Goal: Task Accomplishment & Management: Manage account settings

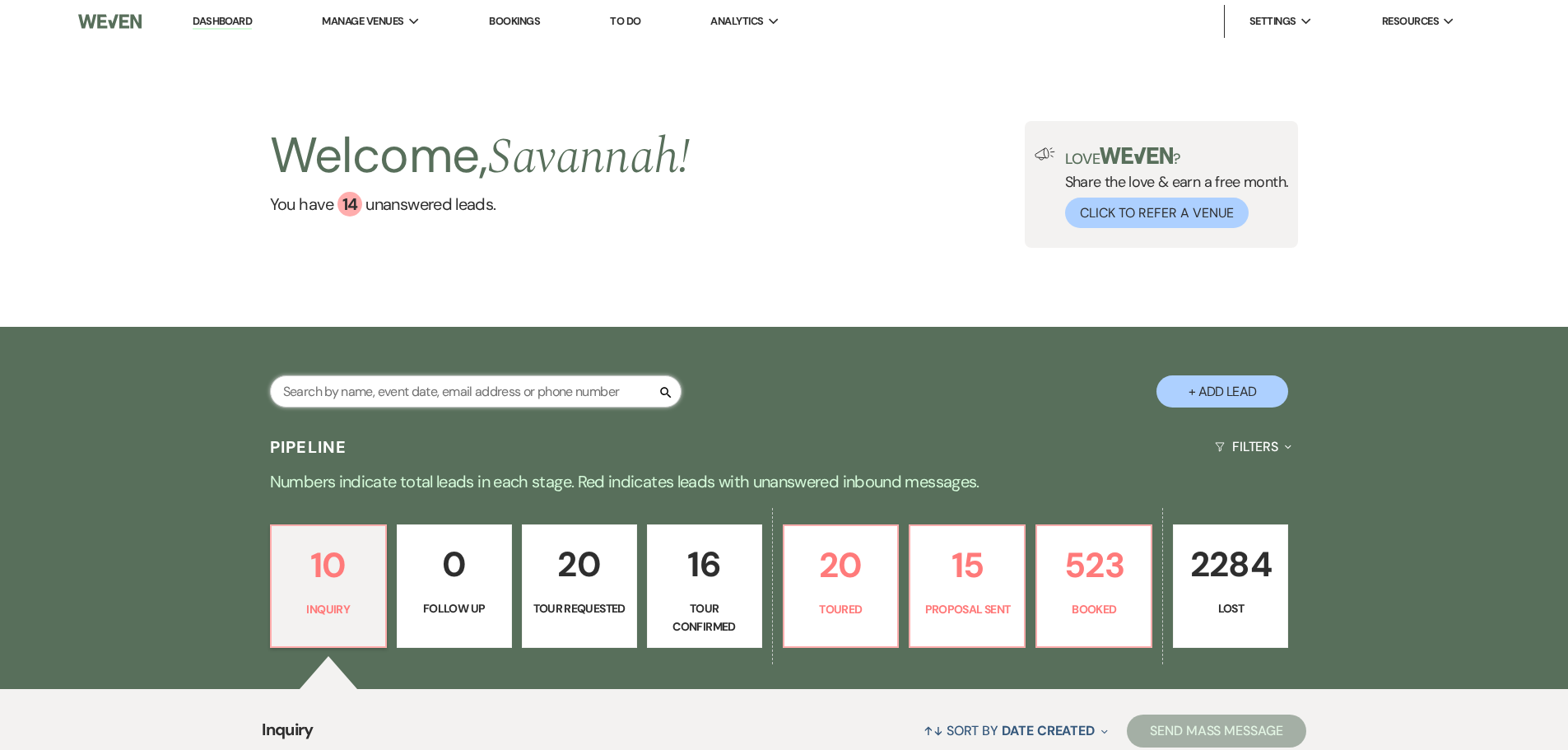
click at [544, 394] on input "text" at bounding box center [476, 391] width 412 height 32
type input "[PERSON_NAME]"
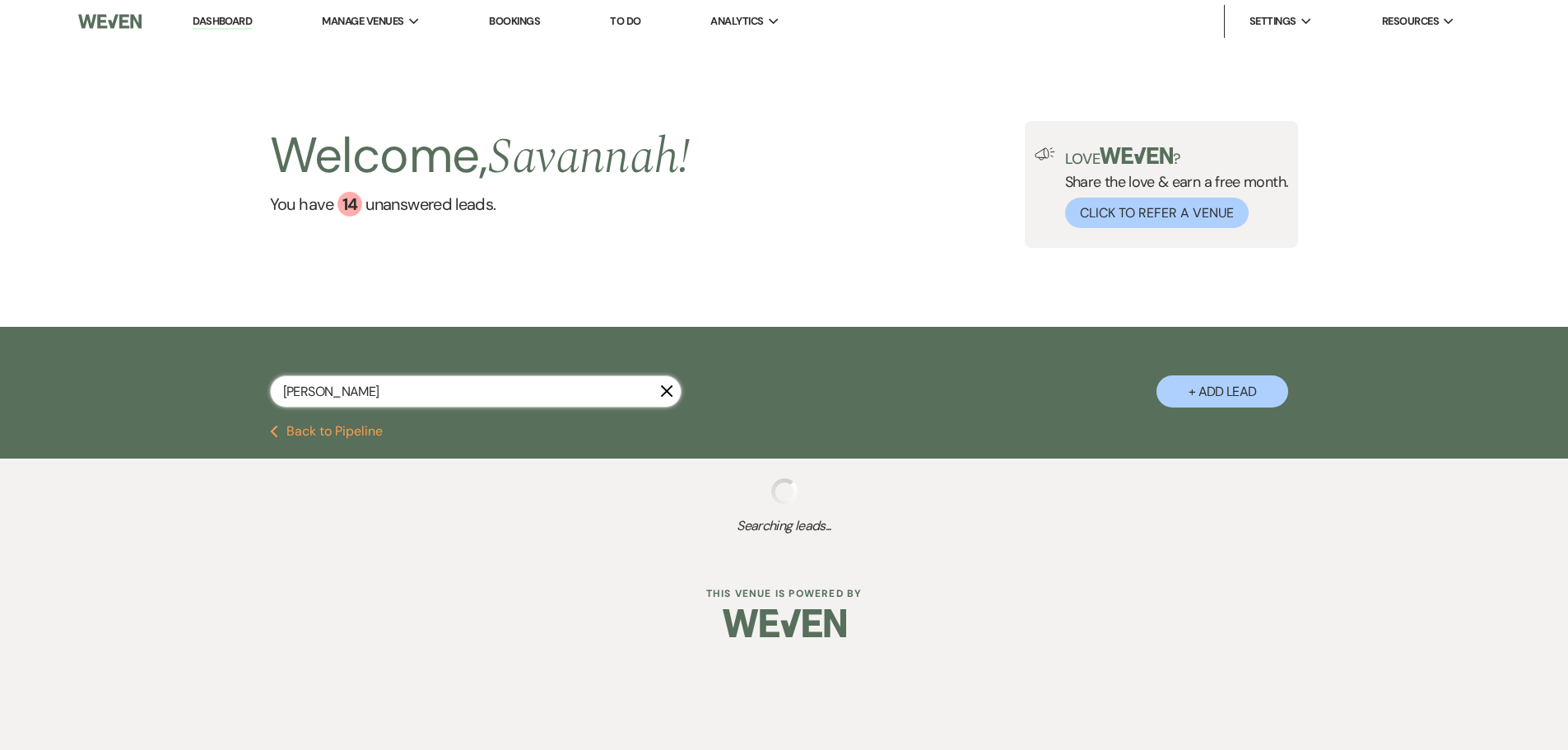
select select "8"
select select "4"
select select "8"
select select "4"
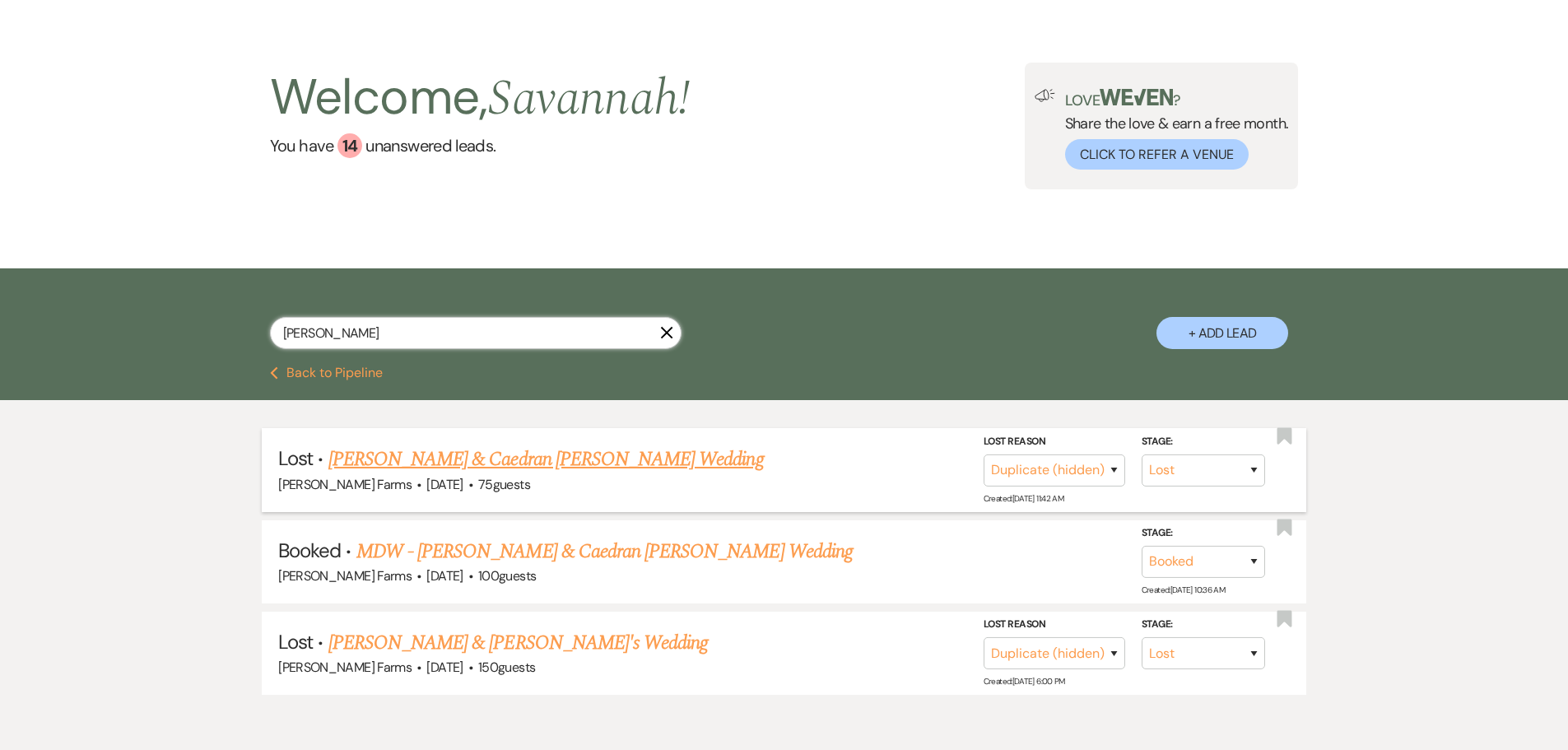
scroll to position [138, 0]
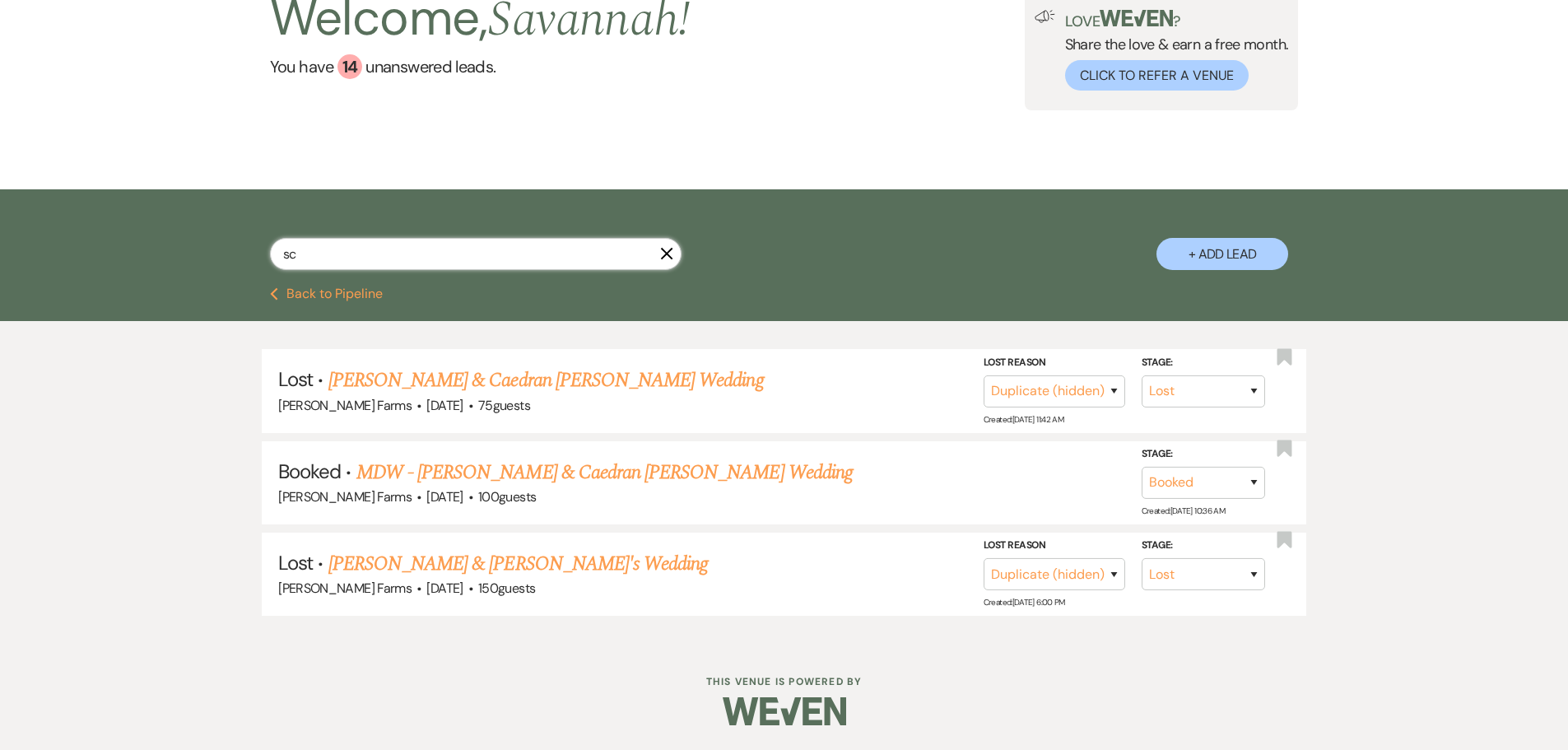
type input "s"
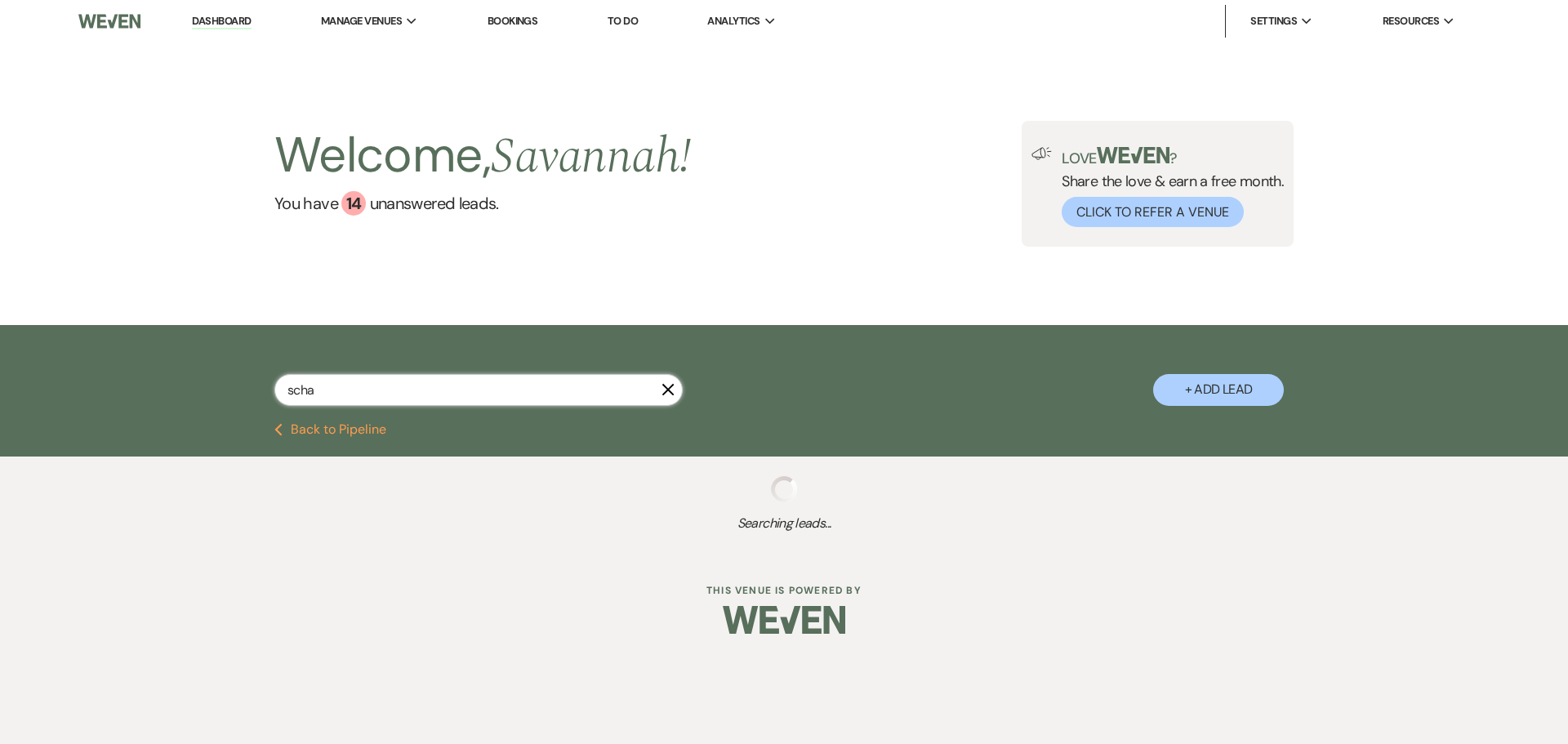
type input "schae"
select select "4"
select select "8"
select select "4"
select select "8"
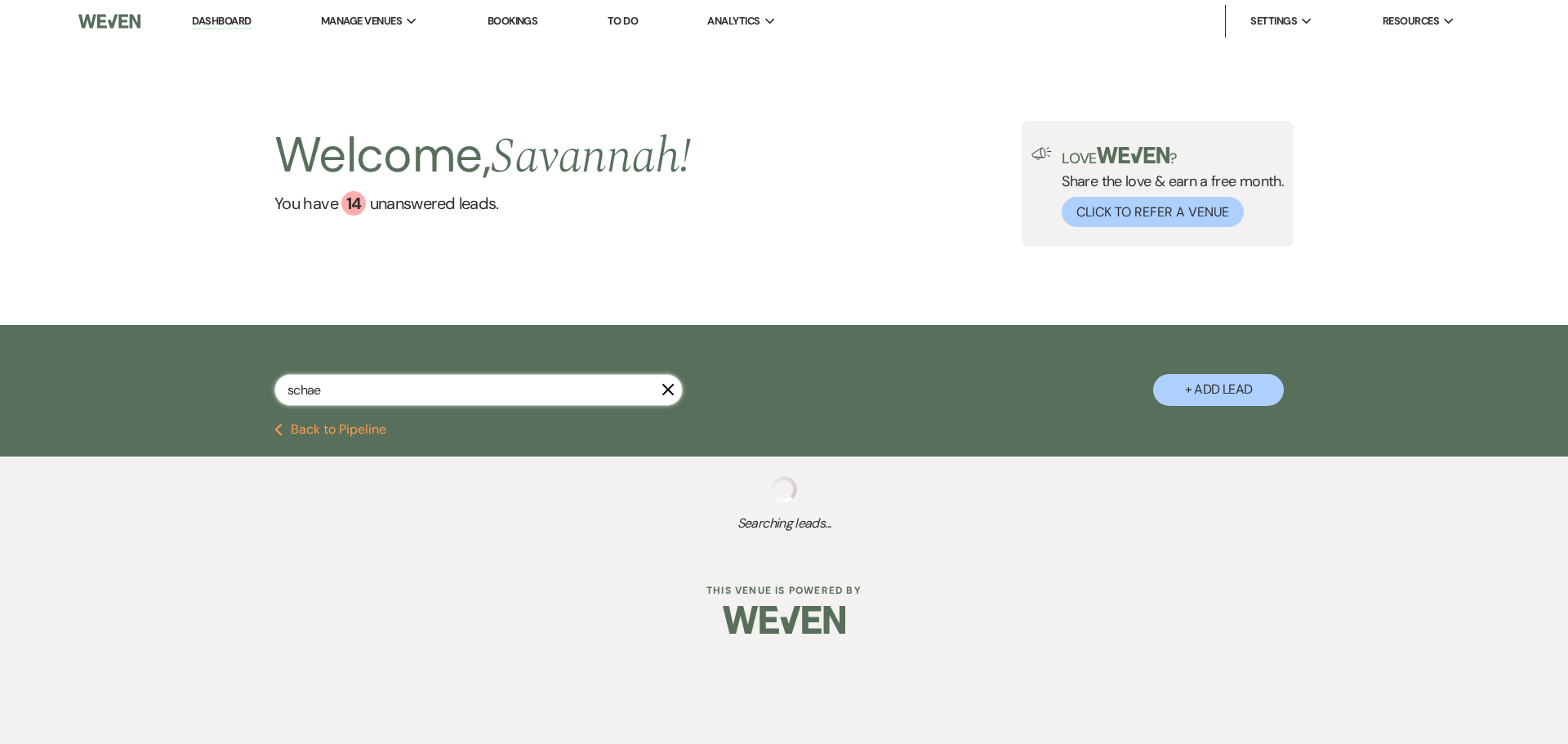
select select "5"
select select "8"
select select "3"
select select "8"
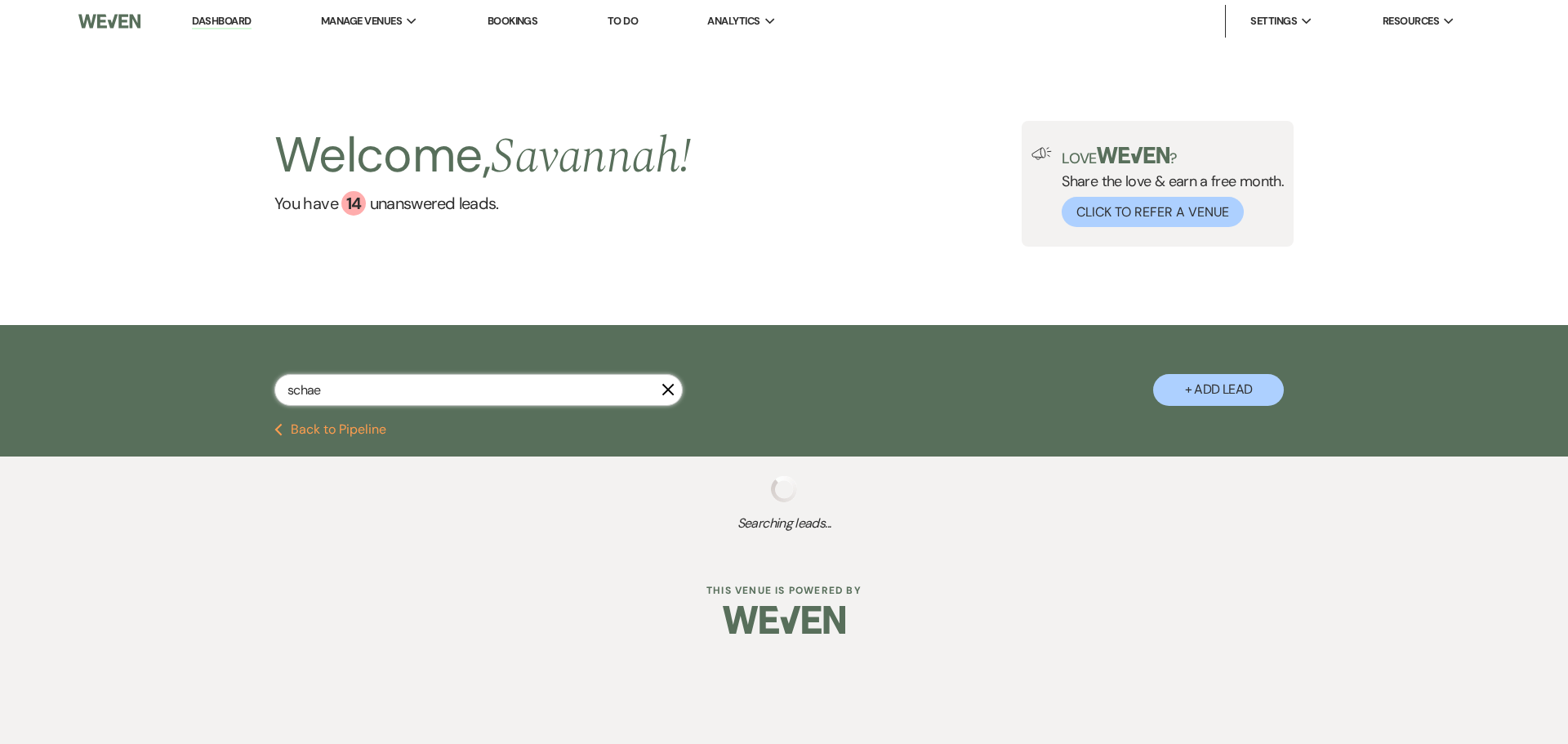
select select "5"
select select "8"
select select "5"
select select "8"
select select "5"
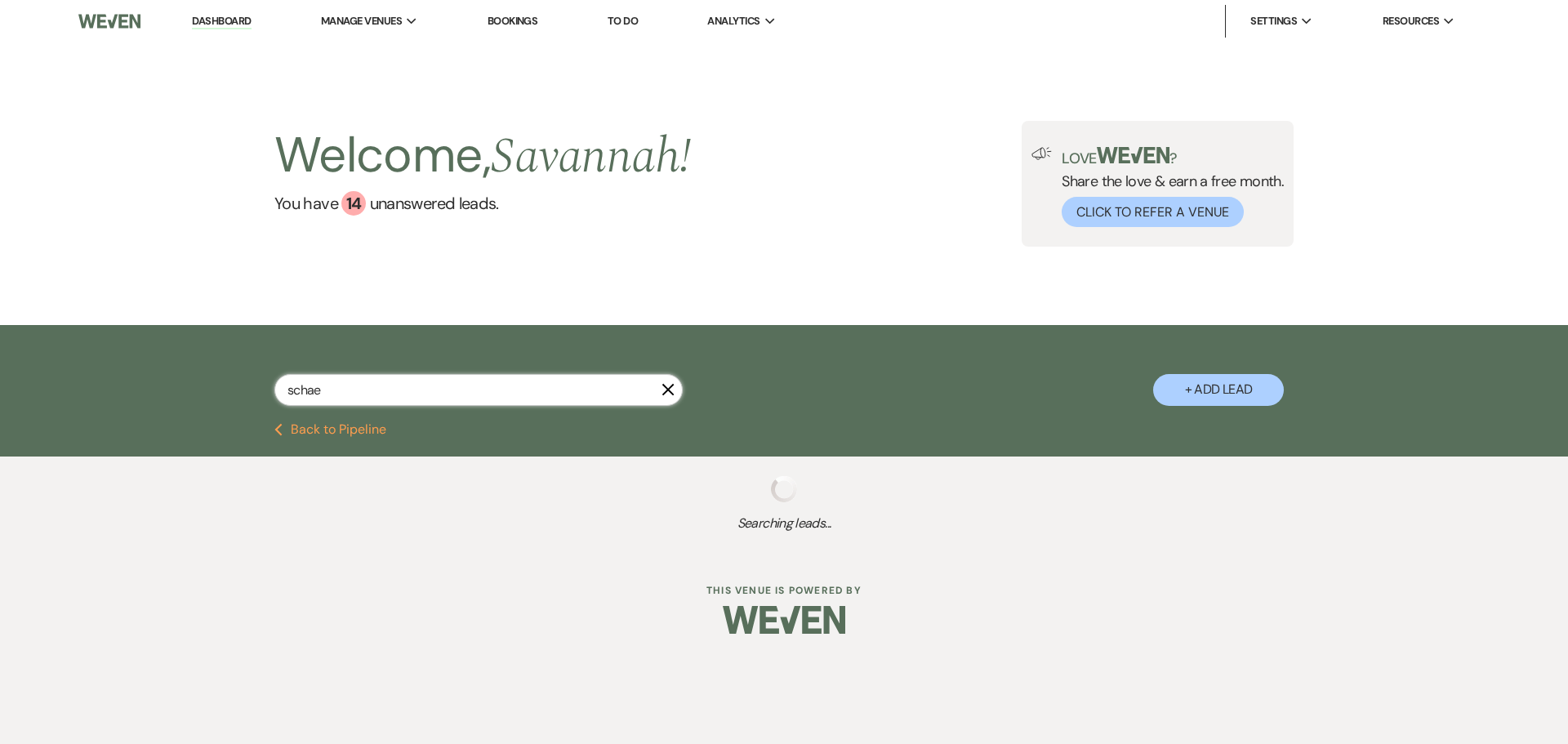
select select "8"
select select "5"
select select "8"
select select "4"
select select "8"
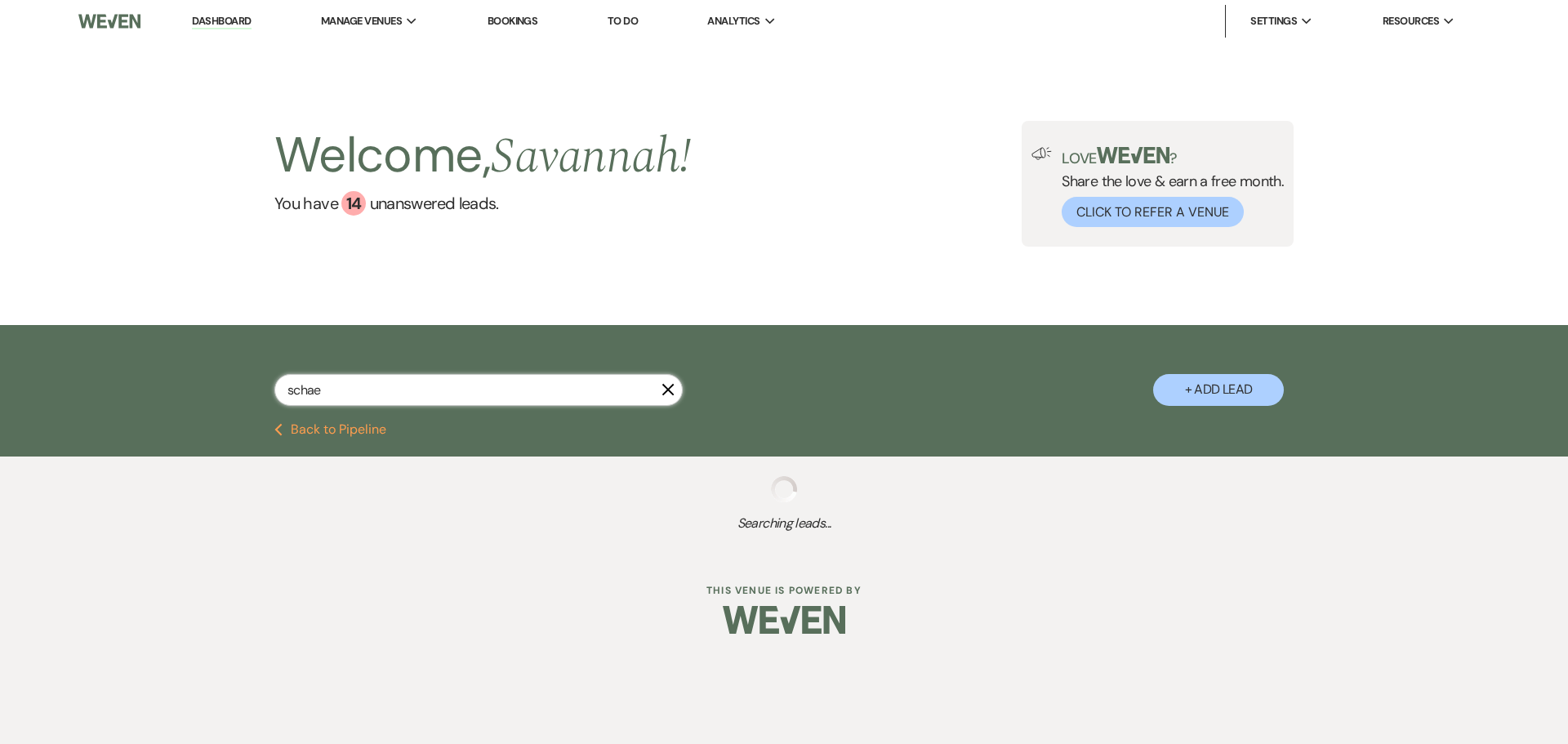
select select "5"
select select "8"
select select "6"
select select "8"
select select "5"
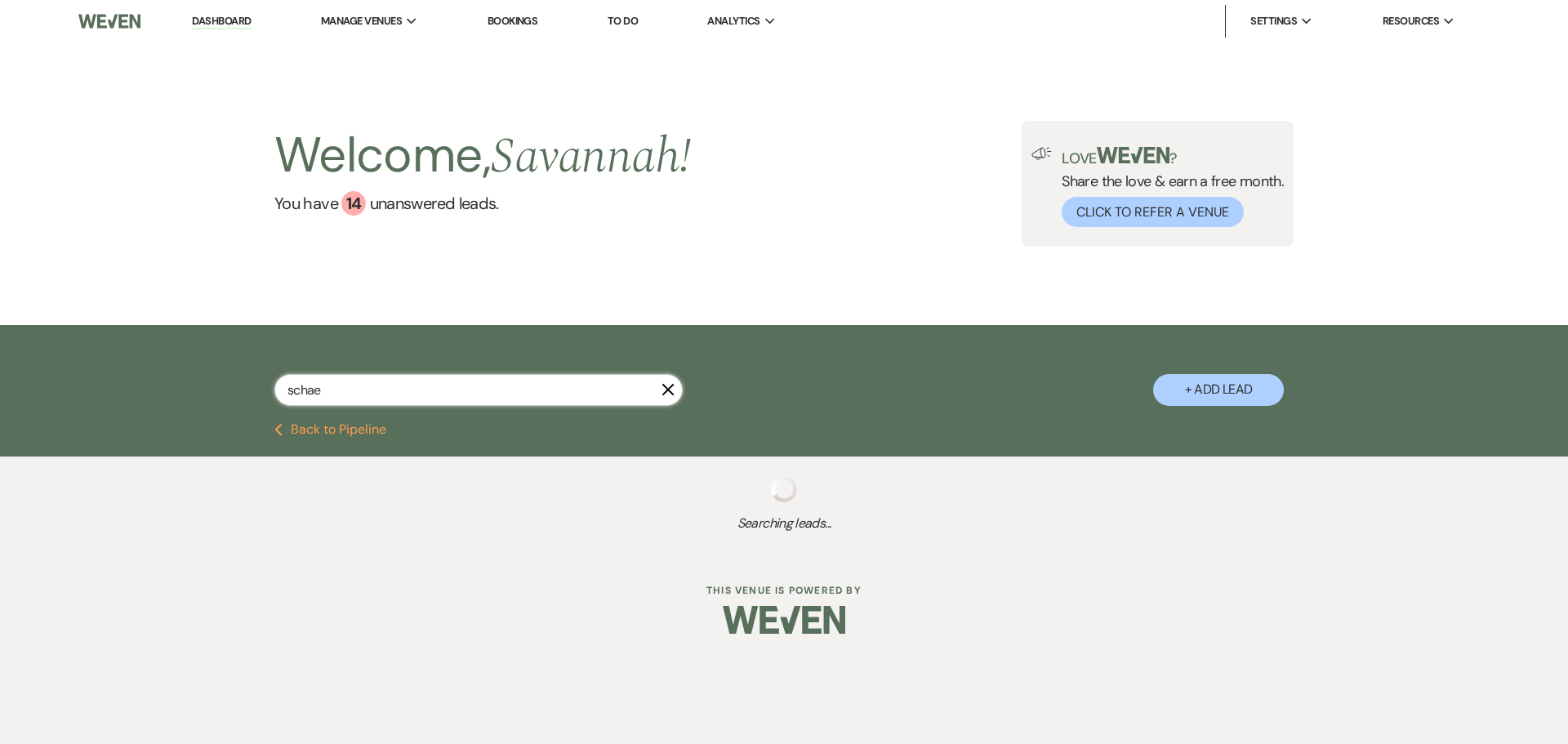
select select "8"
select select "5"
select select "8"
select select "4"
select select "8"
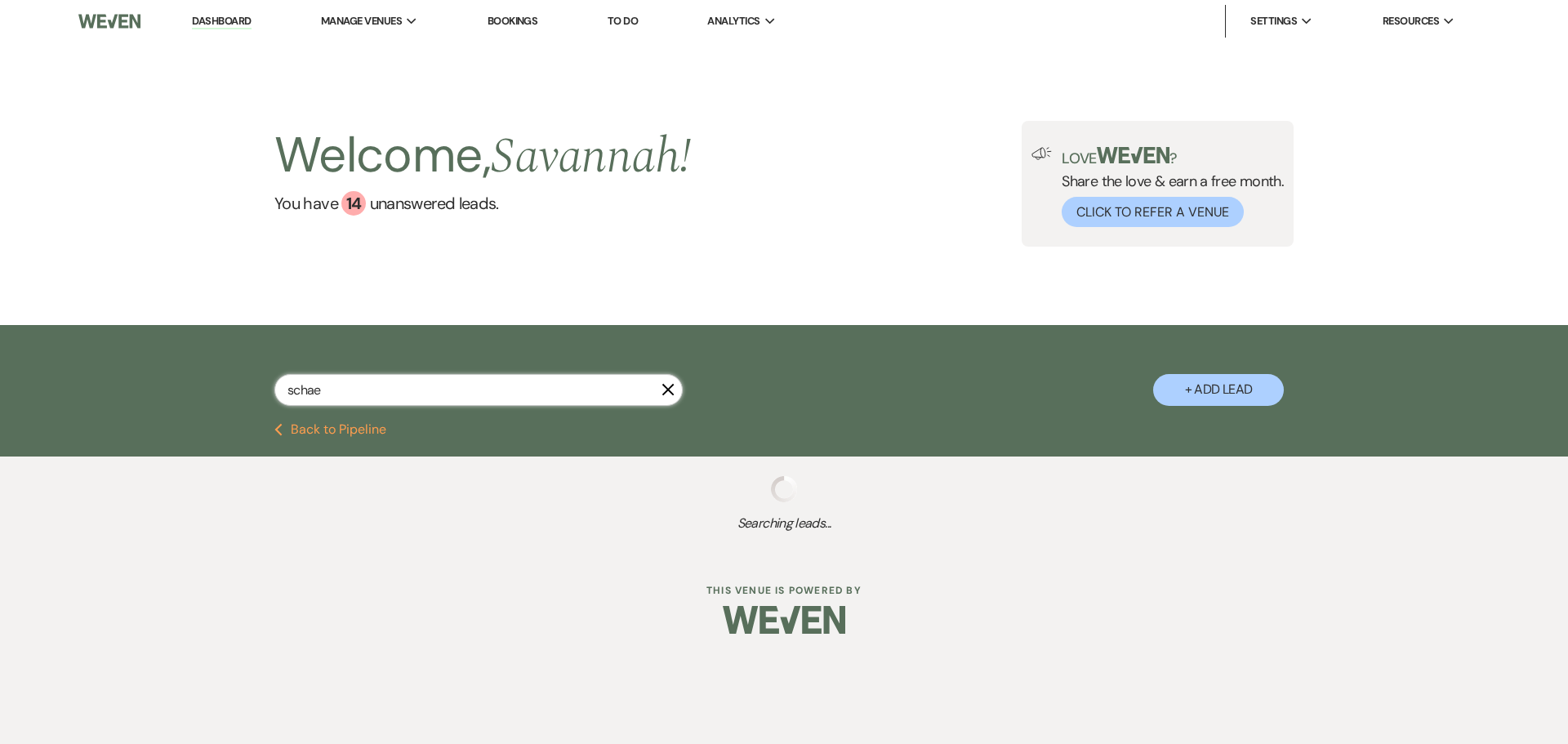
select select "5"
select select "8"
select select "11"
select select "8"
select select "5"
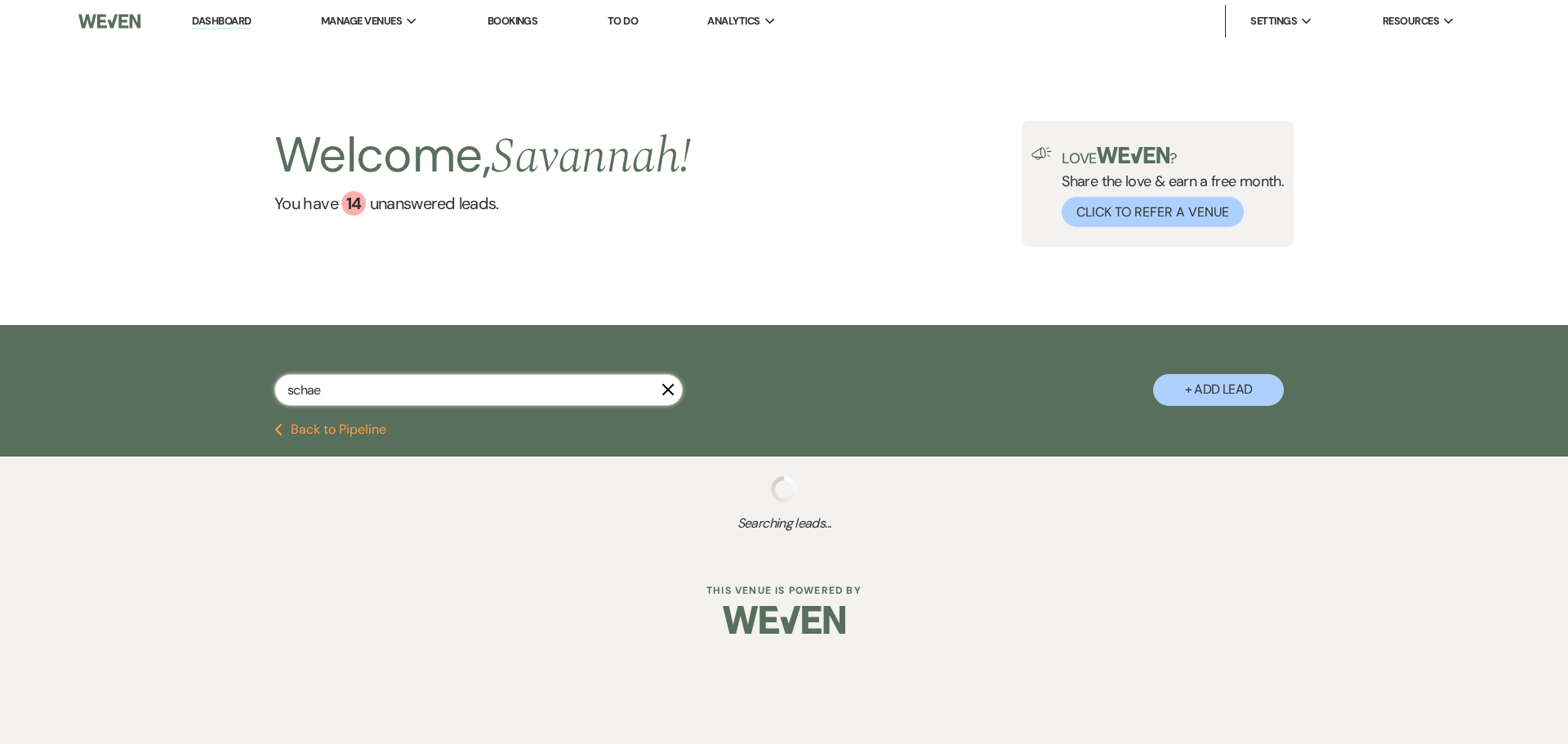
select select "8"
select select "5"
select select "8"
select select "7"
select select "8"
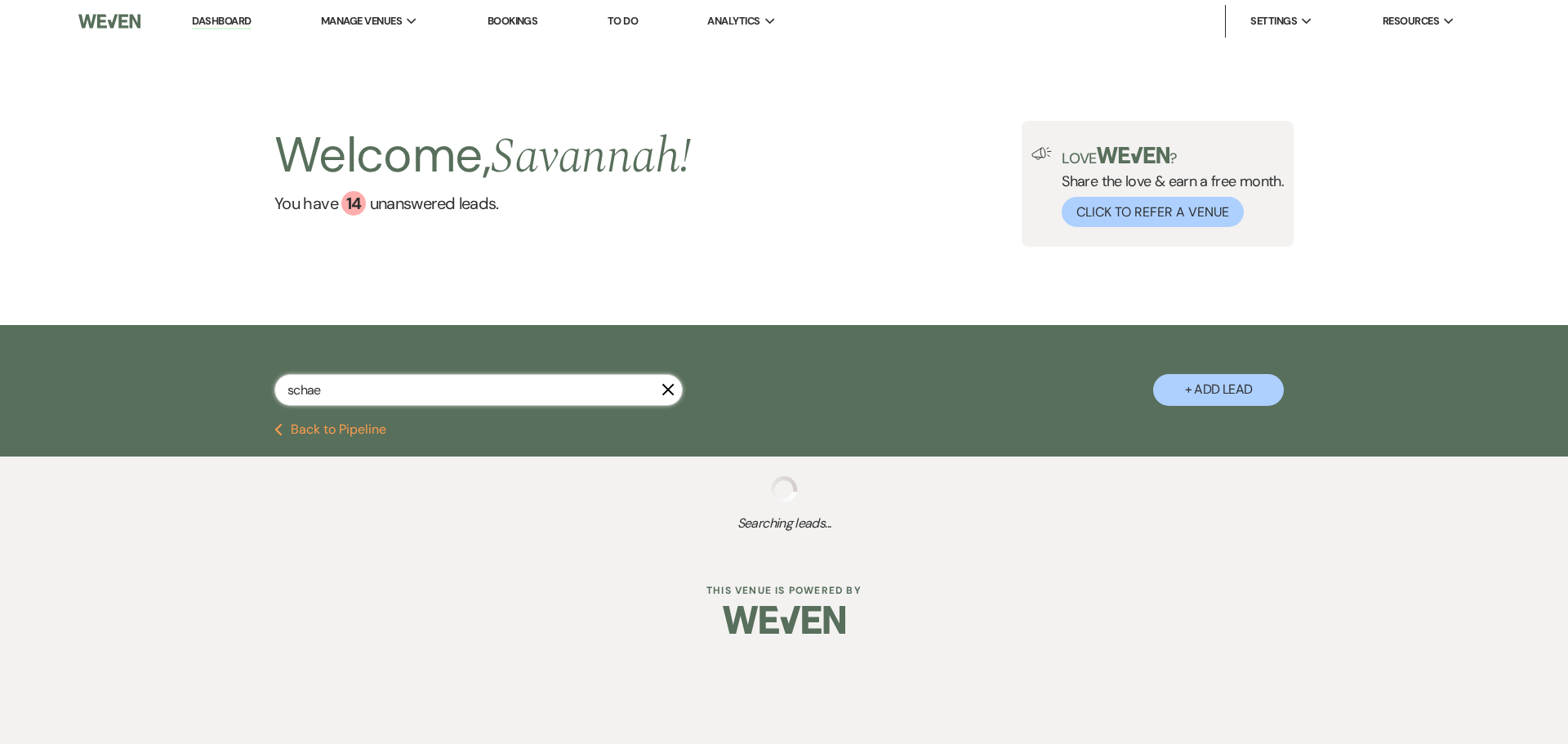
select select "4"
select select "8"
select select "5"
select select "8"
select select "5"
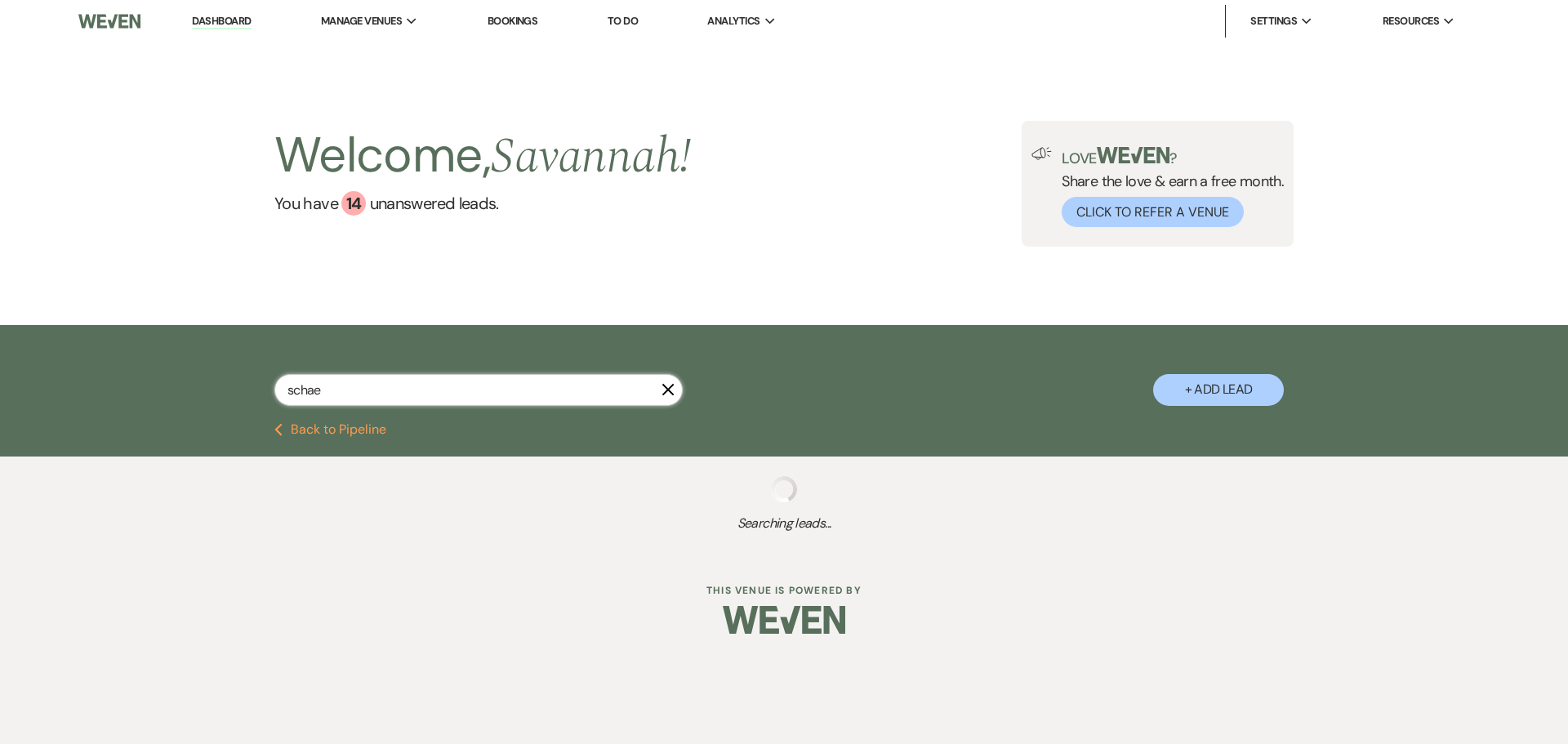
select select "8"
select select "5"
select select "8"
select select "5"
select select "8"
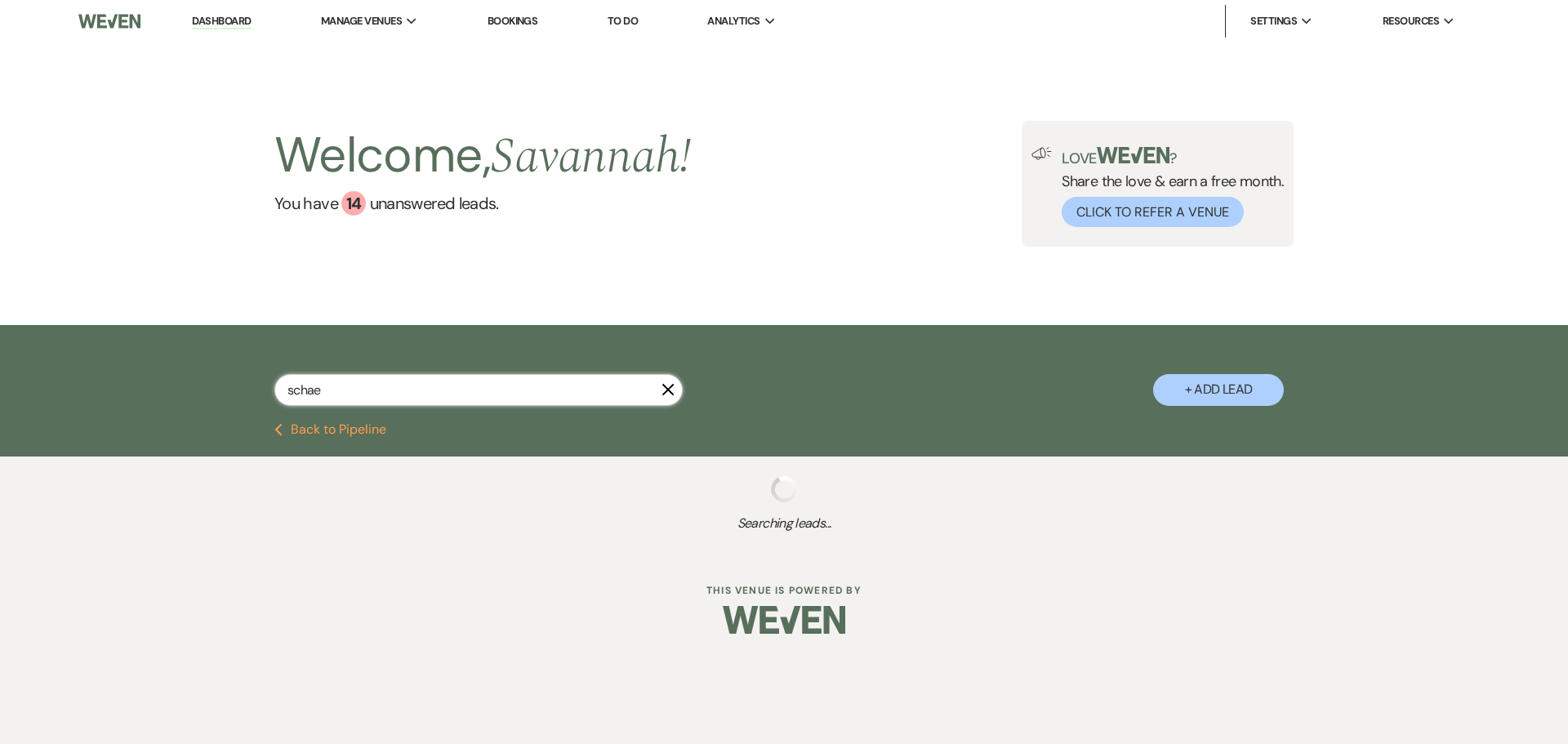
select select "5"
select select "8"
select select "5"
select select "8"
select select "1"
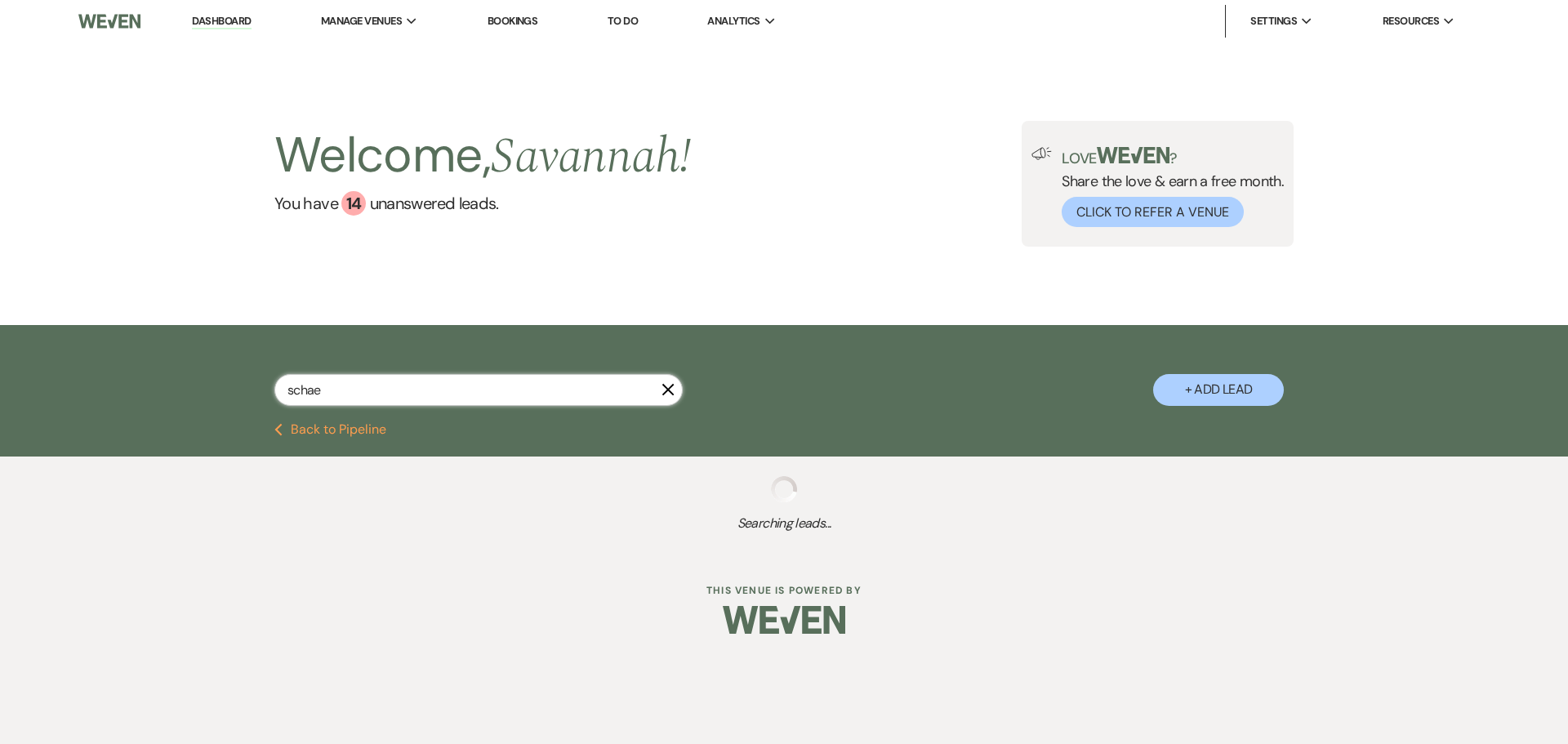
select select "8"
select select "6"
select select "8"
select select "5"
select select "8"
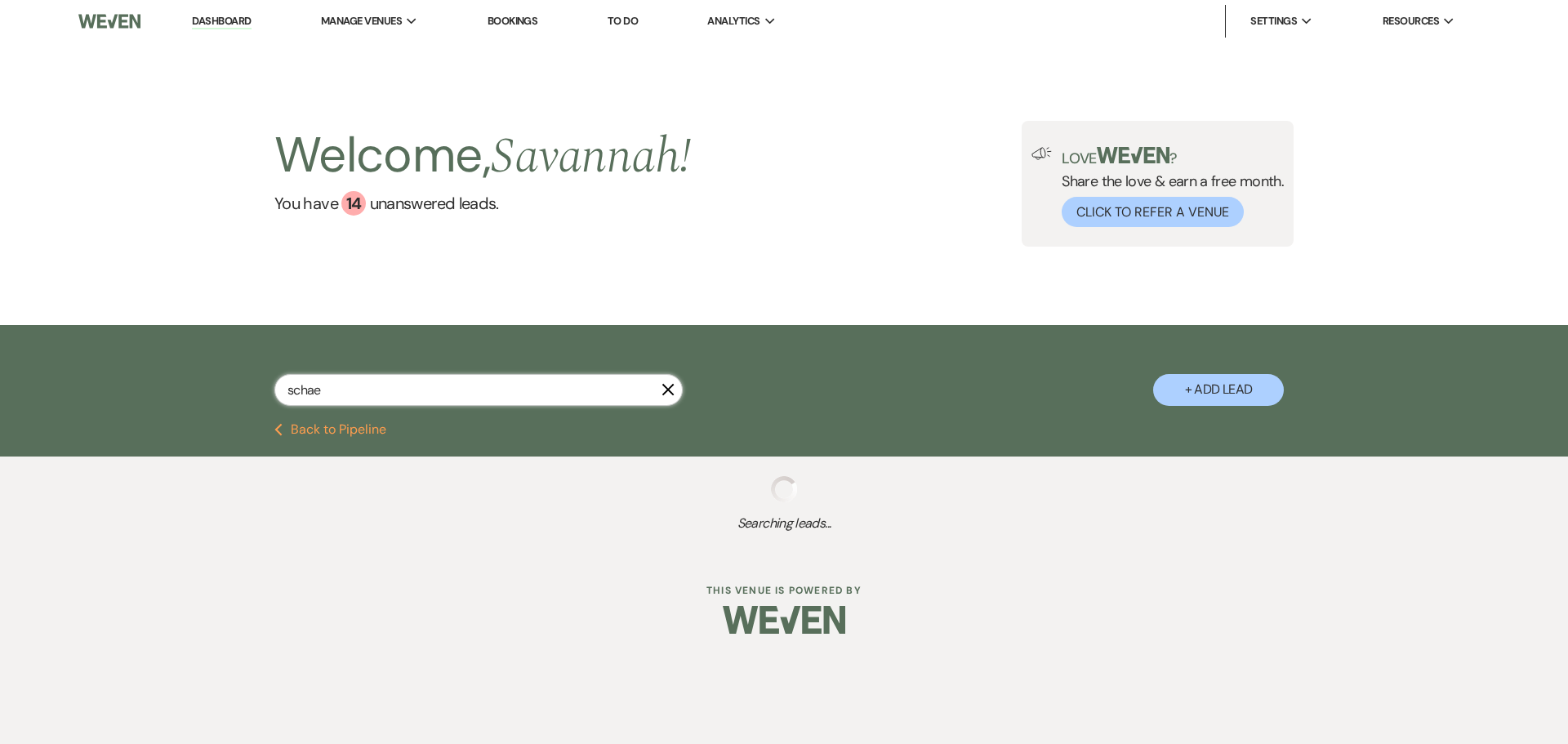
select select "5"
select select "8"
select select "4"
select select "8"
select select "5"
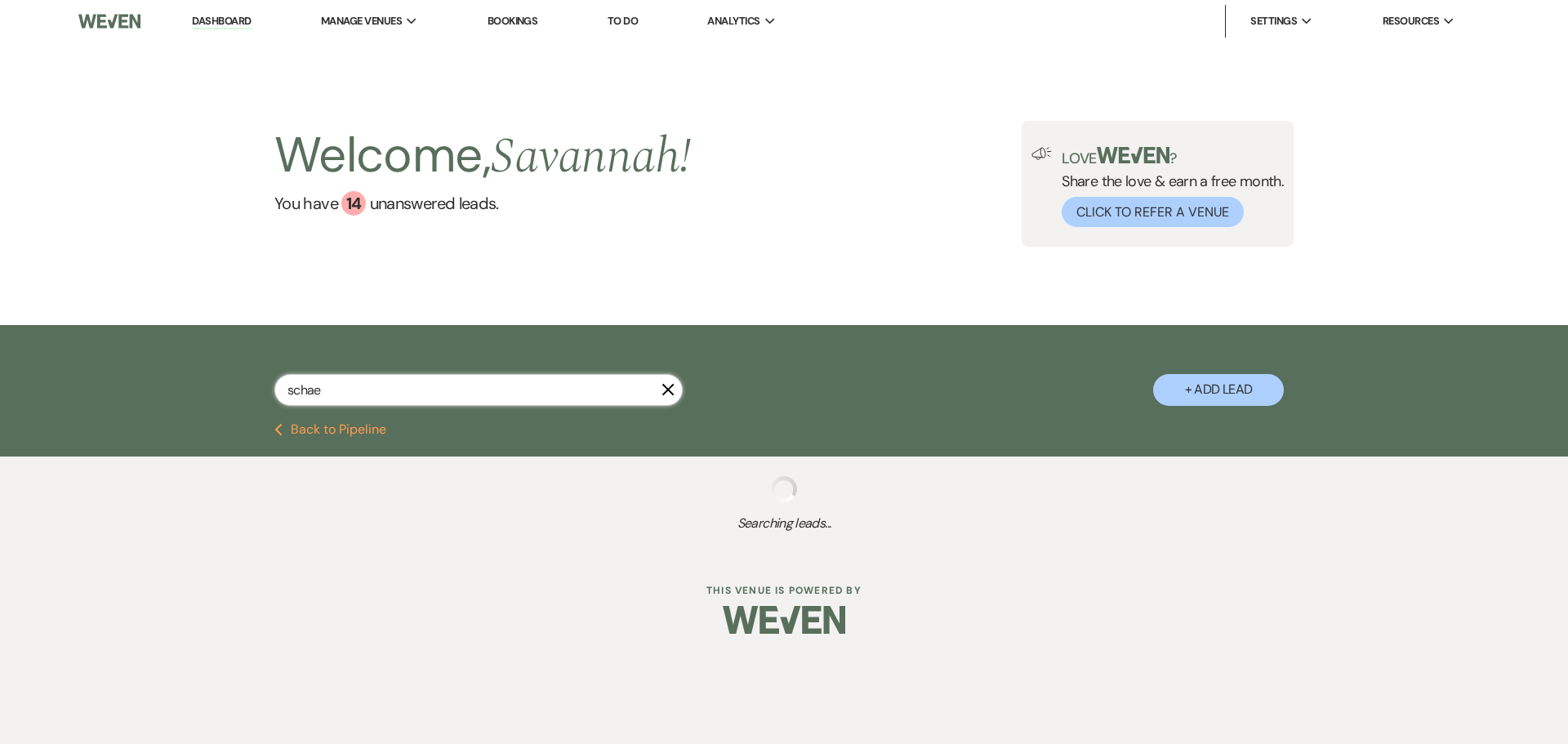
select select "8"
select select "5"
select select "8"
select select "5"
select select "8"
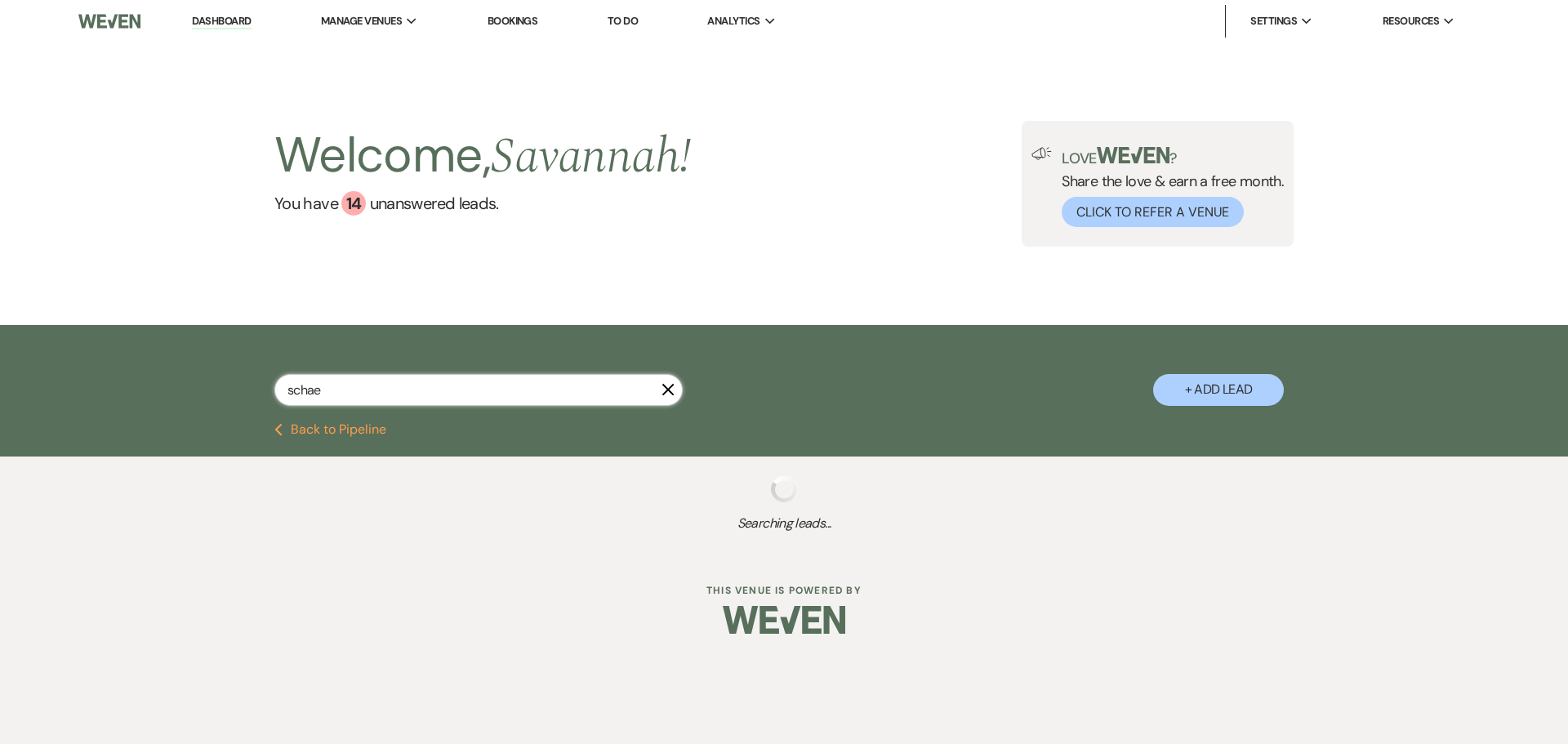
select select "4"
select select "8"
select select "5"
select select "8"
select select "5"
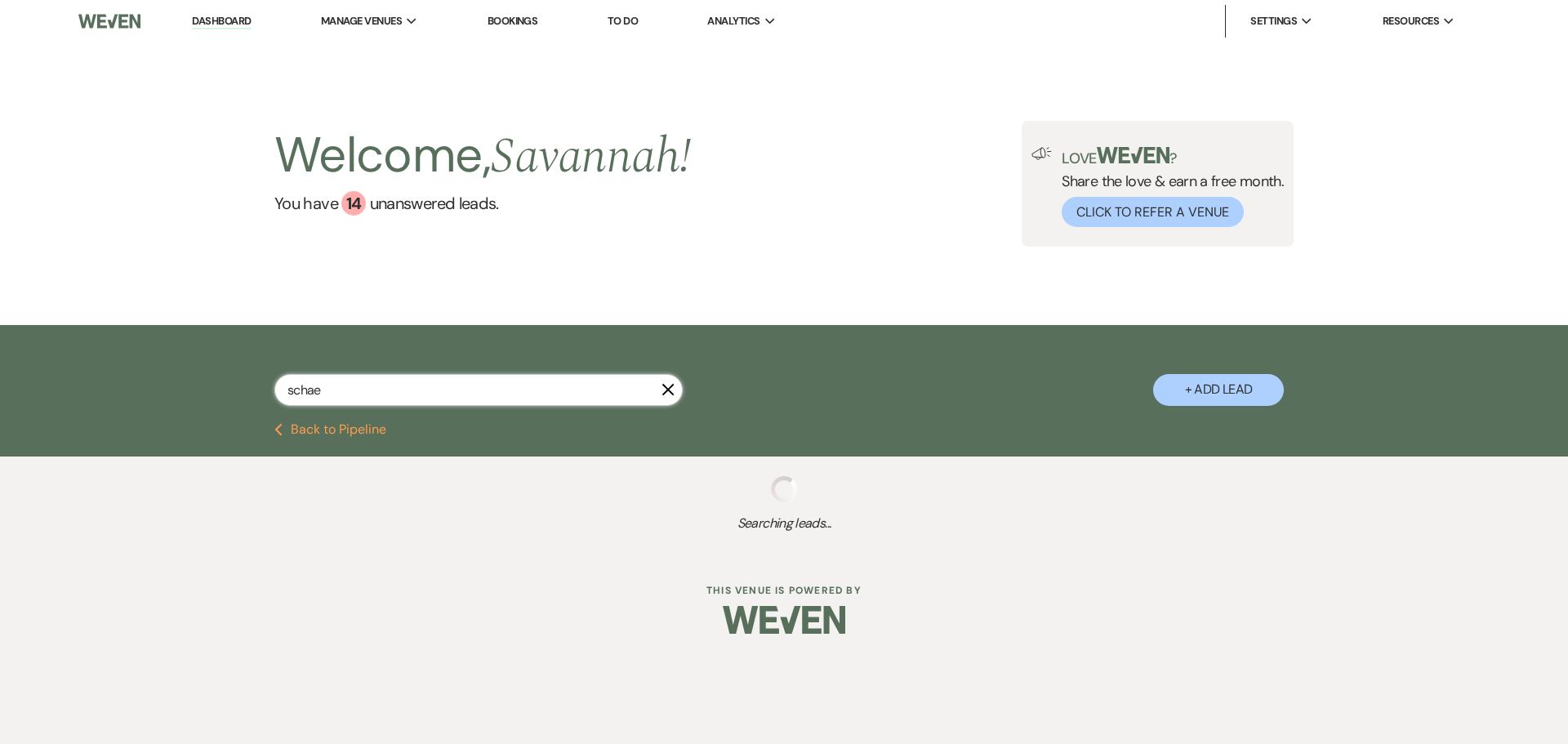
select select "8"
select select "1"
select select "8"
select select "1"
select select "8"
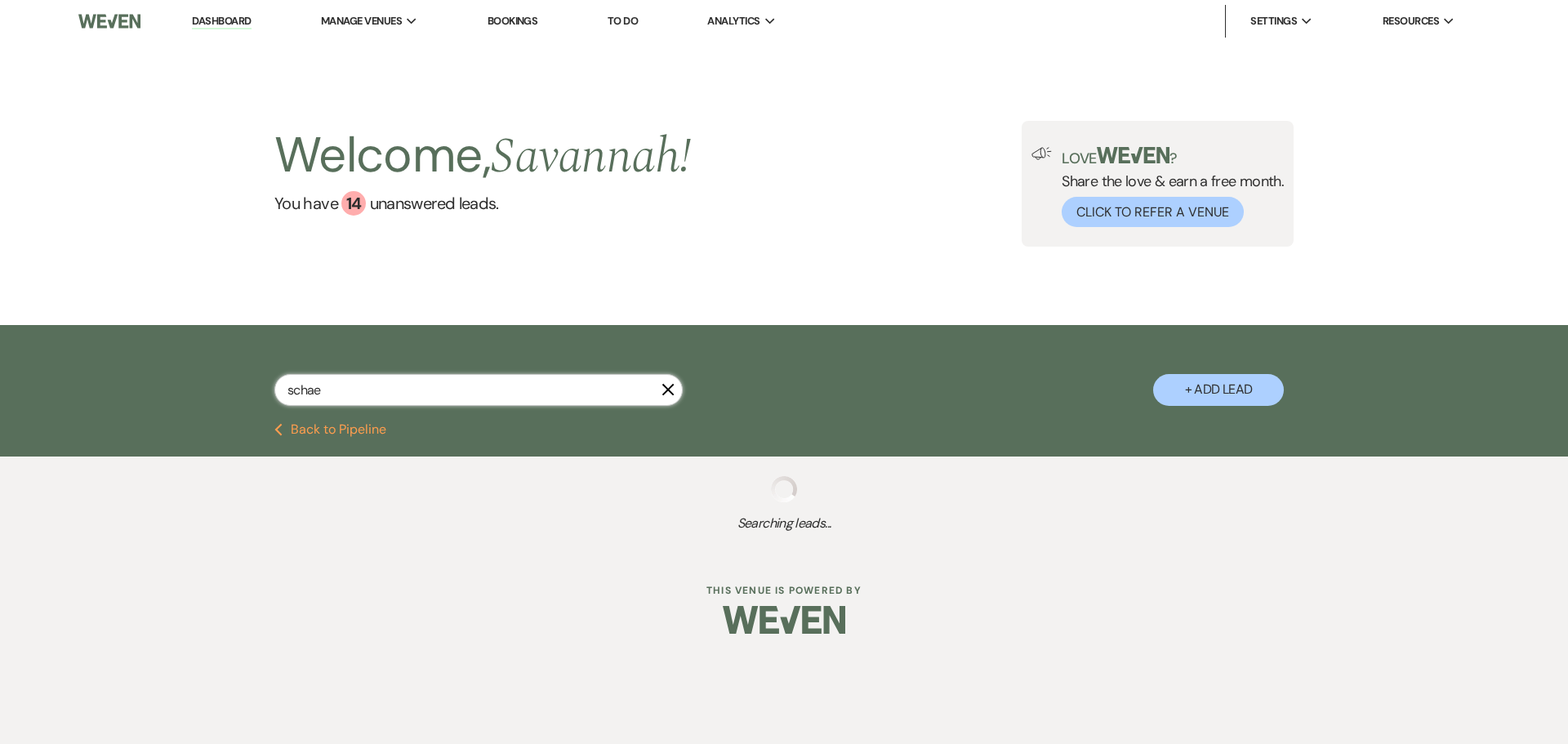
select select "5"
select select "8"
select select "5"
select select "8"
select select "5"
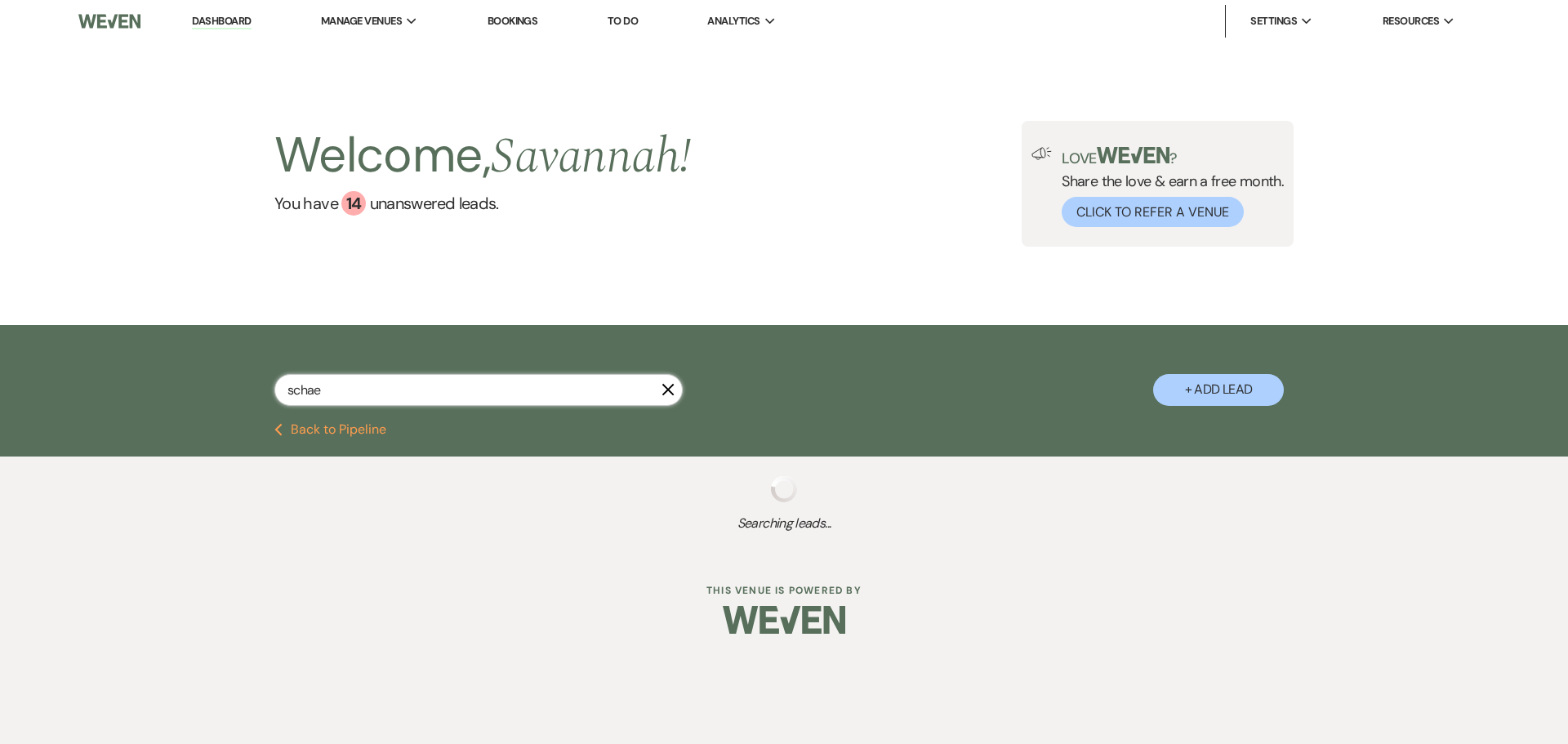
select select "8"
select select "5"
select select "8"
select select "5"
select select "8"
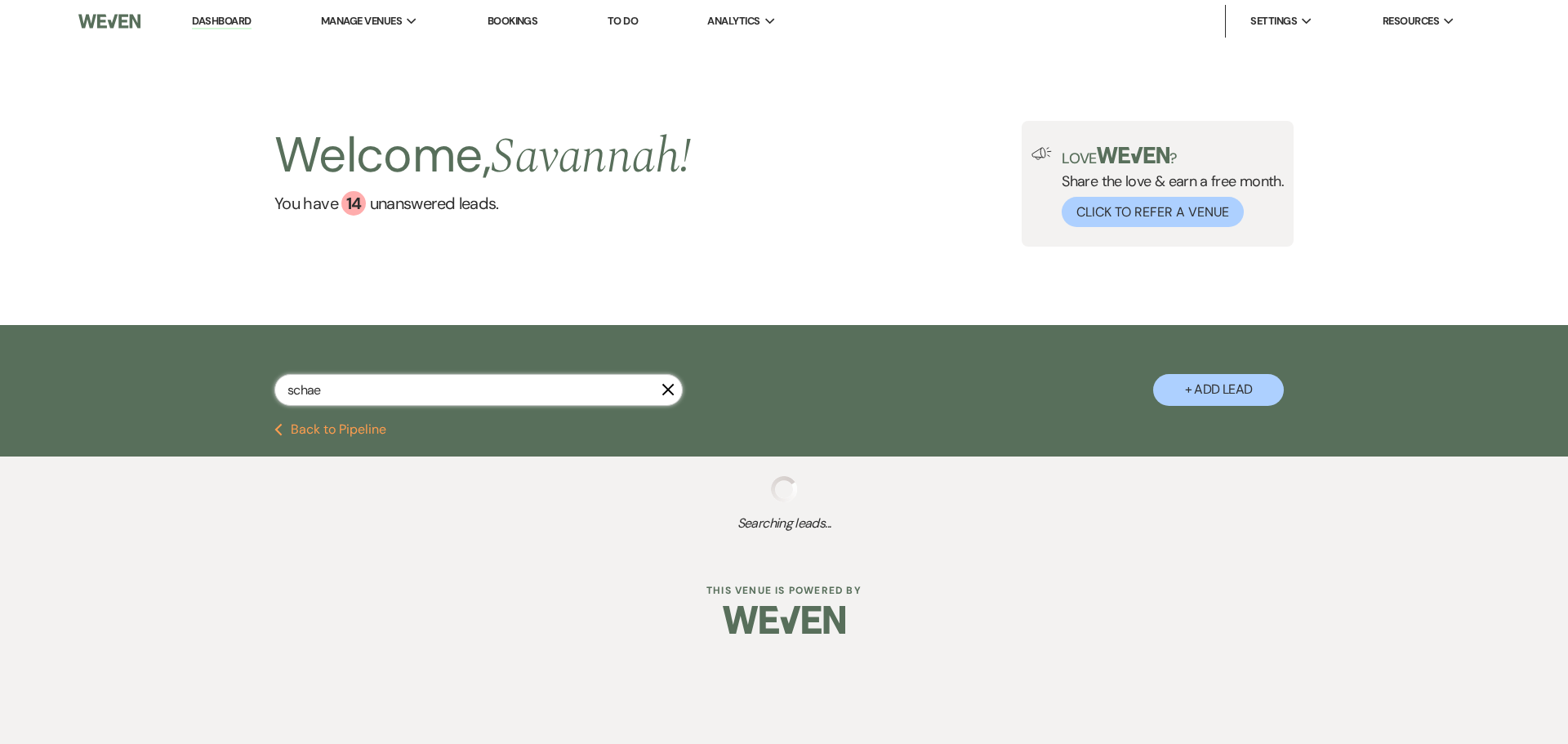
select select "5"
select select "8"
select select "5"
select select "8"
select select "1"
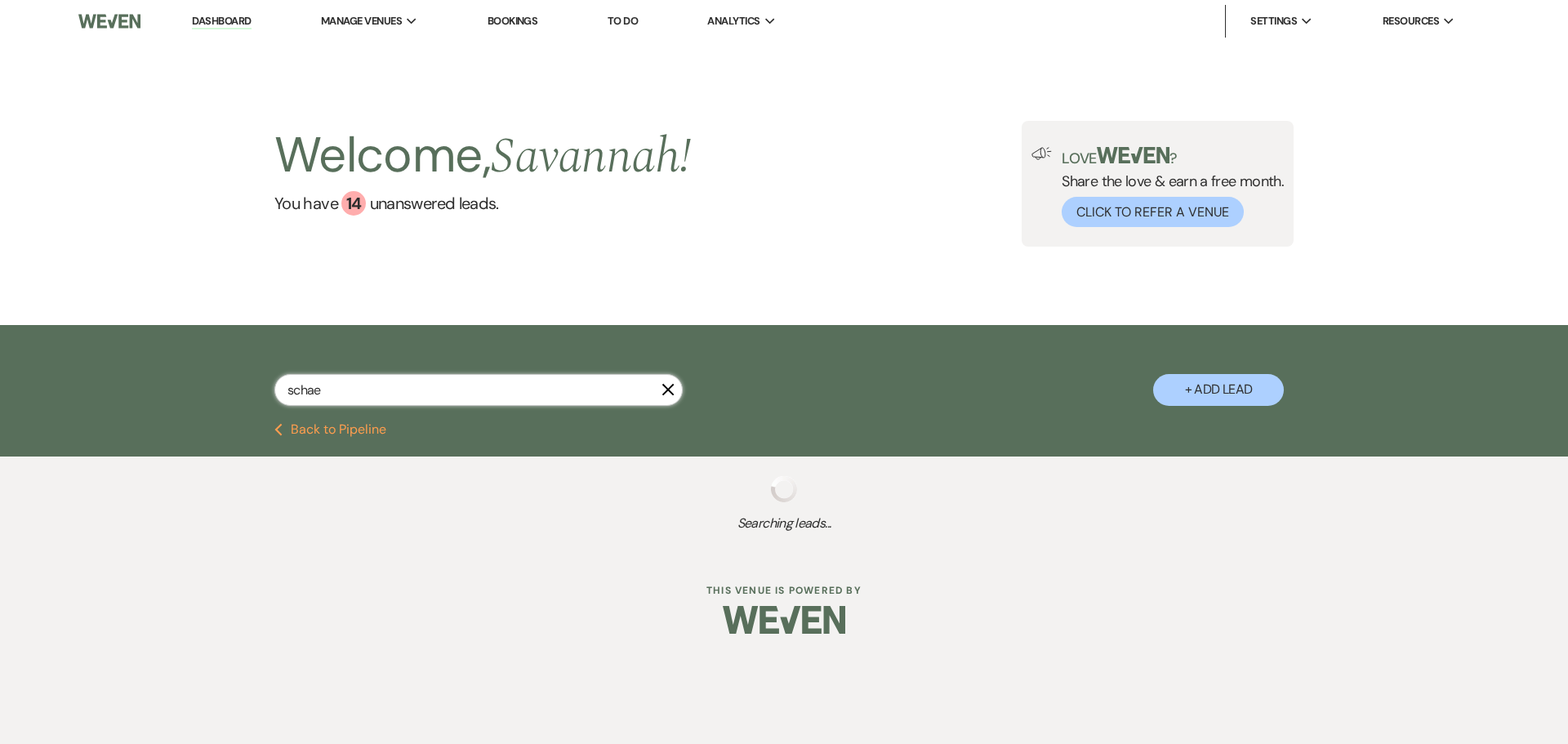
select select "8"
select select "7"
select select "8"
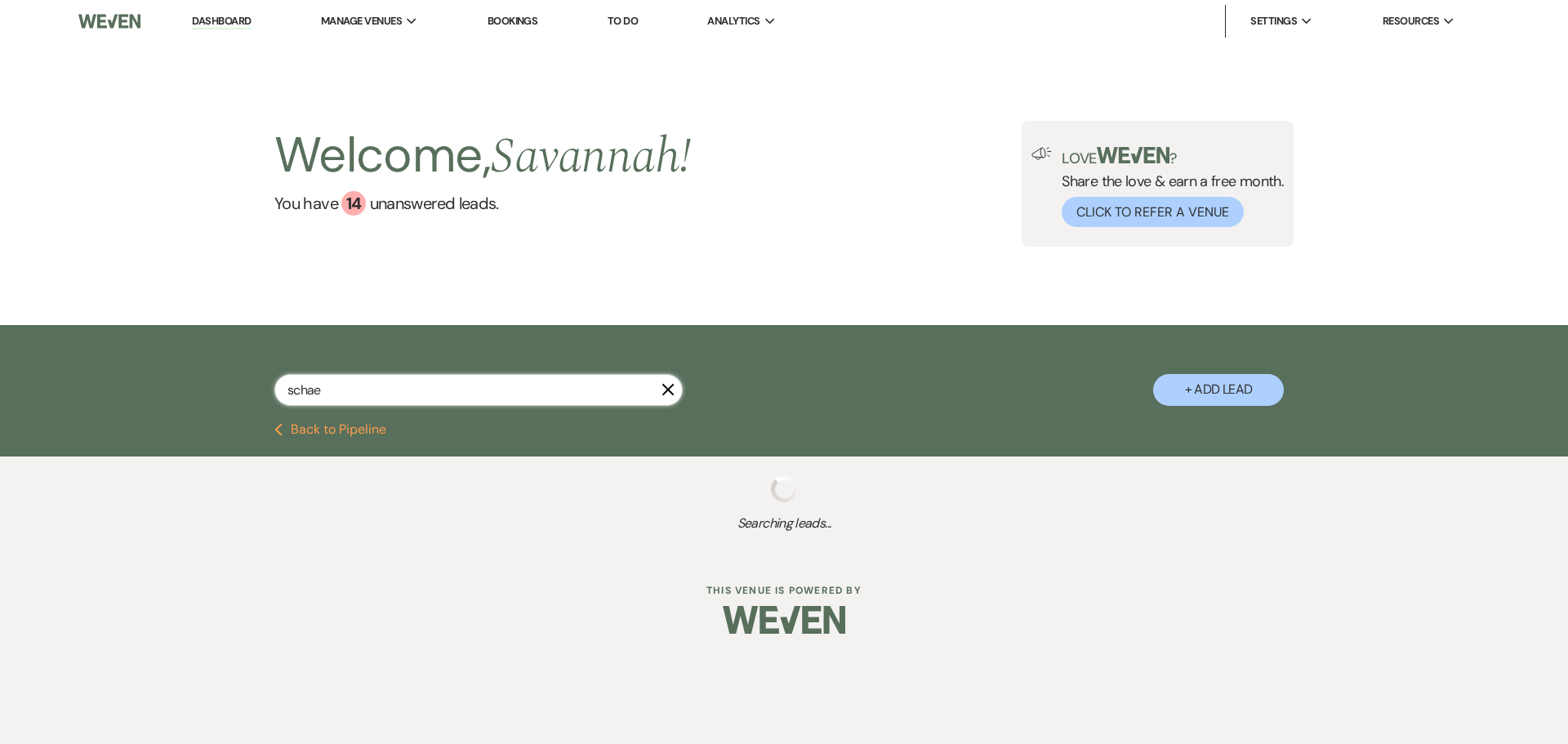
select select "5"
select select "8"
select select "10"
select select "8"
select select "5"
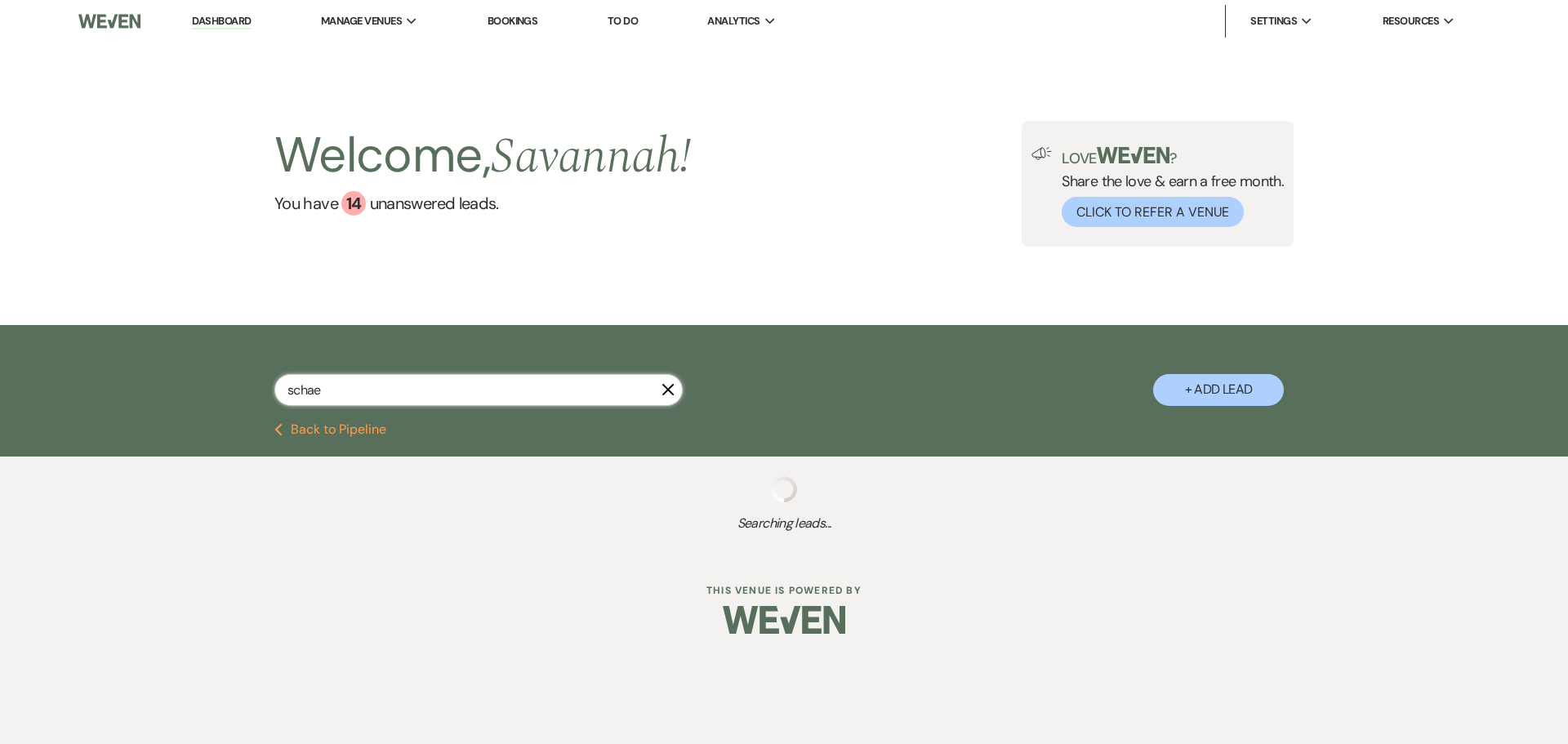
select select "8"
select select "5"
select select "8"
select select "1"
select select "8"
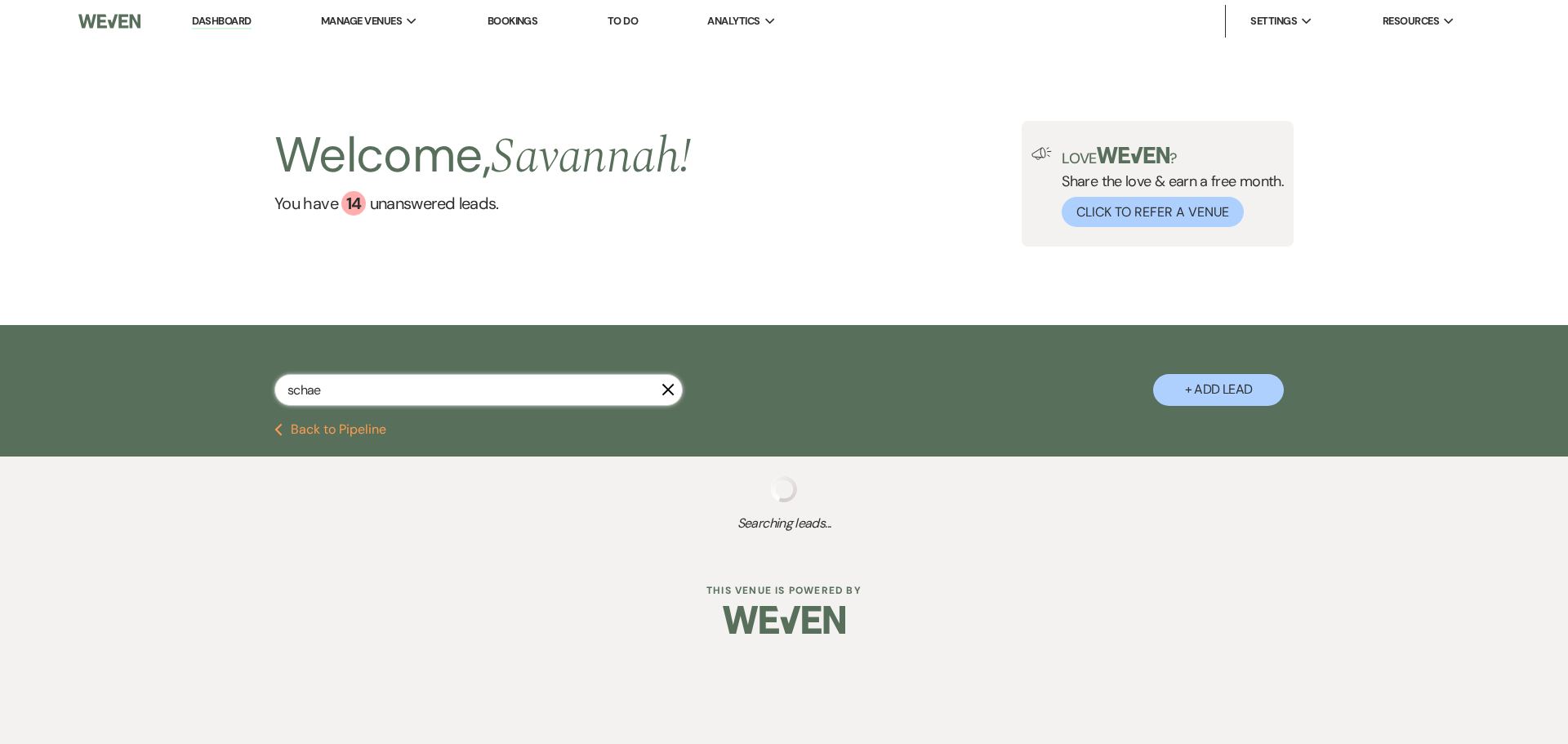
select select "5"
select select "8"
select select "1"
select select "8"
select select "5"
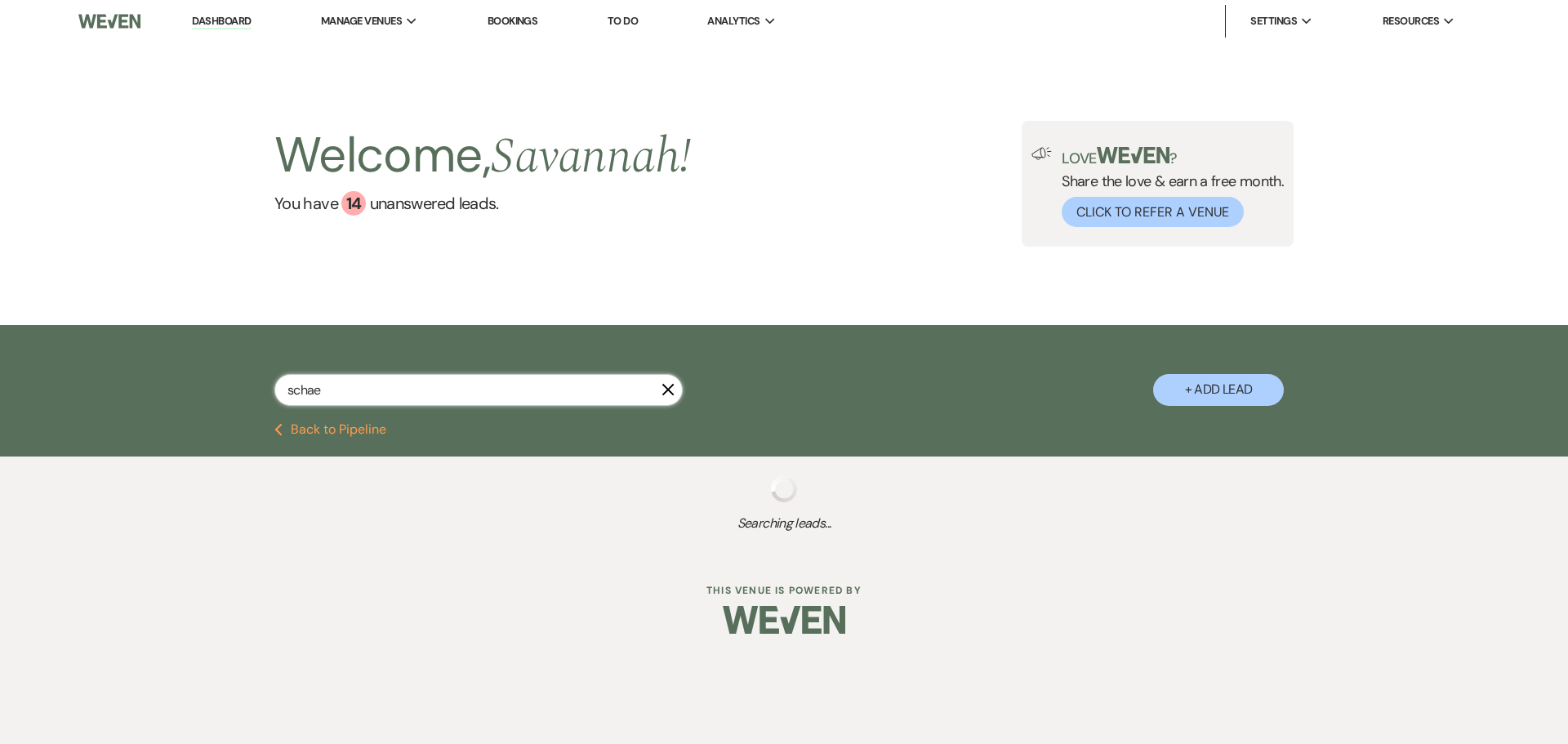
select select "8"
select select "5"
select select "8"
select select "1"
select select "8"
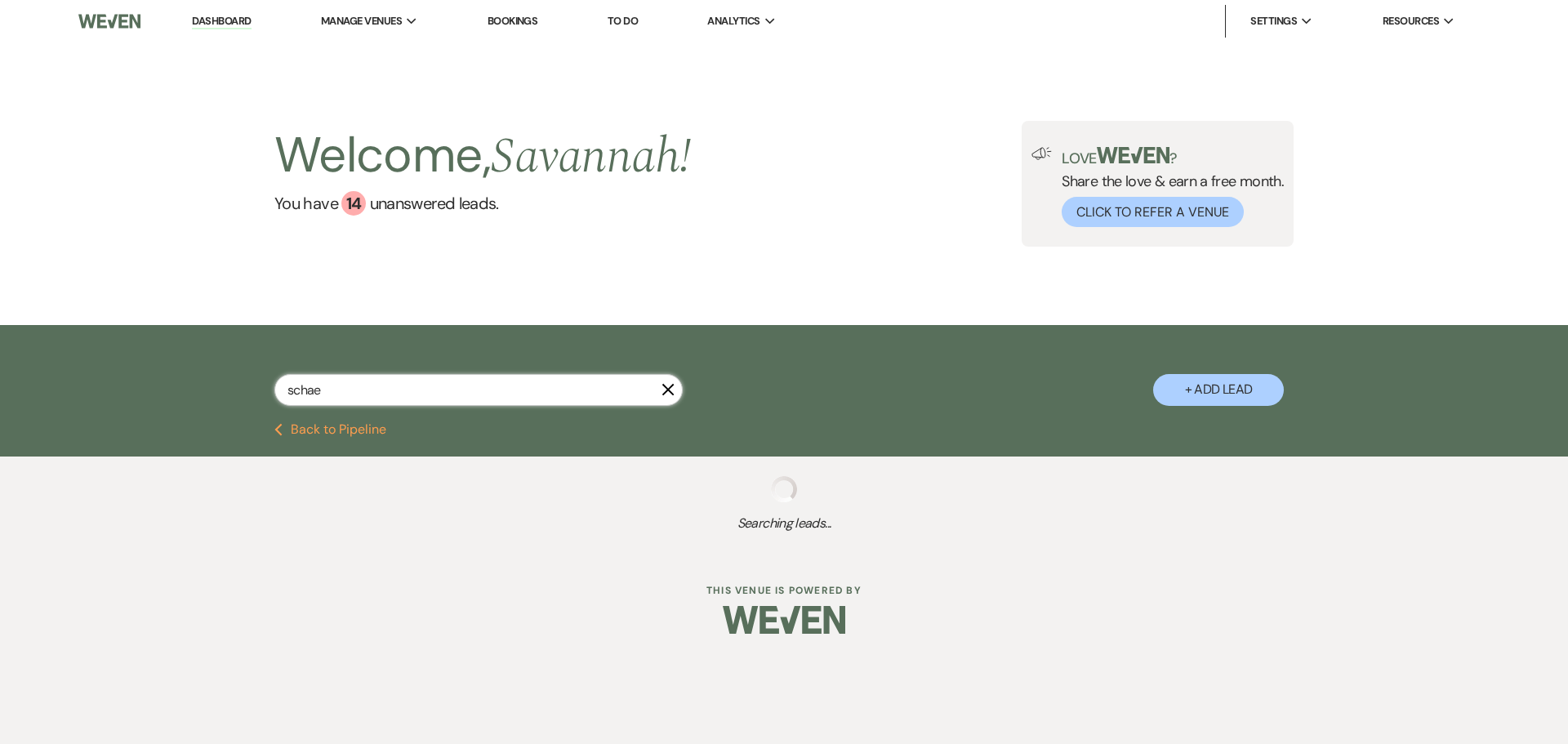
select select "1"
select select "8"
select select "5"
select select "8"
select select "6"
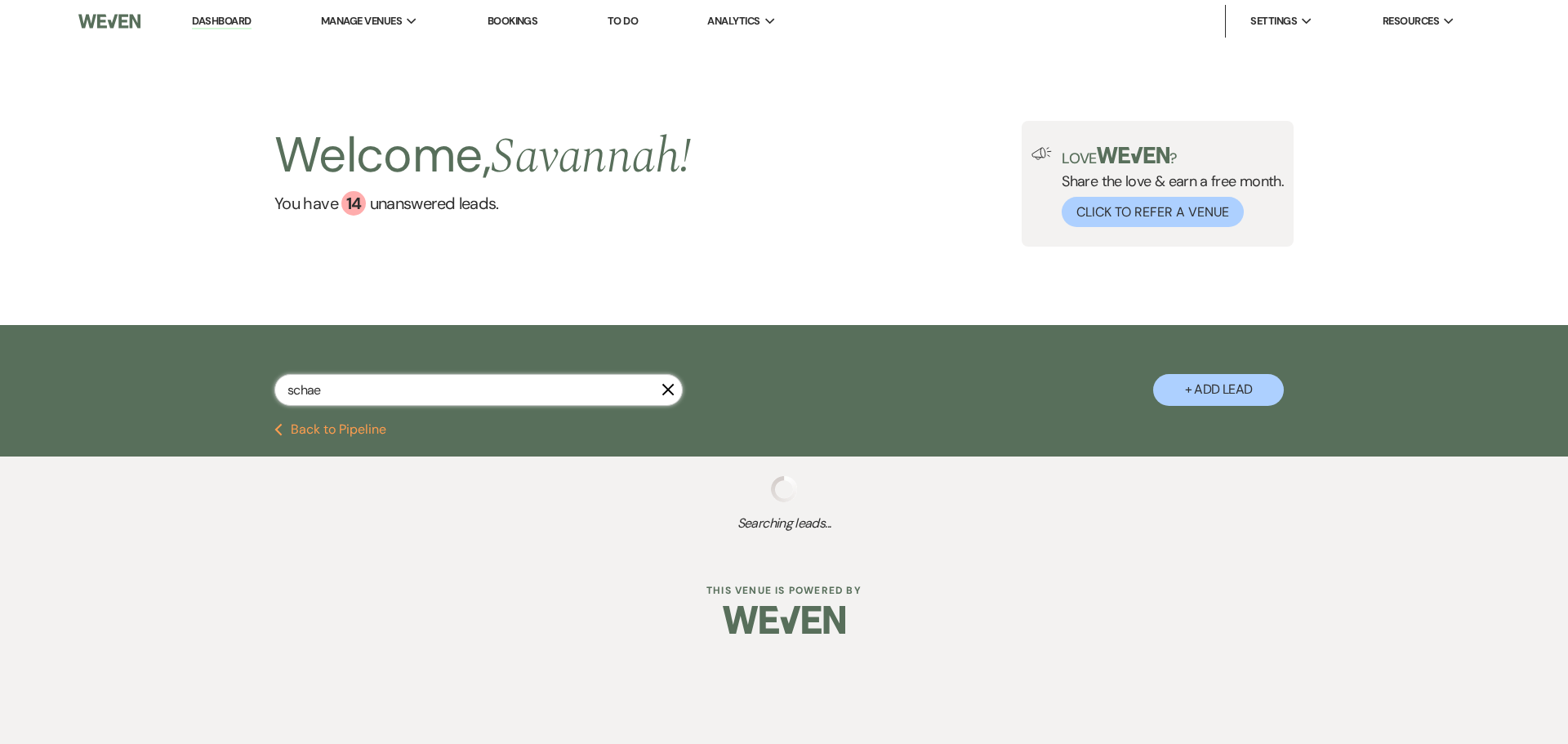
select select "8"
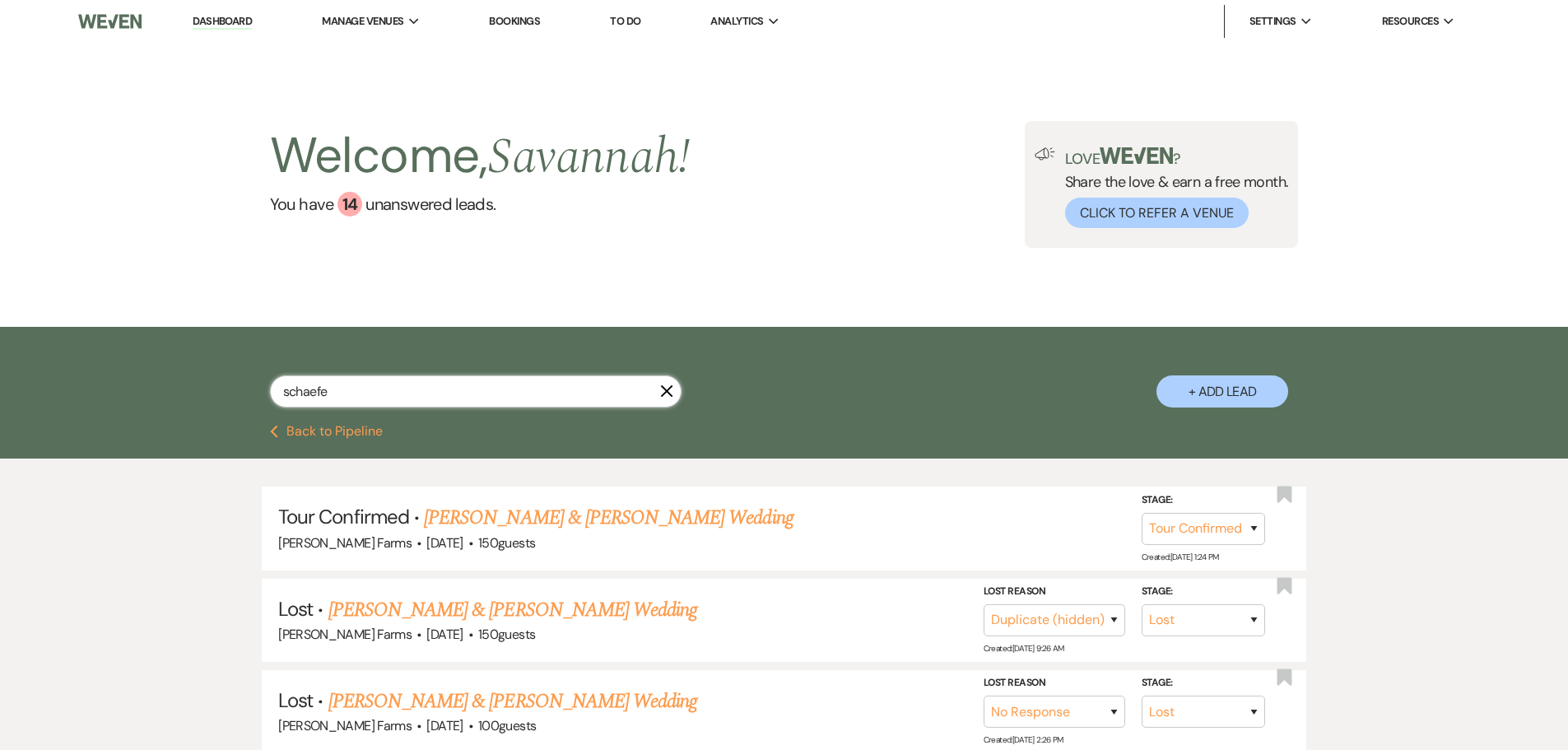
type input "schaefer"
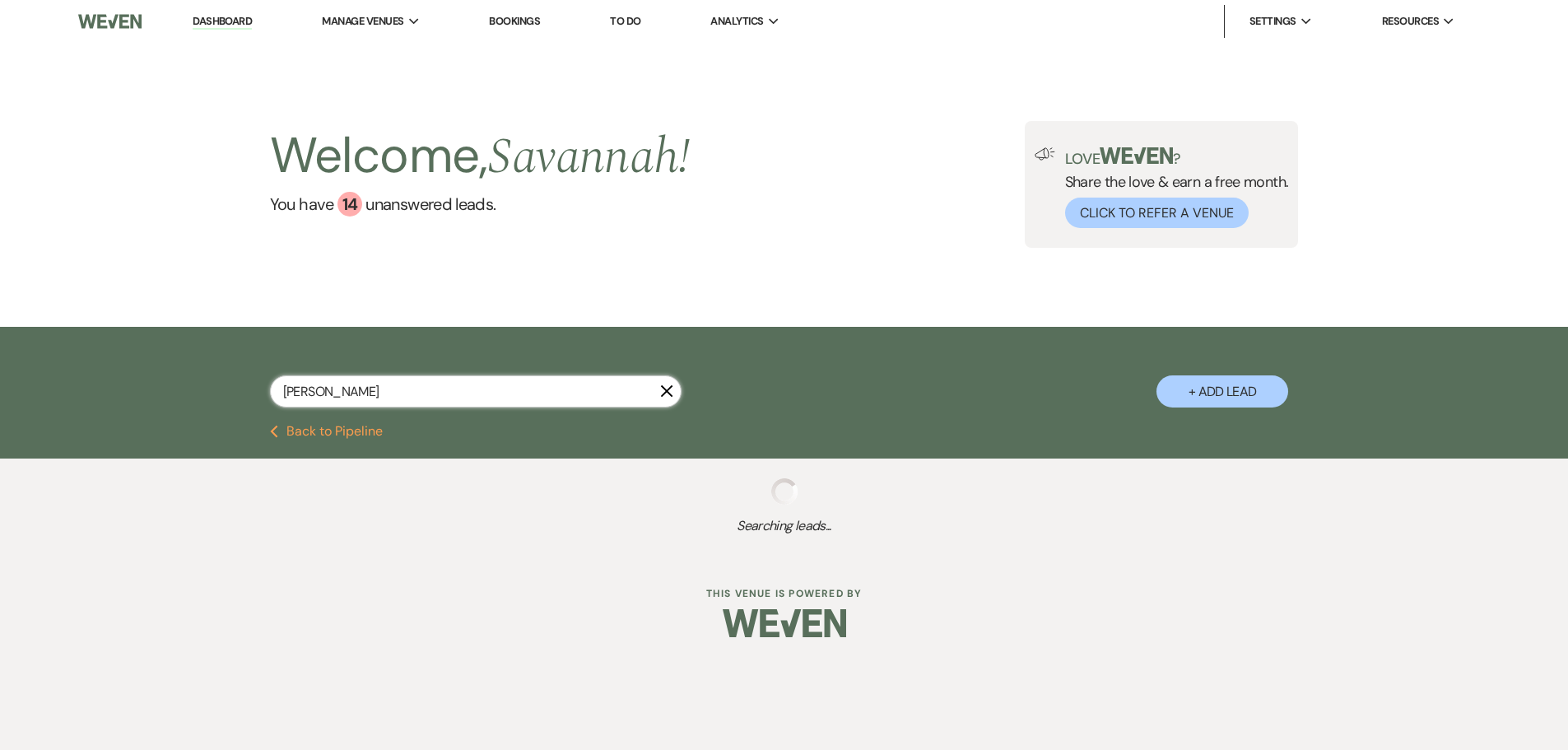
select select "8"
select select "1"
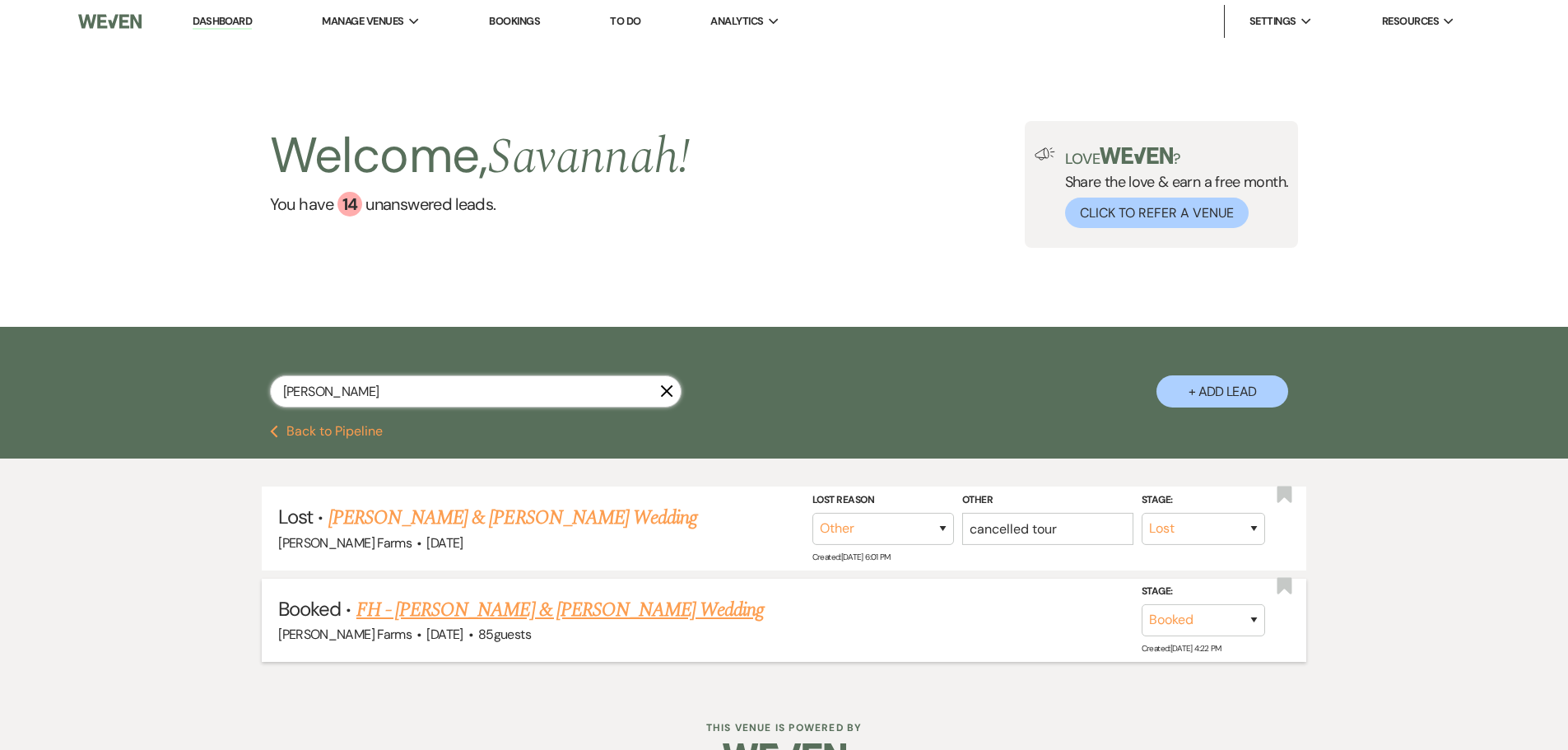
type input "schaefer"
click at [672, 612] on link "FH - Jolene Schaefer & Tristan Duyvejonck's Wedding" at bounding box center [560, 610] width 409 height 30
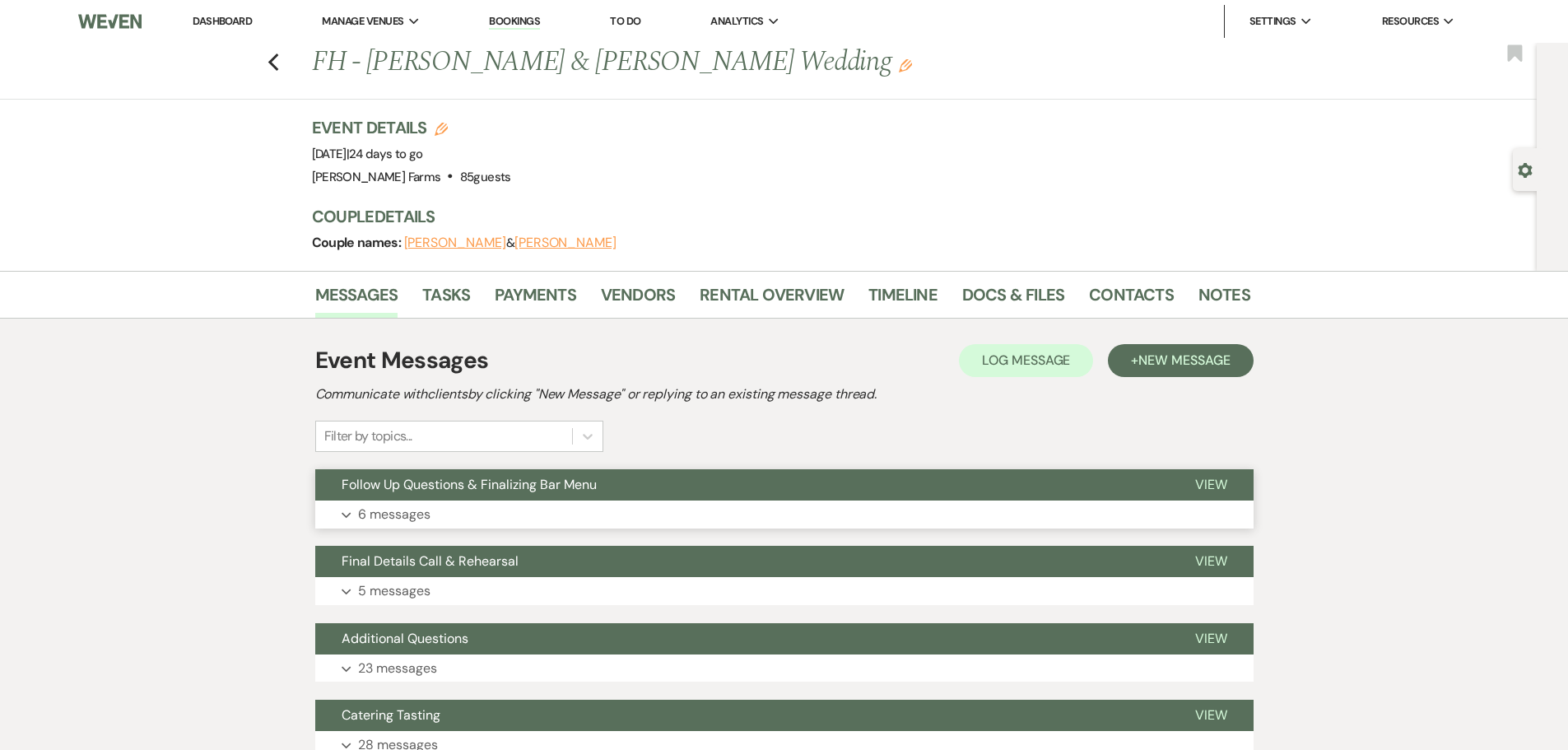
click at [738, 518] on button "Expand 6 messages" at bounding box center [784, 515] width 939 height 28
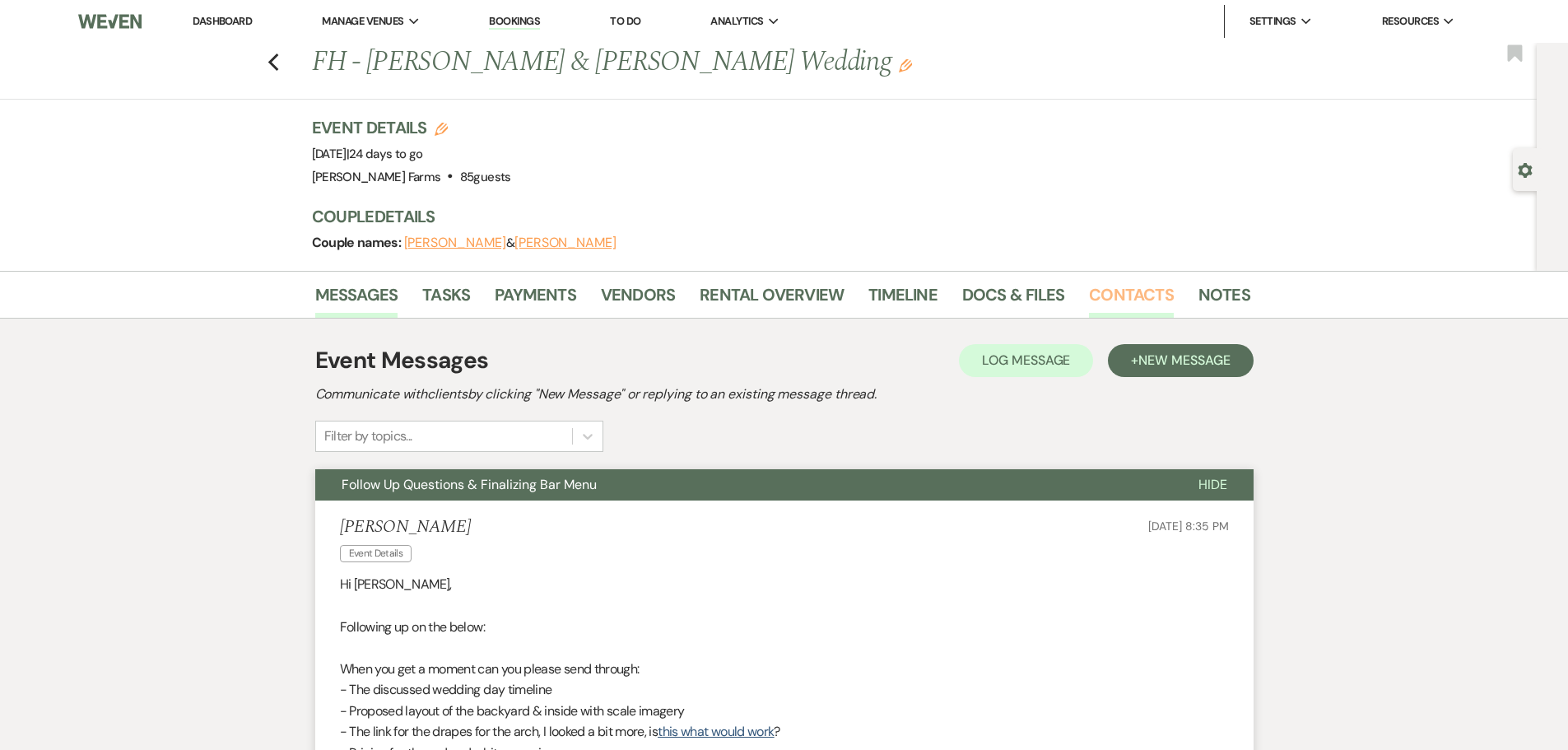
click at [1126, 302] on link "Contacts" at bounding box center [1132, 300] width 85 height 37
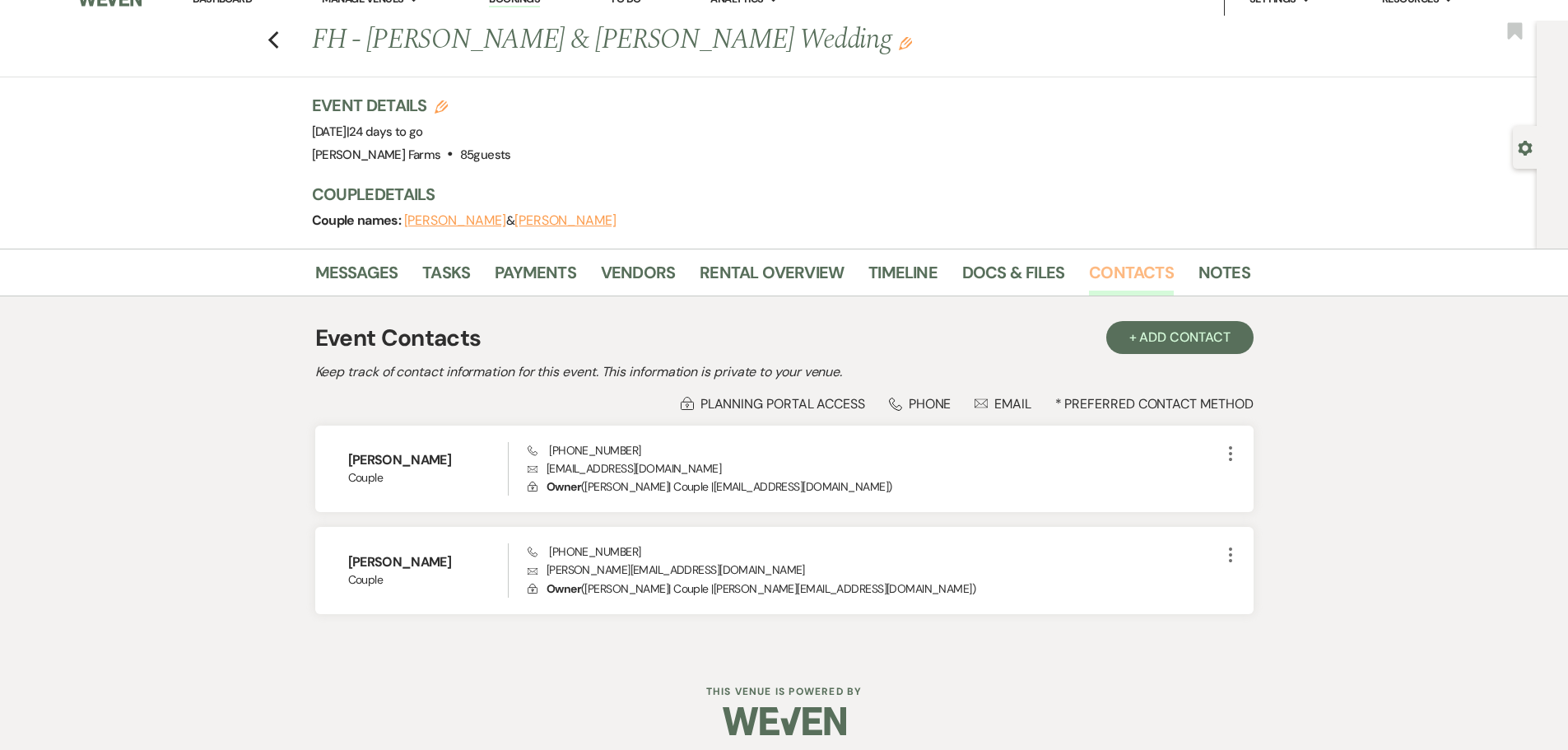
scroll to position [32, 0]
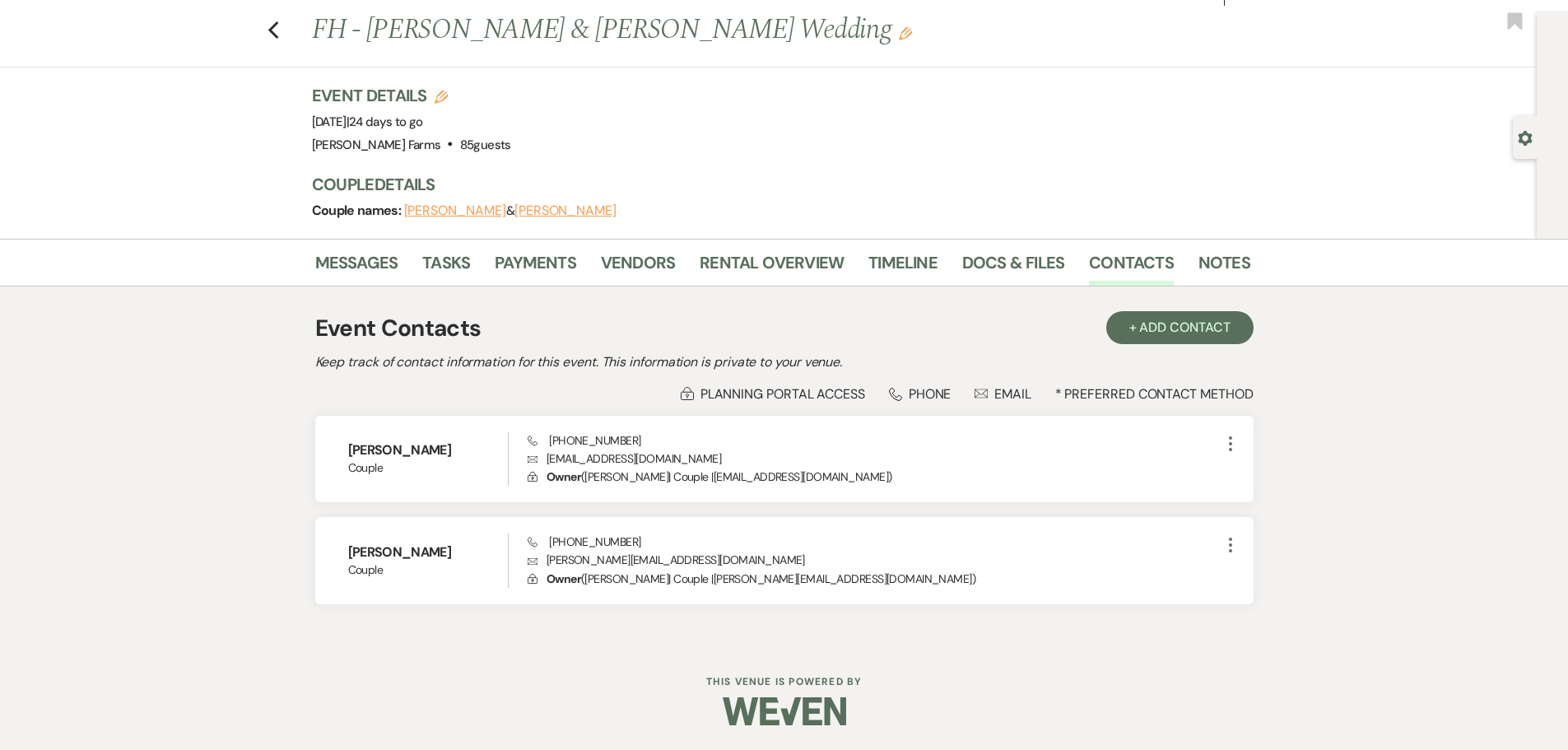
select select "8"
select select "1"
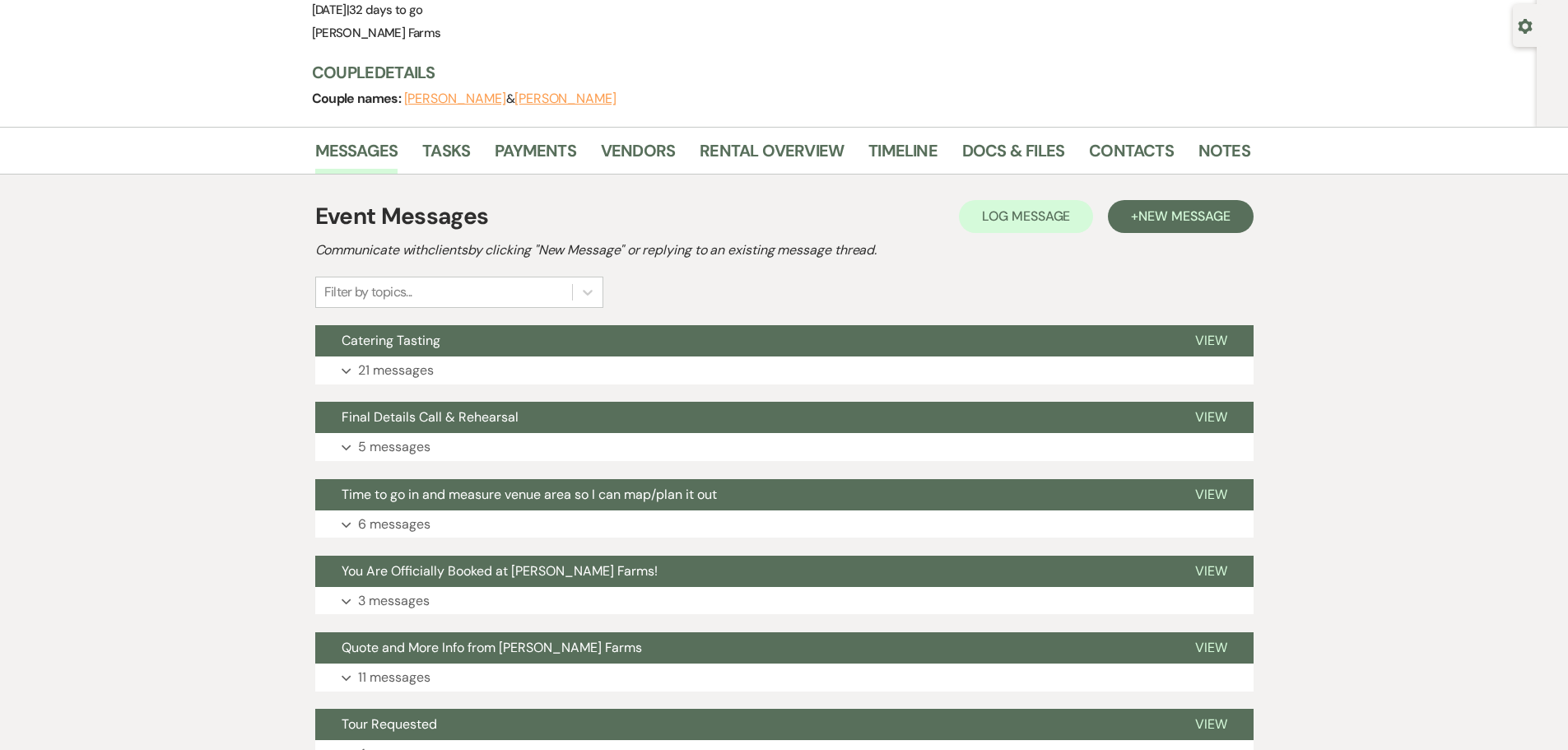
scroll to position [247, 0]
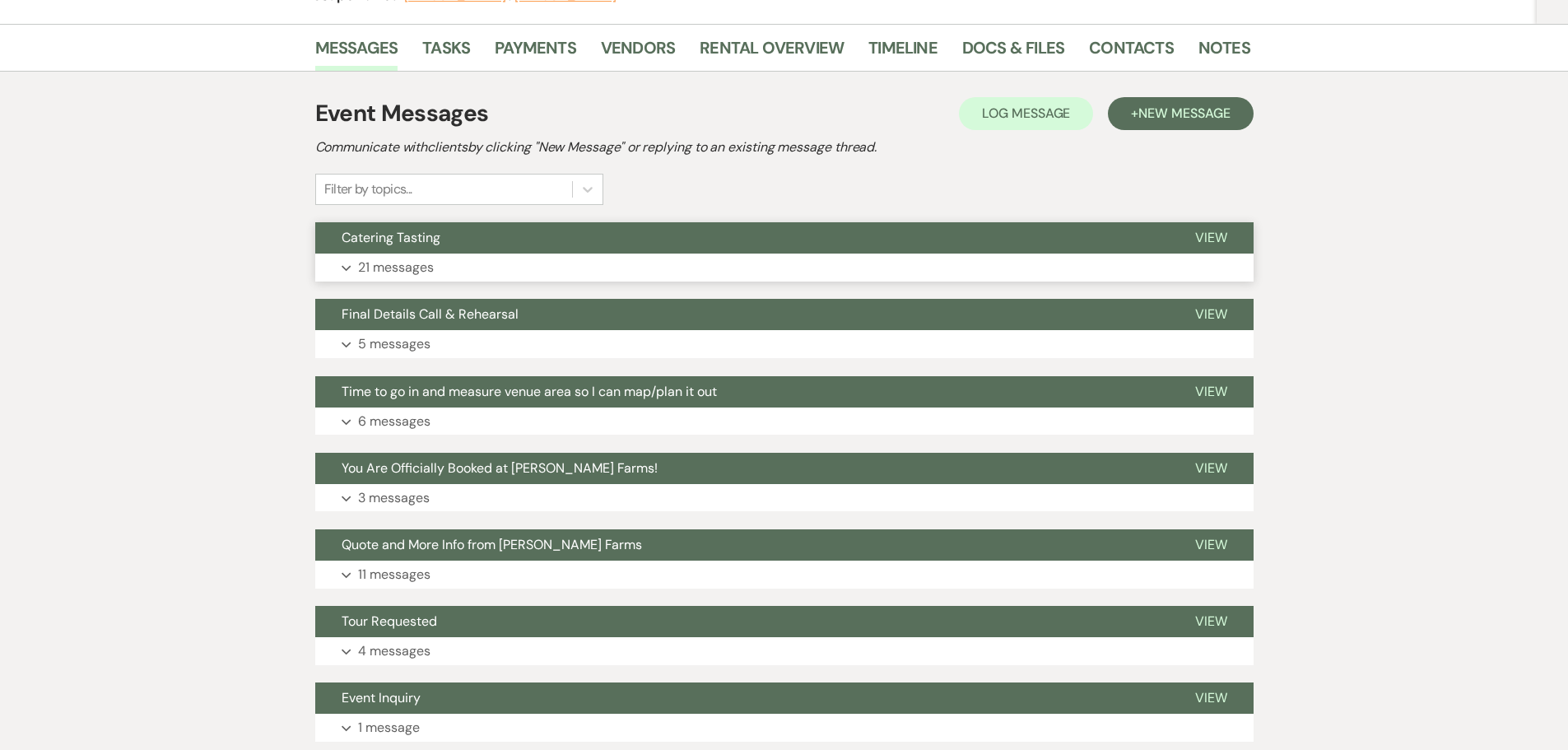
click at [617, 257] on button "Expand 21 messages" at bounding box center [784, 267] width 939 height 28
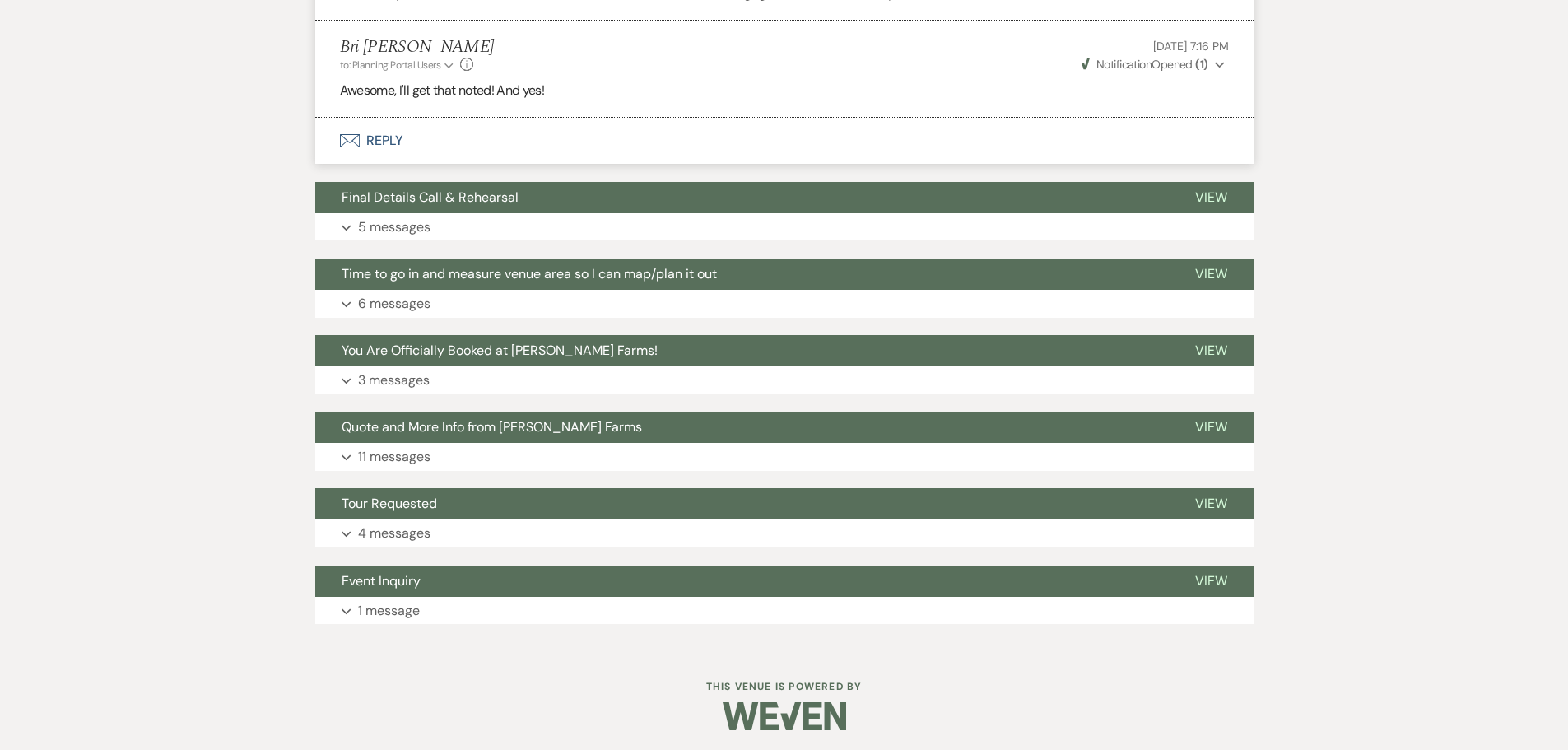
scroll to position [3708, 0]
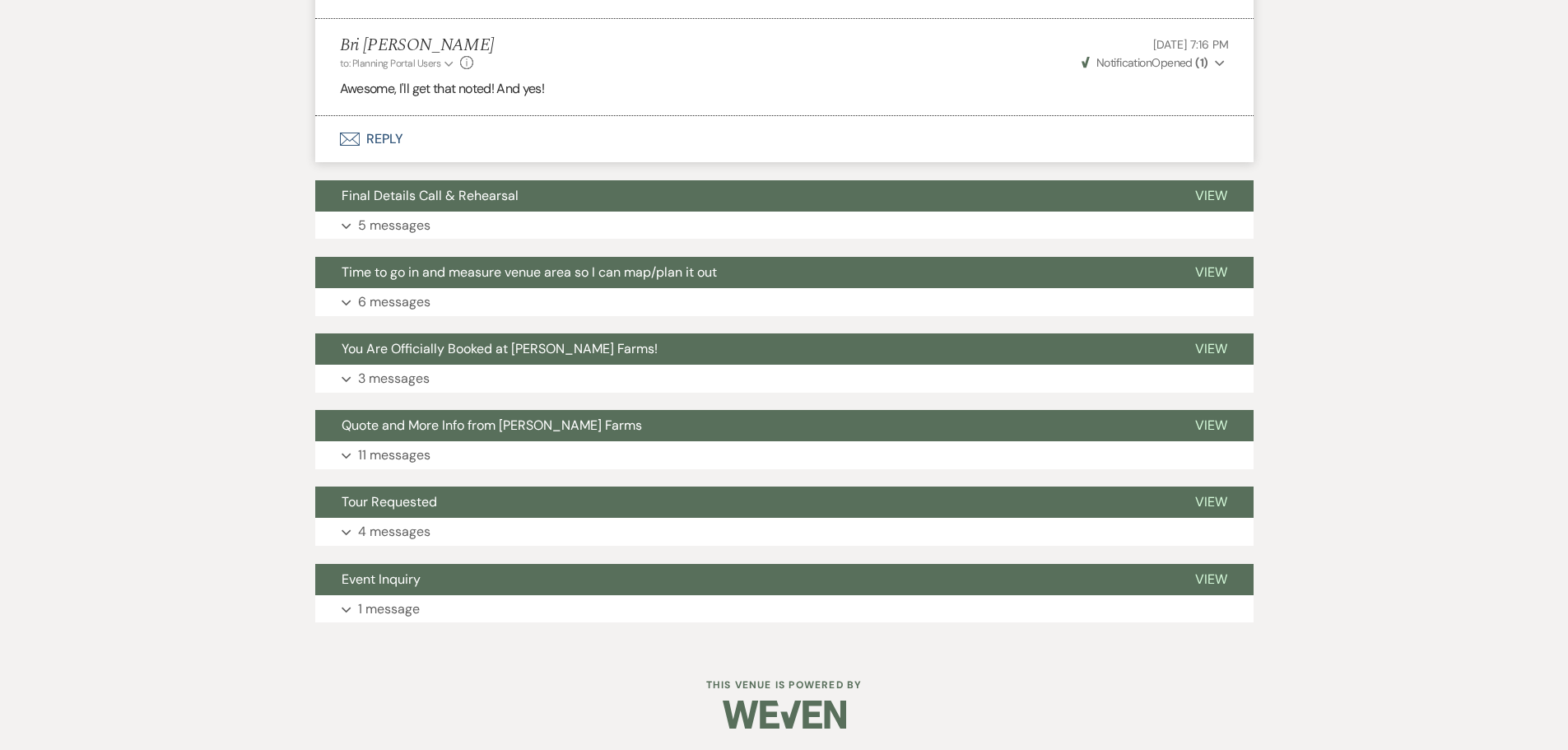
click at [561, 212] on button "Final Details Call & Rehearsal" at bounding box center [742, 196] width 854 height 32
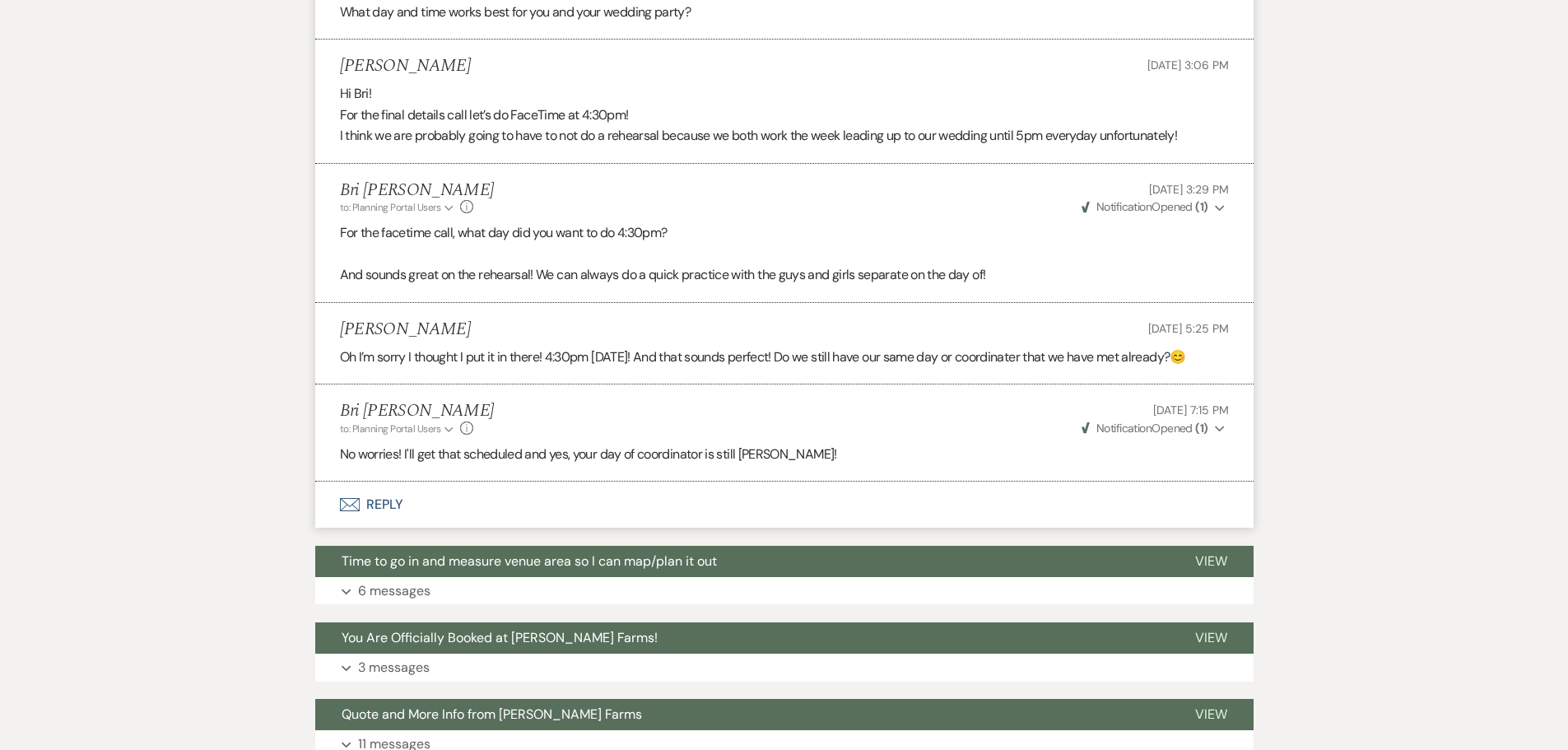
scroll to position [4749, 0]
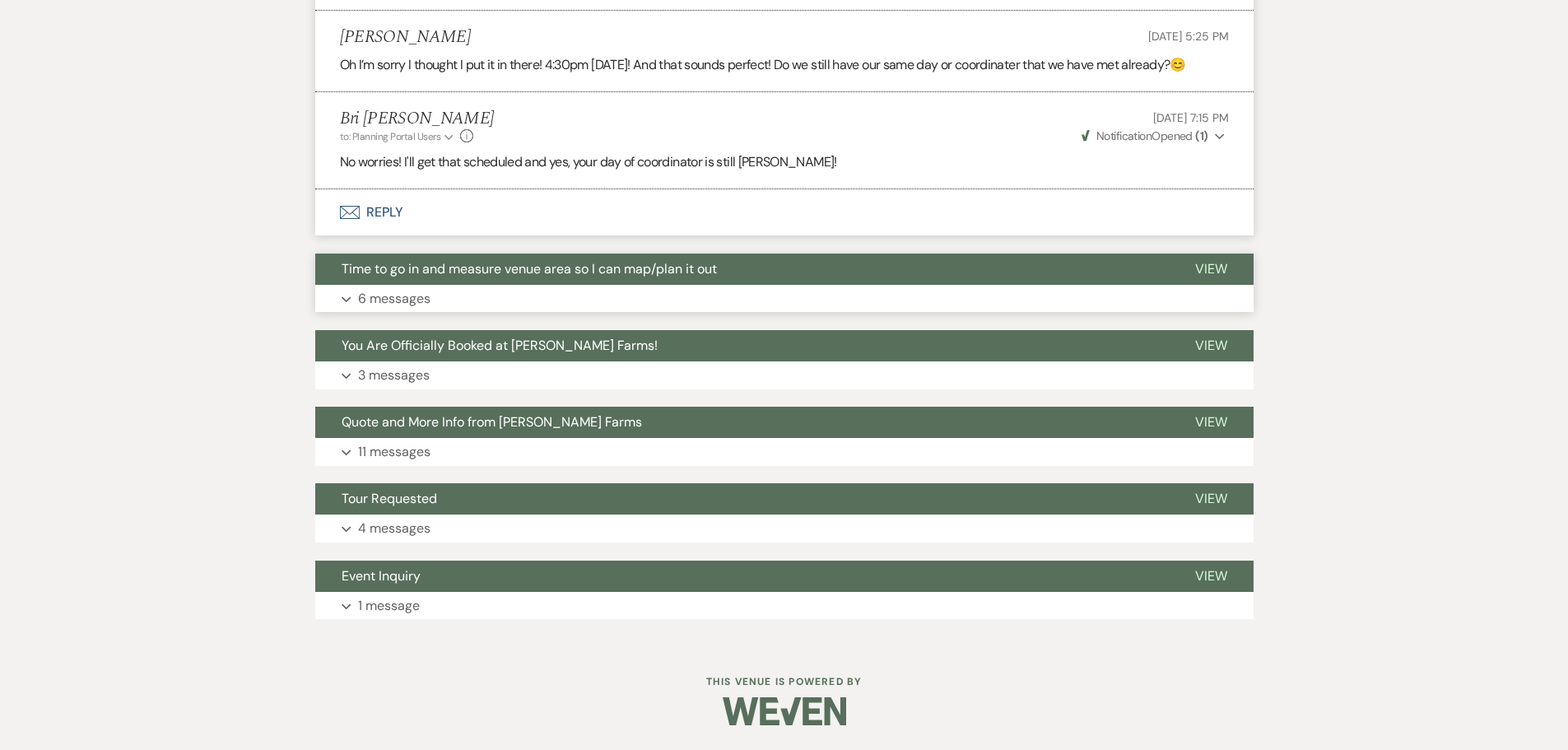
click at [635, 277] on span "Time to go in and measure venue area so I can map/plan it out" at bounding box center [528, 268] width 375 height 17
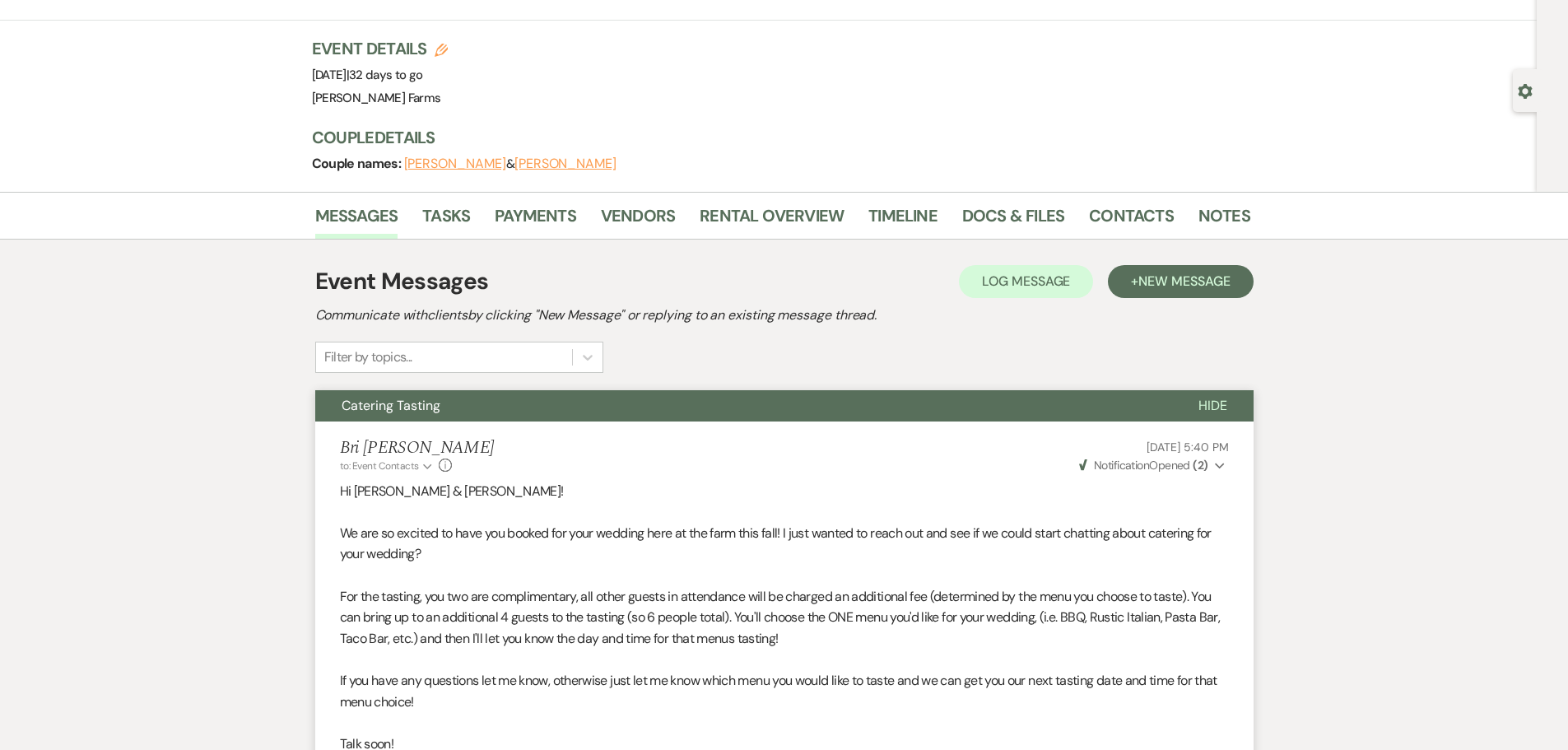
scroll to position [24, 0]
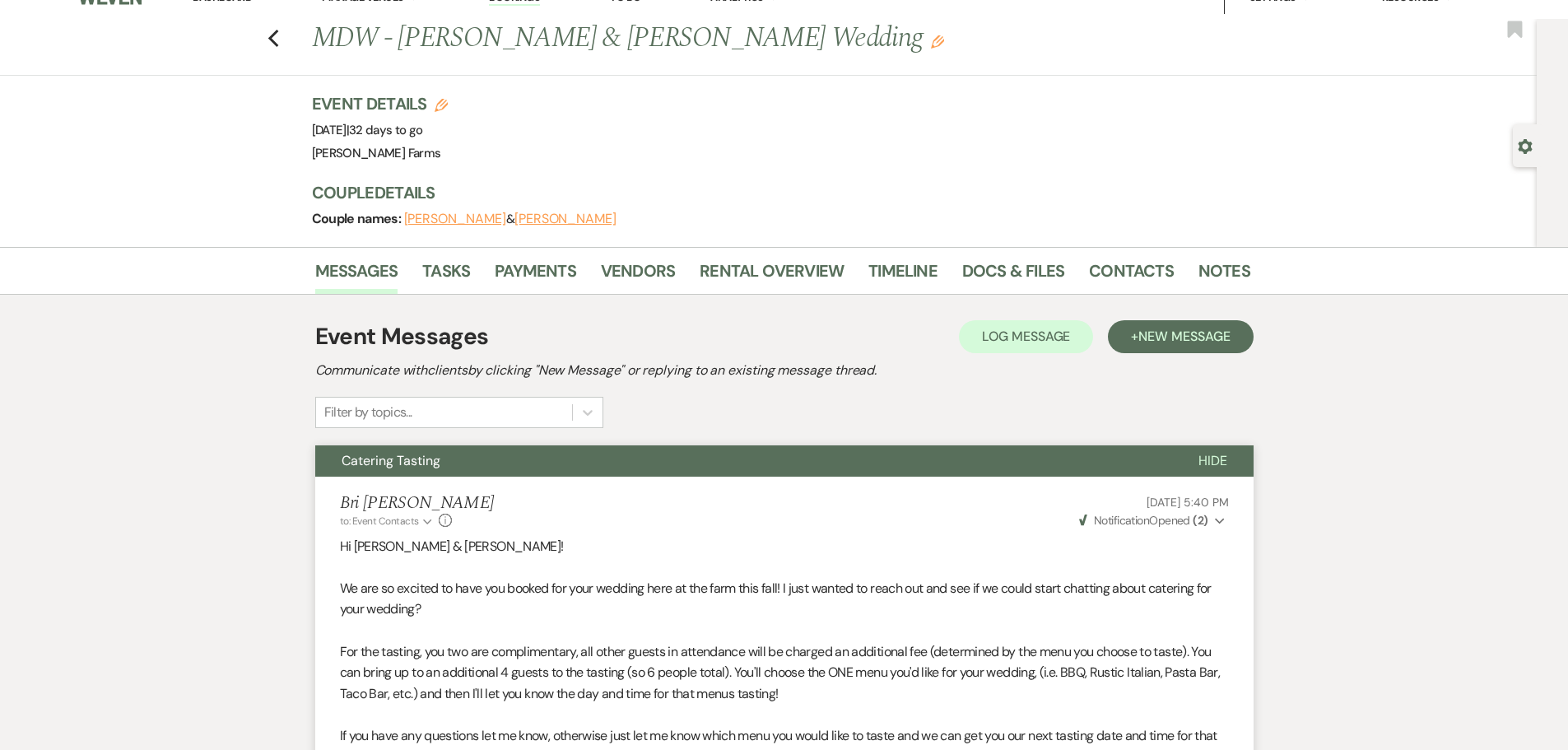
drag, startPoint x: 1522, startPoint y: 151, endPoint x: 1511, endPoint y: 156, distance: 12.1
click at [1522, 152] on icon "Gear" at bounding box center [1524, 146] width 15 height 15
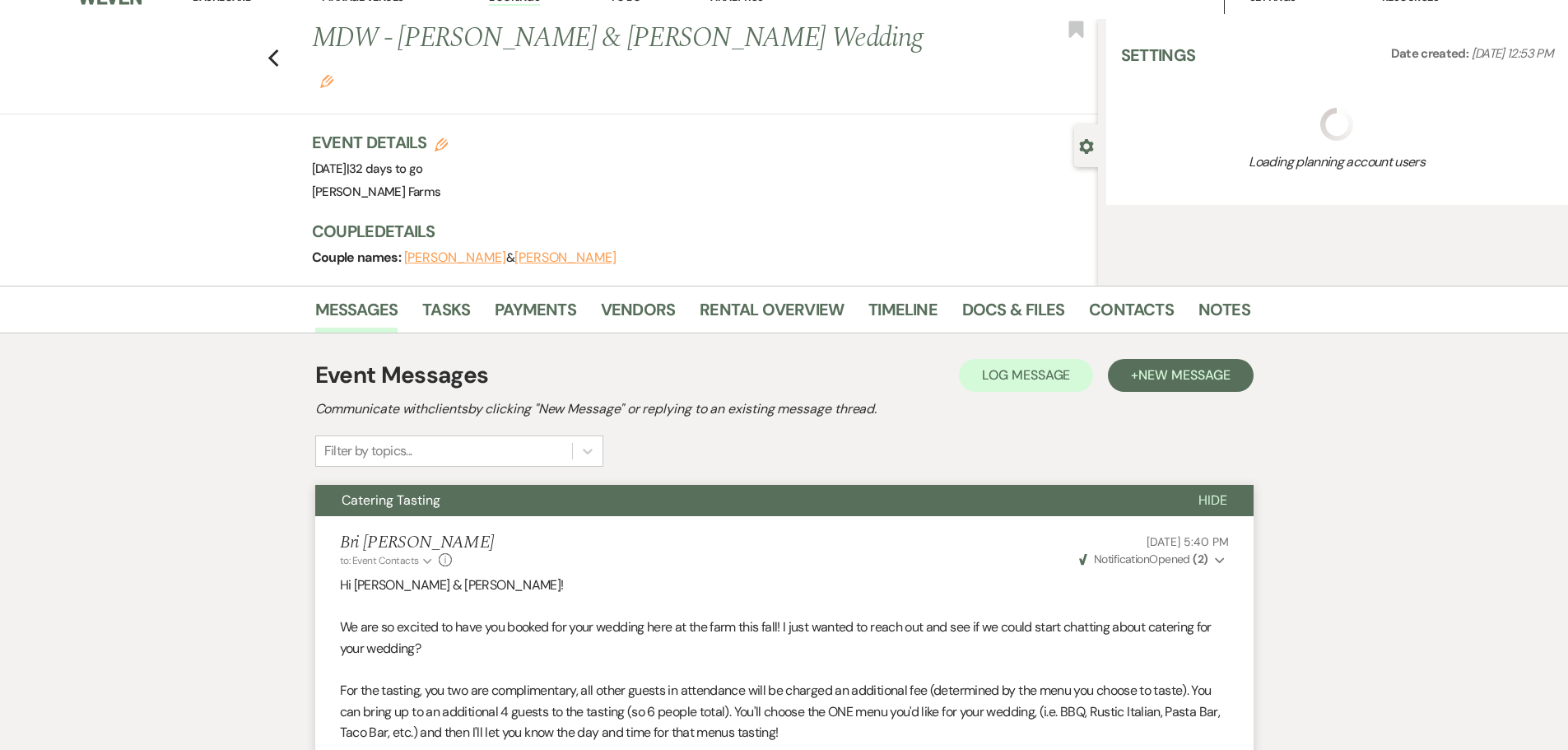
select select "5"
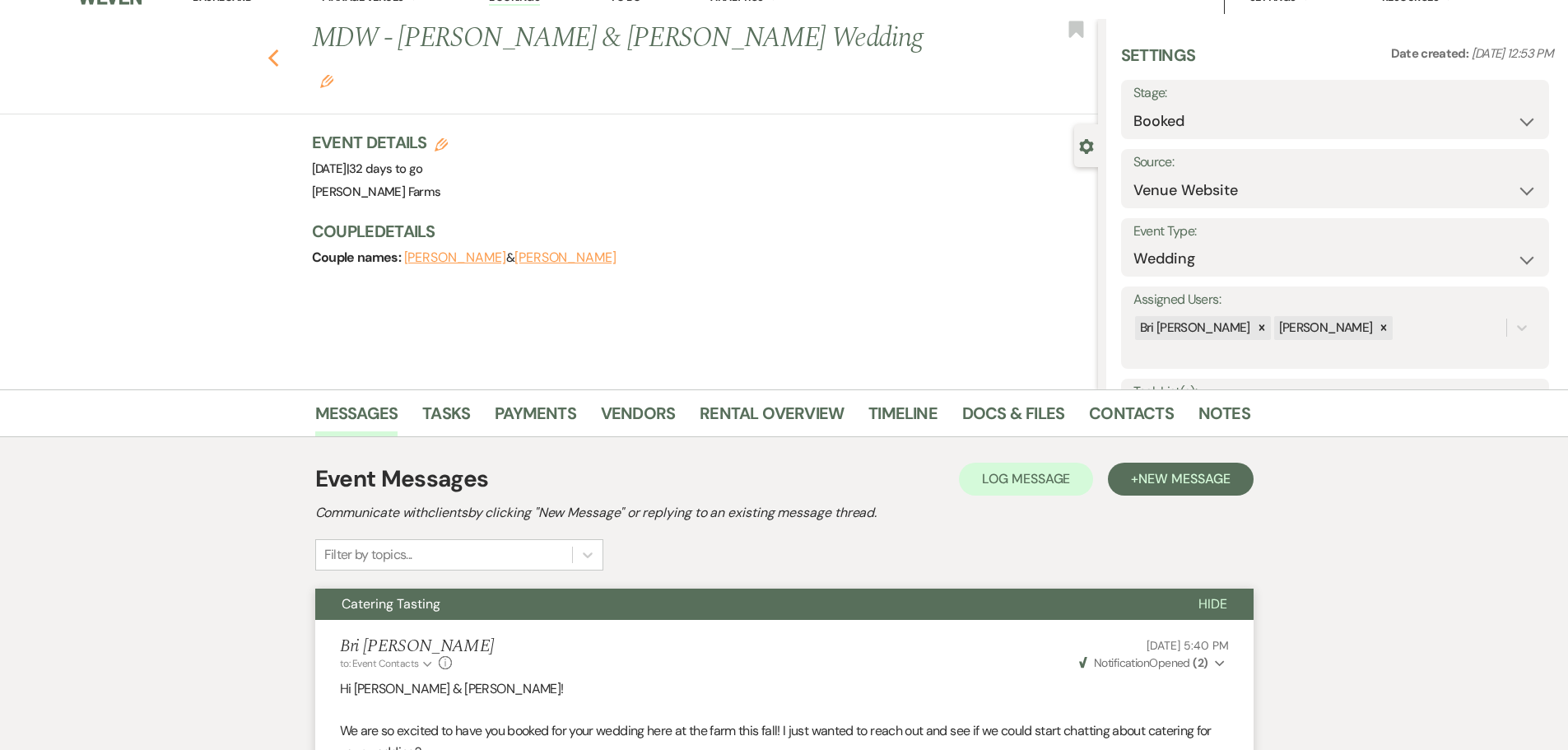
click at [278, 49] on use "button" at bounding box center [272, 58] width 11 height 18
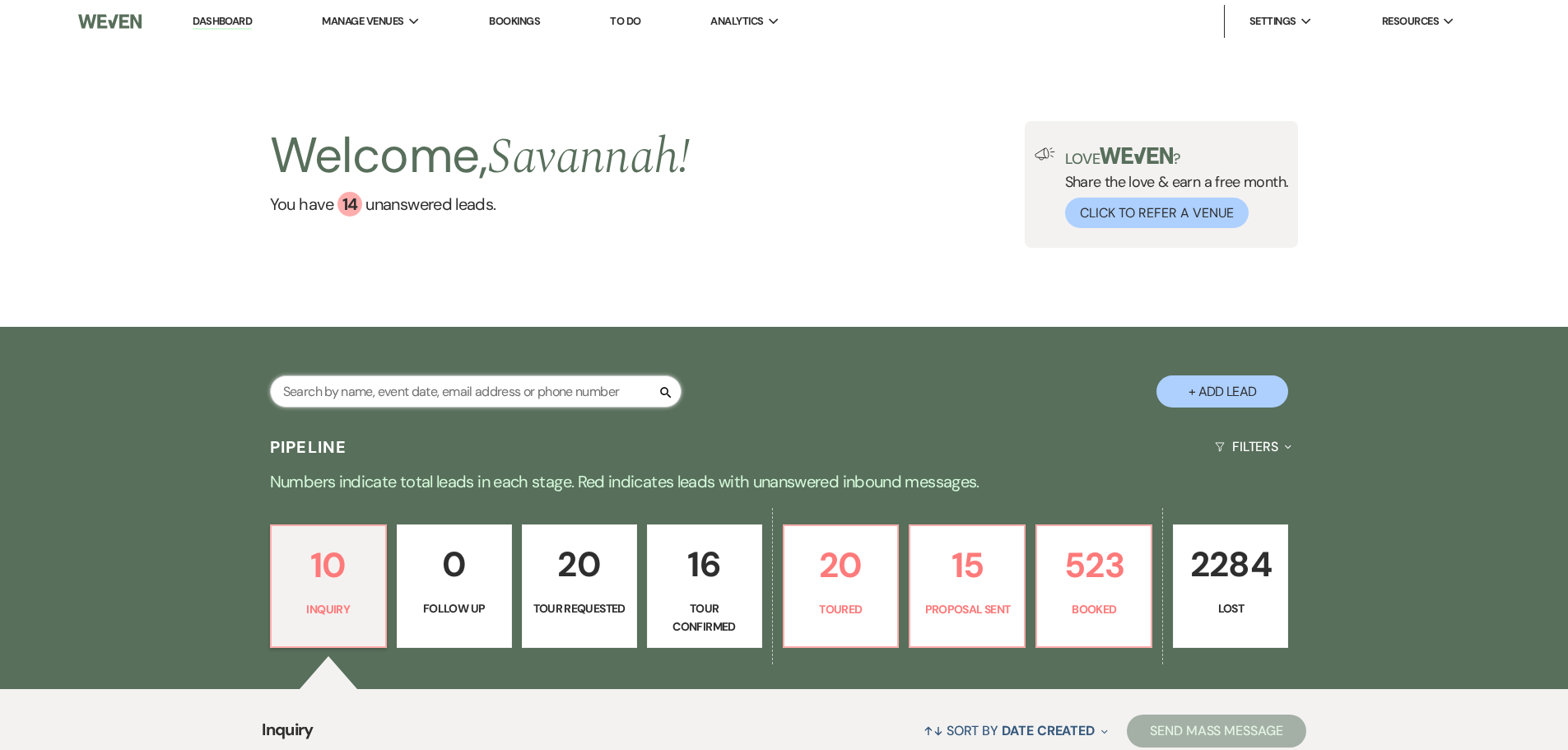
click at [575, 397] on input "text" at bounding box center [476, 391] width 412 height 32
type input "gibson"
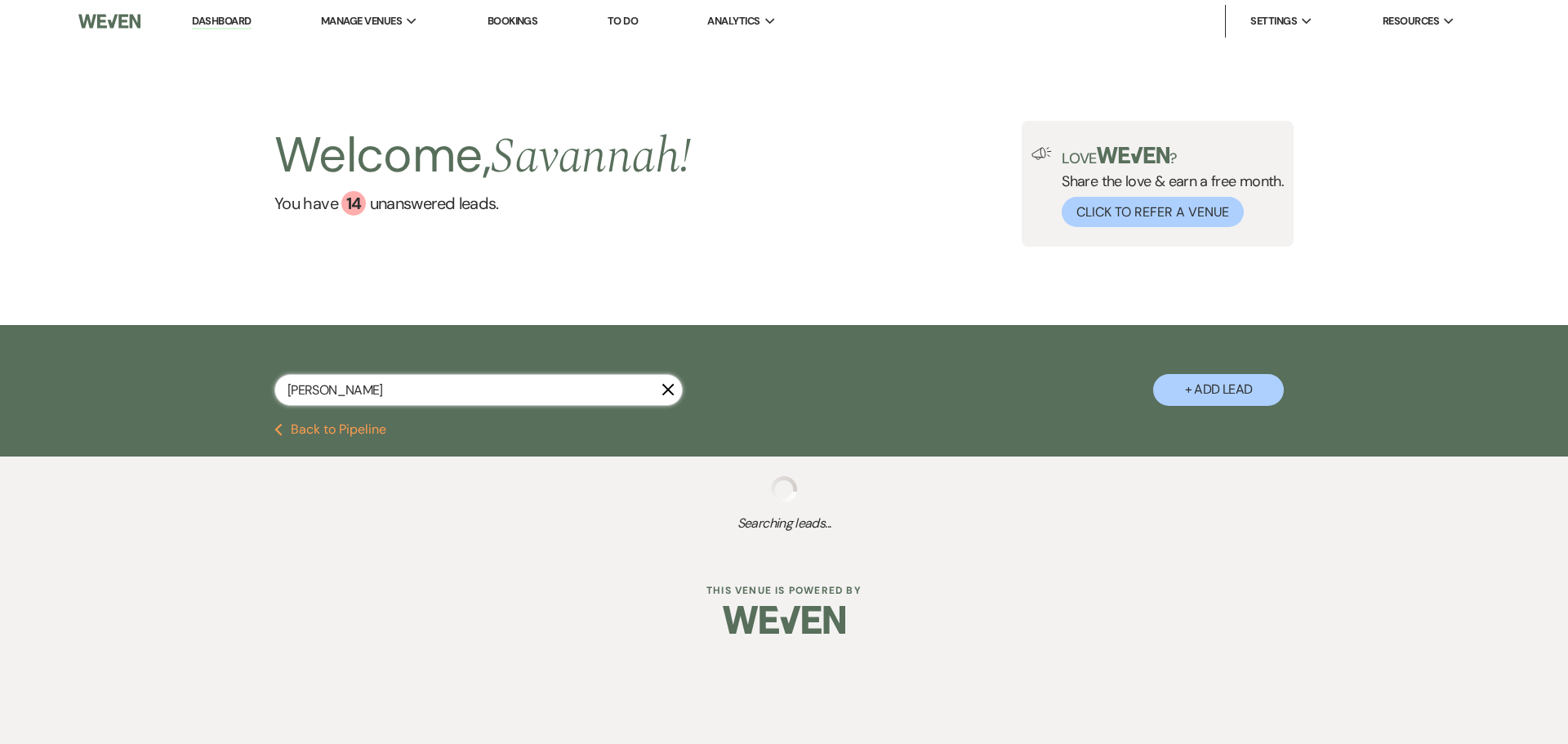
select select "8"
select select "5"
select select "8"
select select "5"
select select "8"
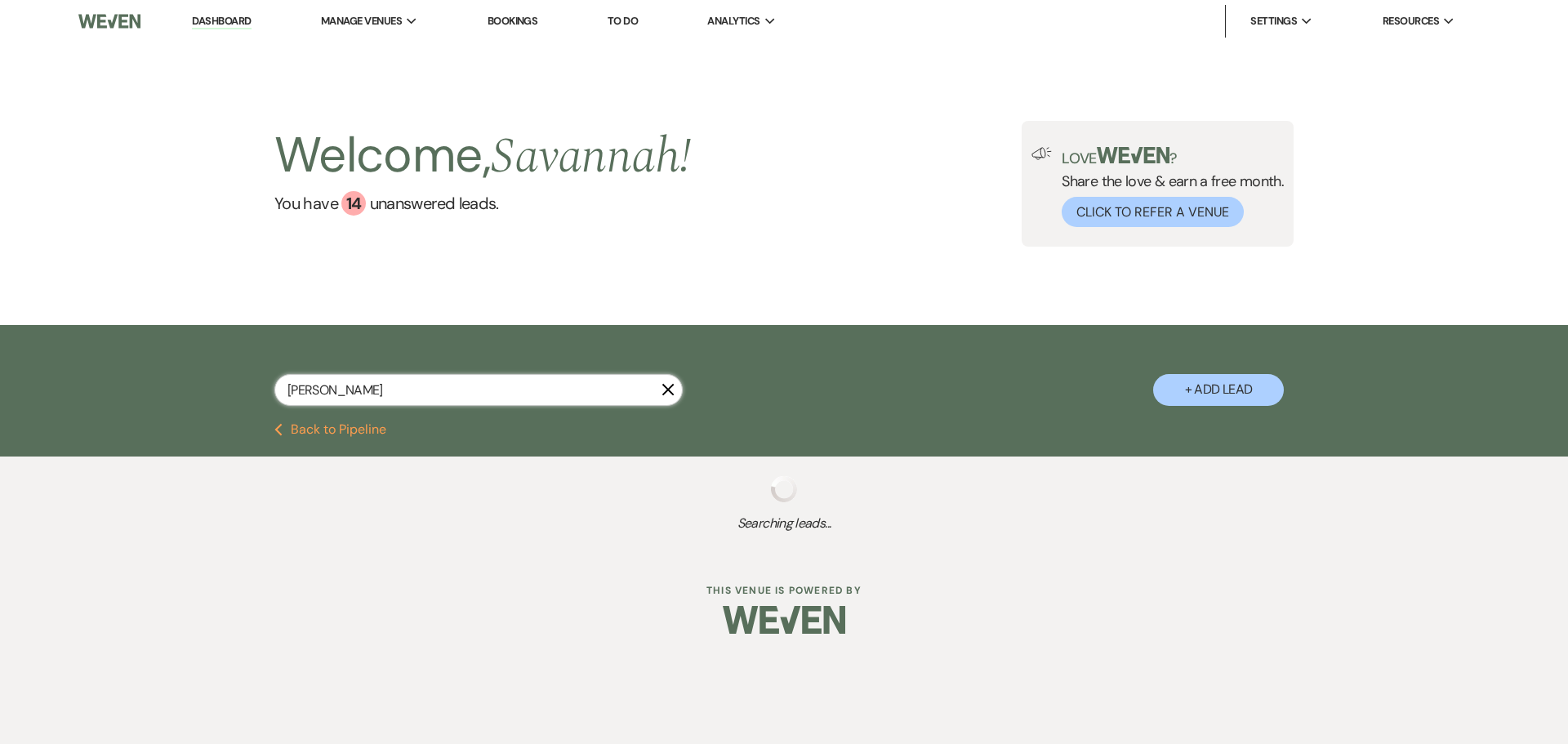
select select "5"
select select "8"
select select "5"
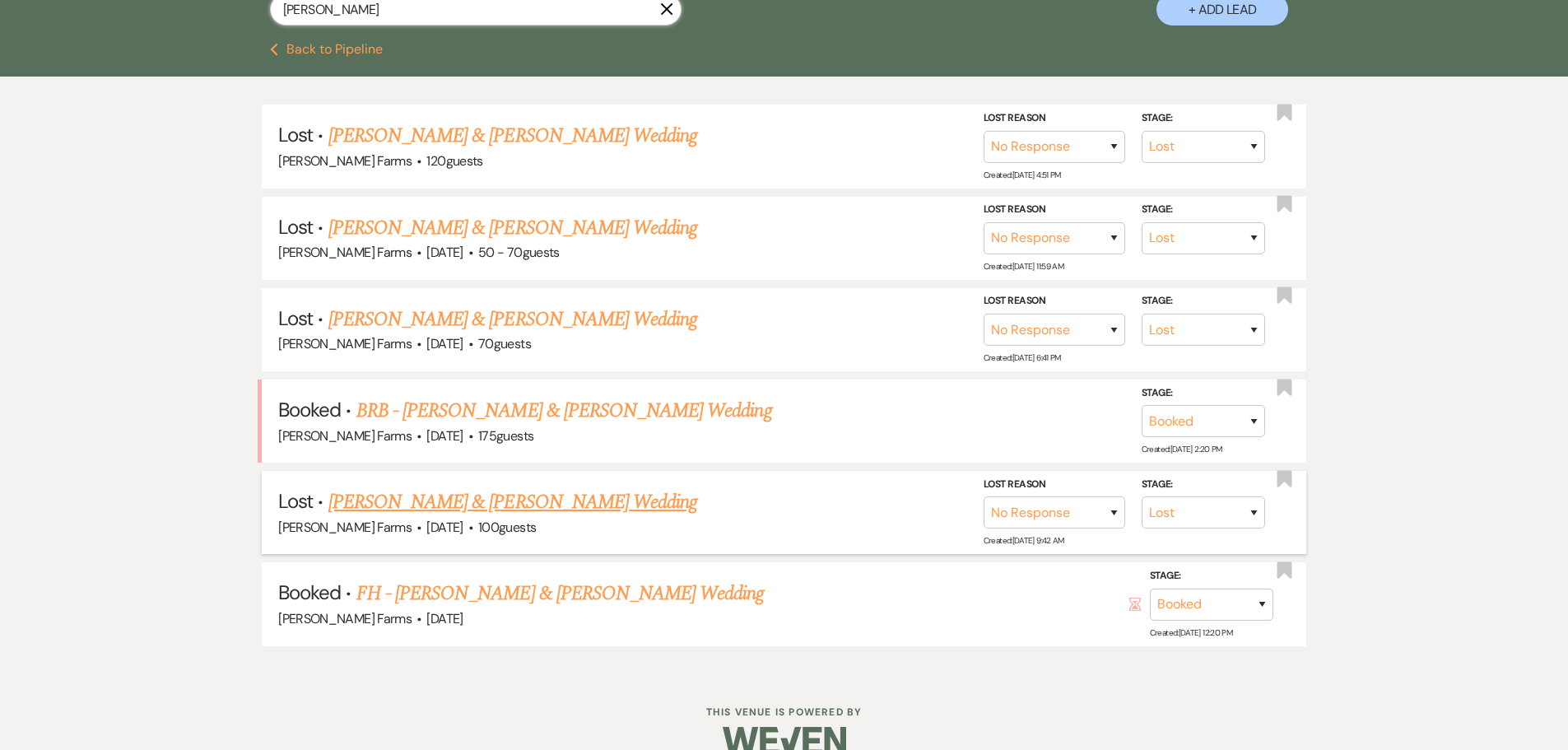
scroll to position [412, 0]
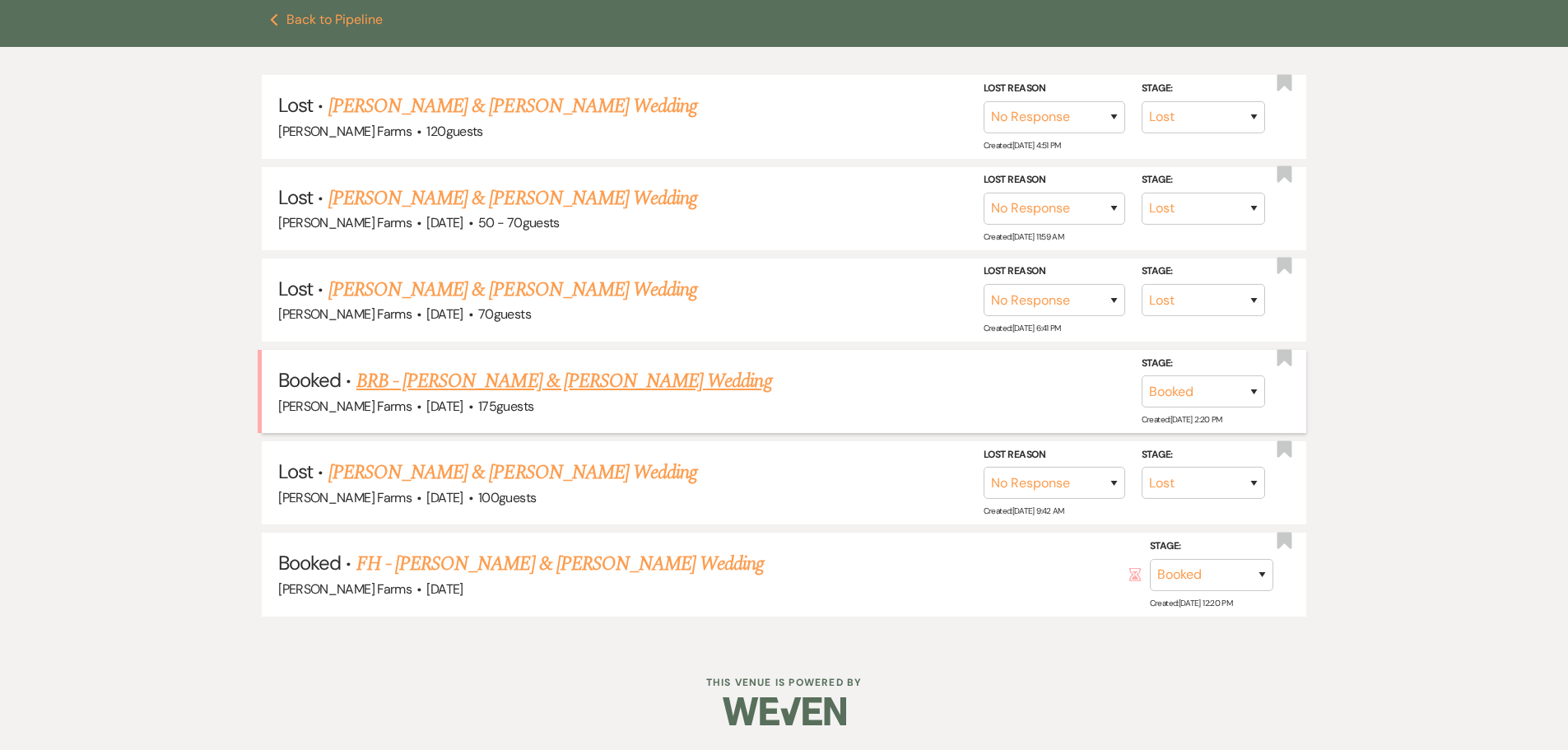
click at [643, 379] on link "BRB - Kiana Gibson & Josh Ricken's Wedding" at bounding box center [564, 381] width 415 height 30
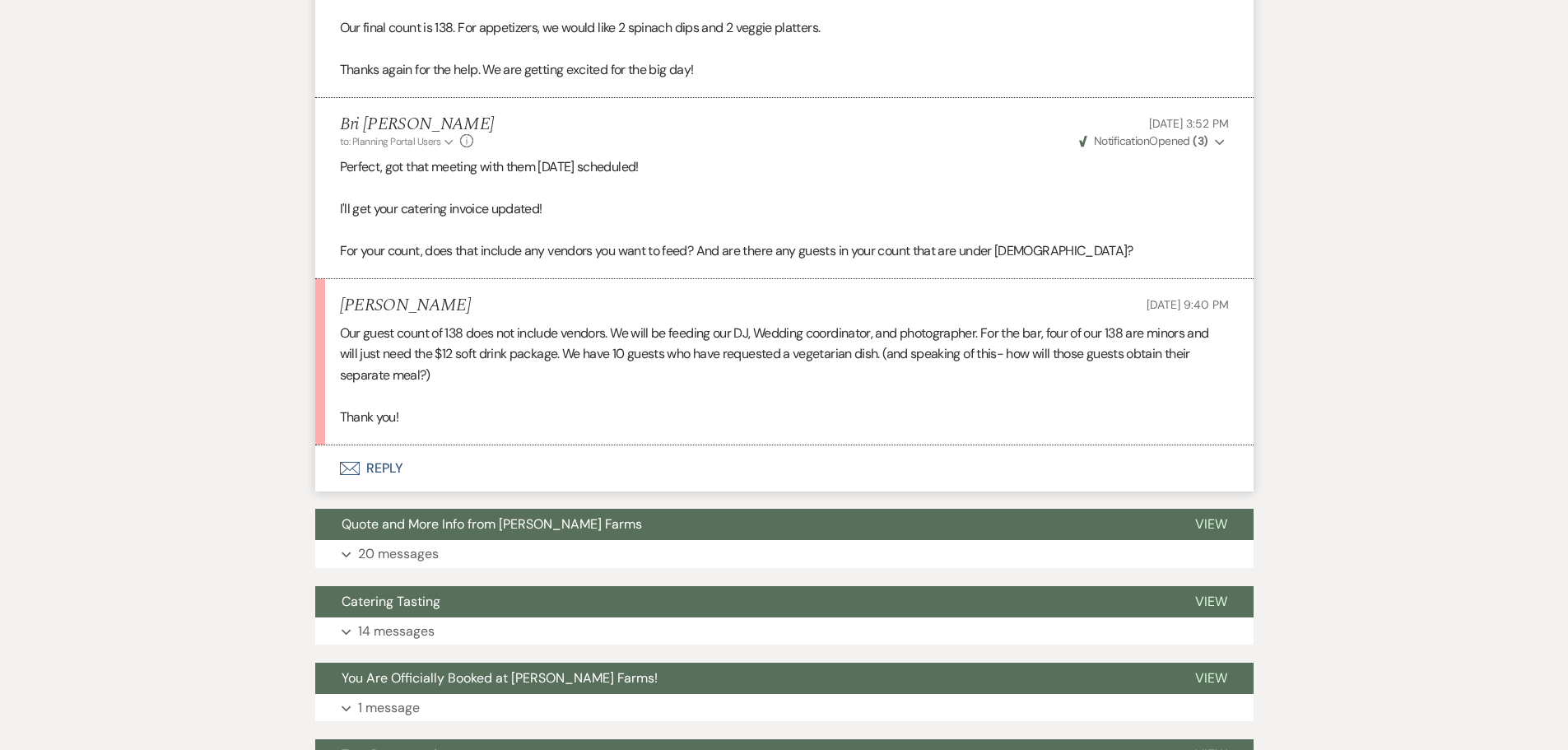
scroll to position [3788, 0]
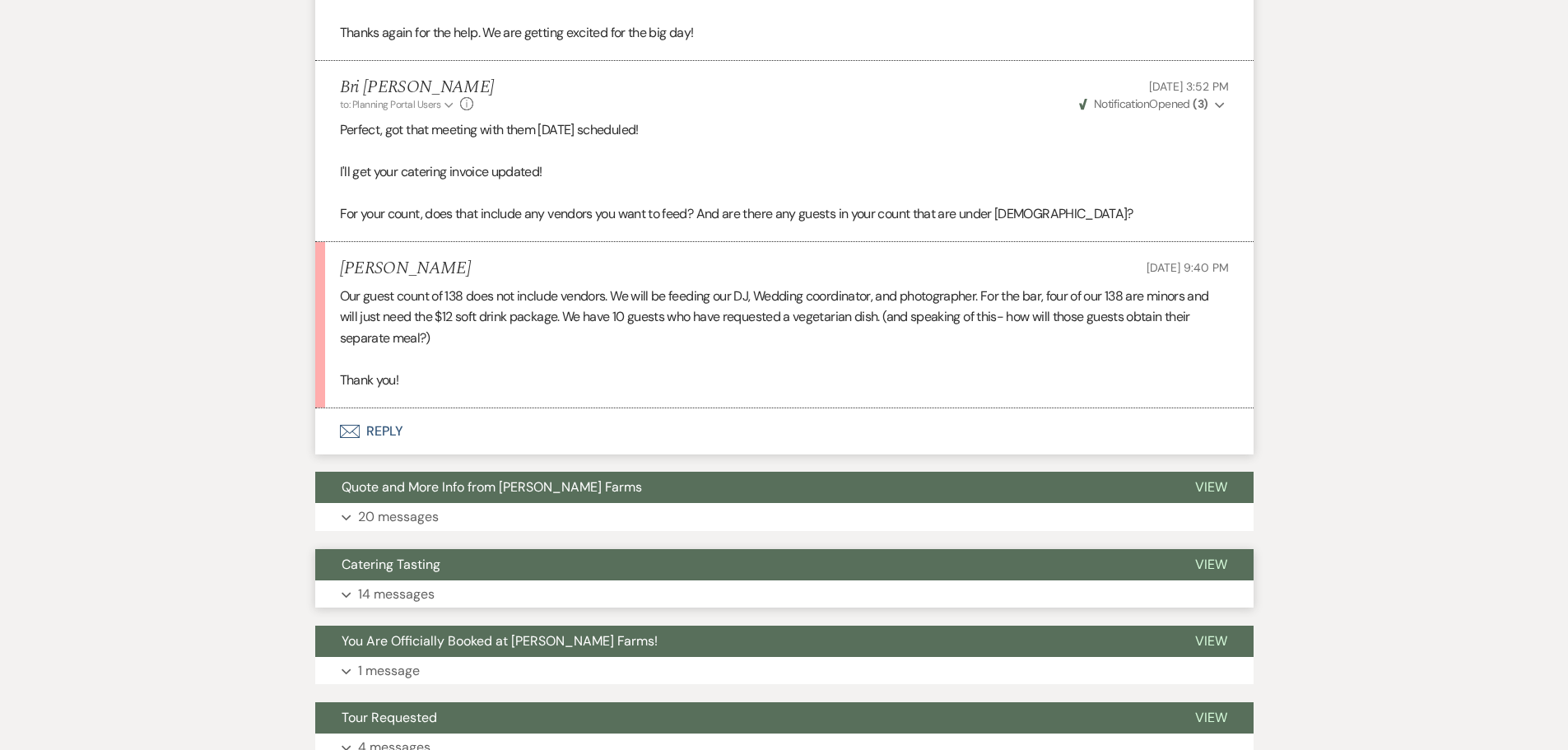
click at [565, 560] on button "Catering Tasting" at bounding box center [742, 565] width 854 height 32
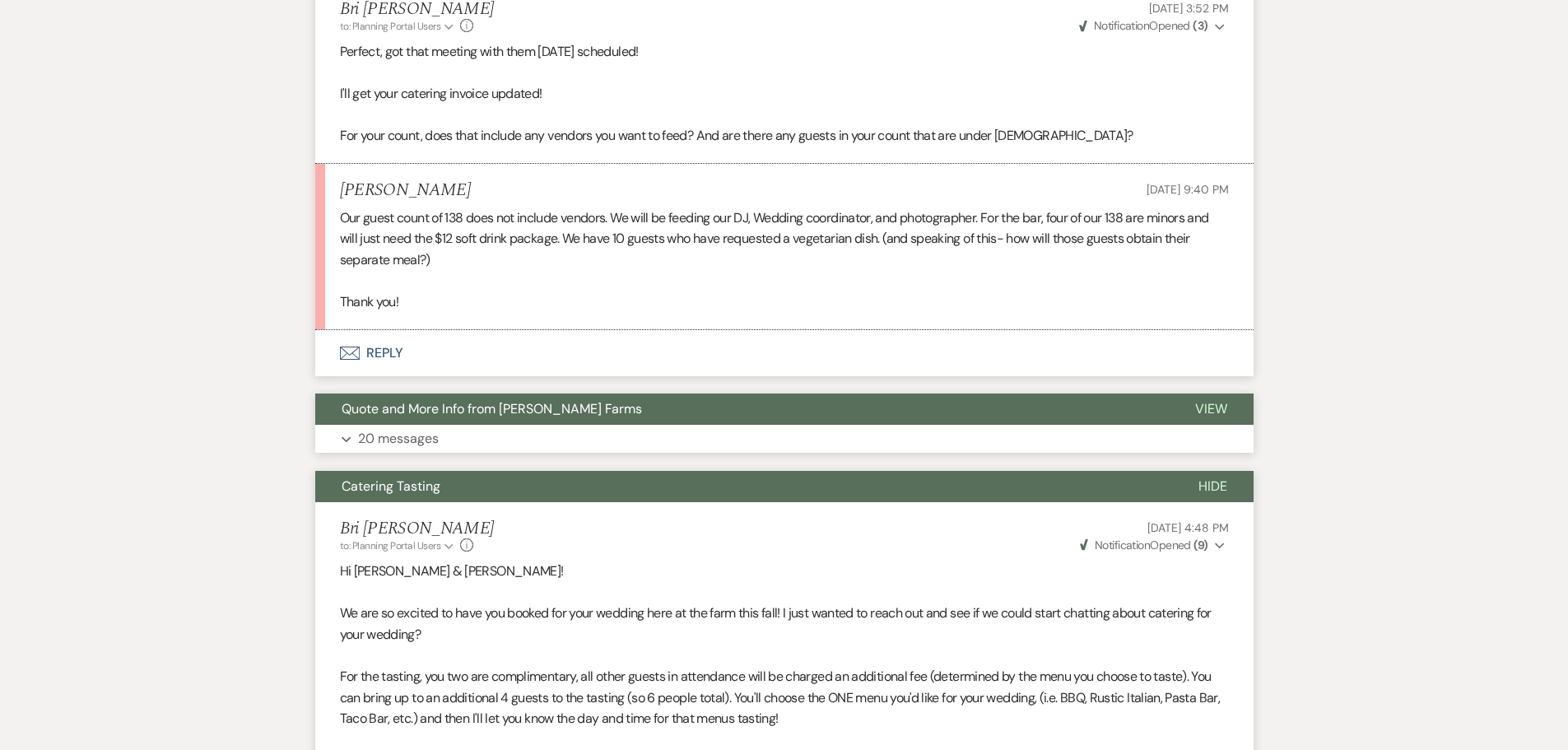
scroll to position [3855, 0]
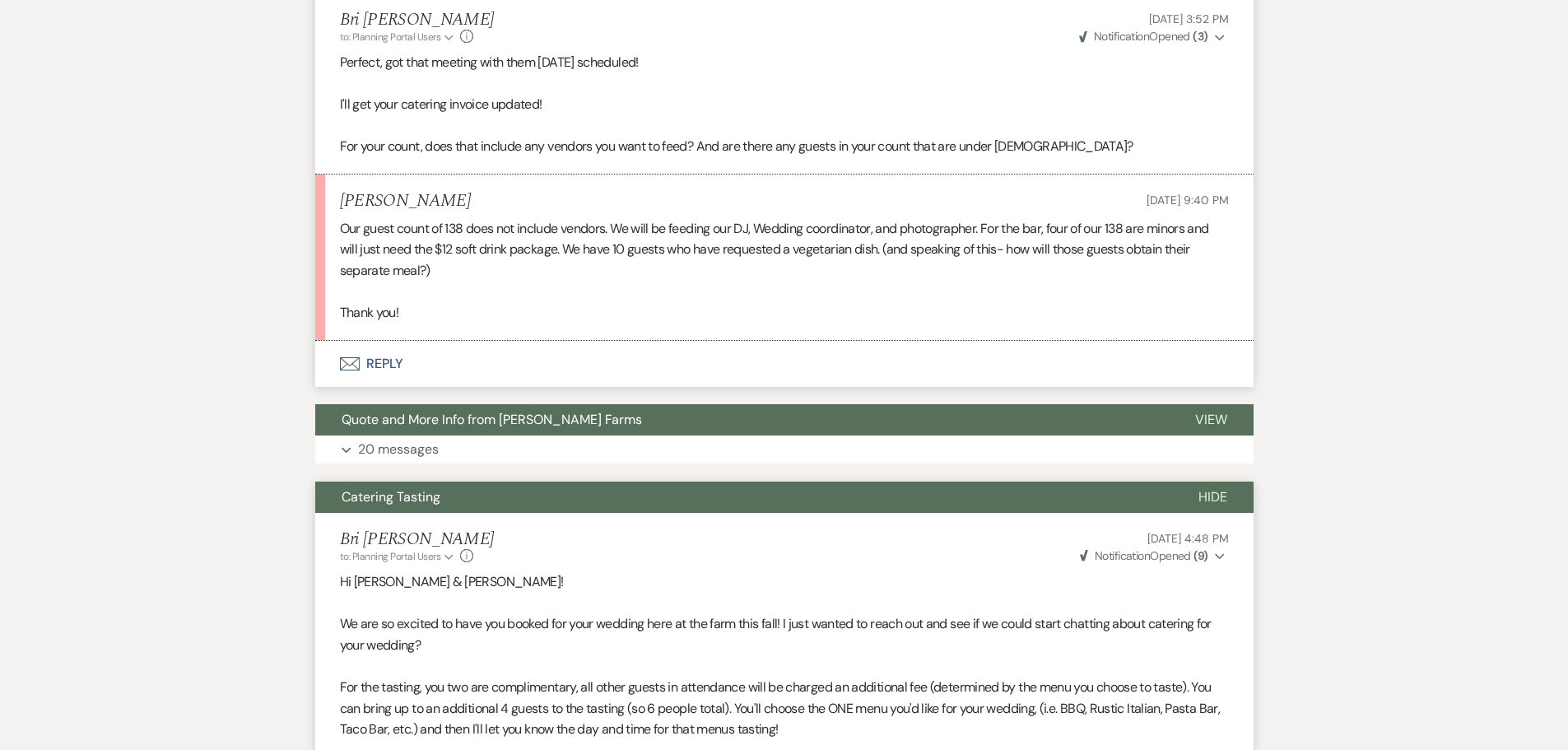
click at [1210, 498] on span "Hide" at bounding box center [1213, 496] width 29 height 17
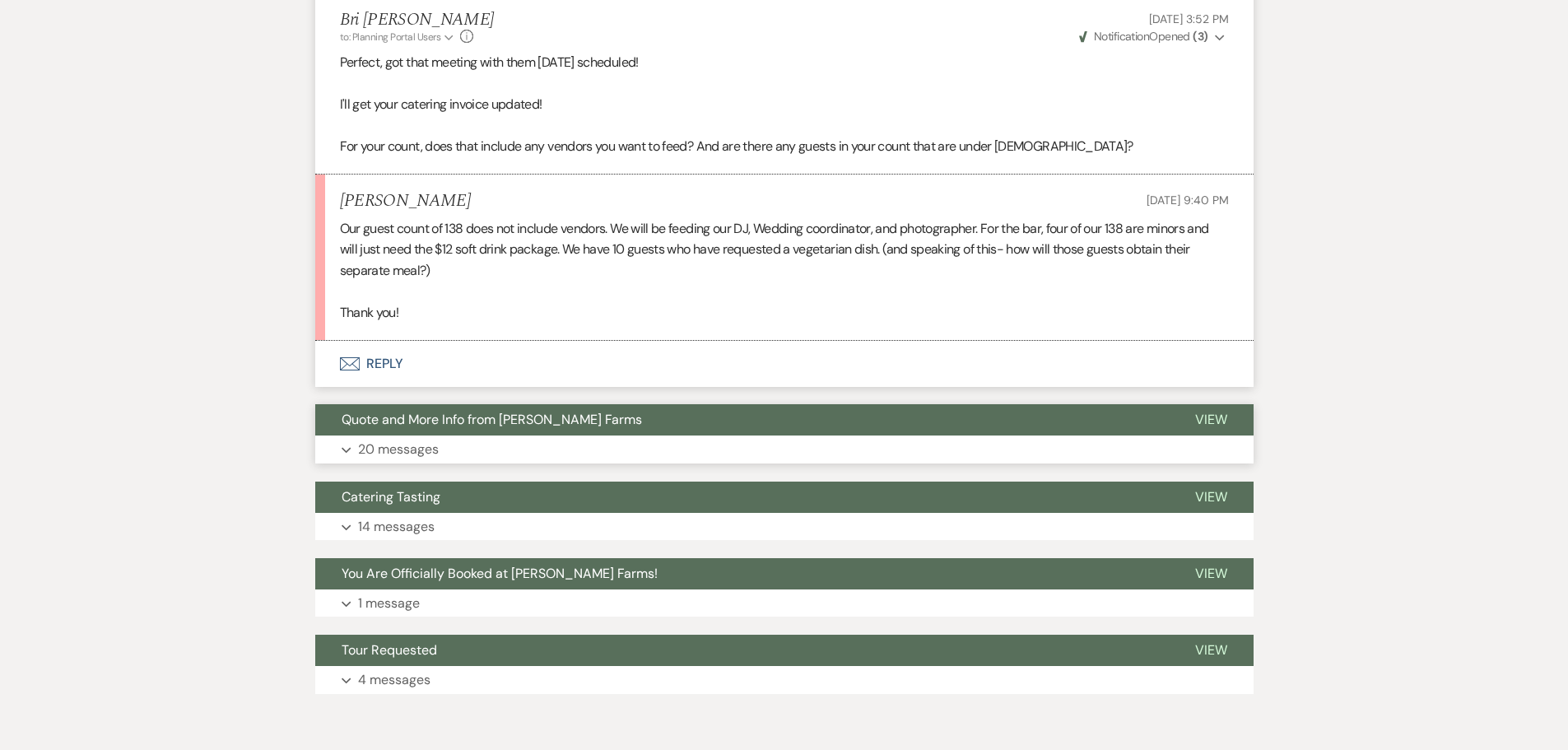
click at [759, 418] on button "Quote and More Info from [PERSON_NAME] Farms" at bounding box center [742, 421] width 854 height 32
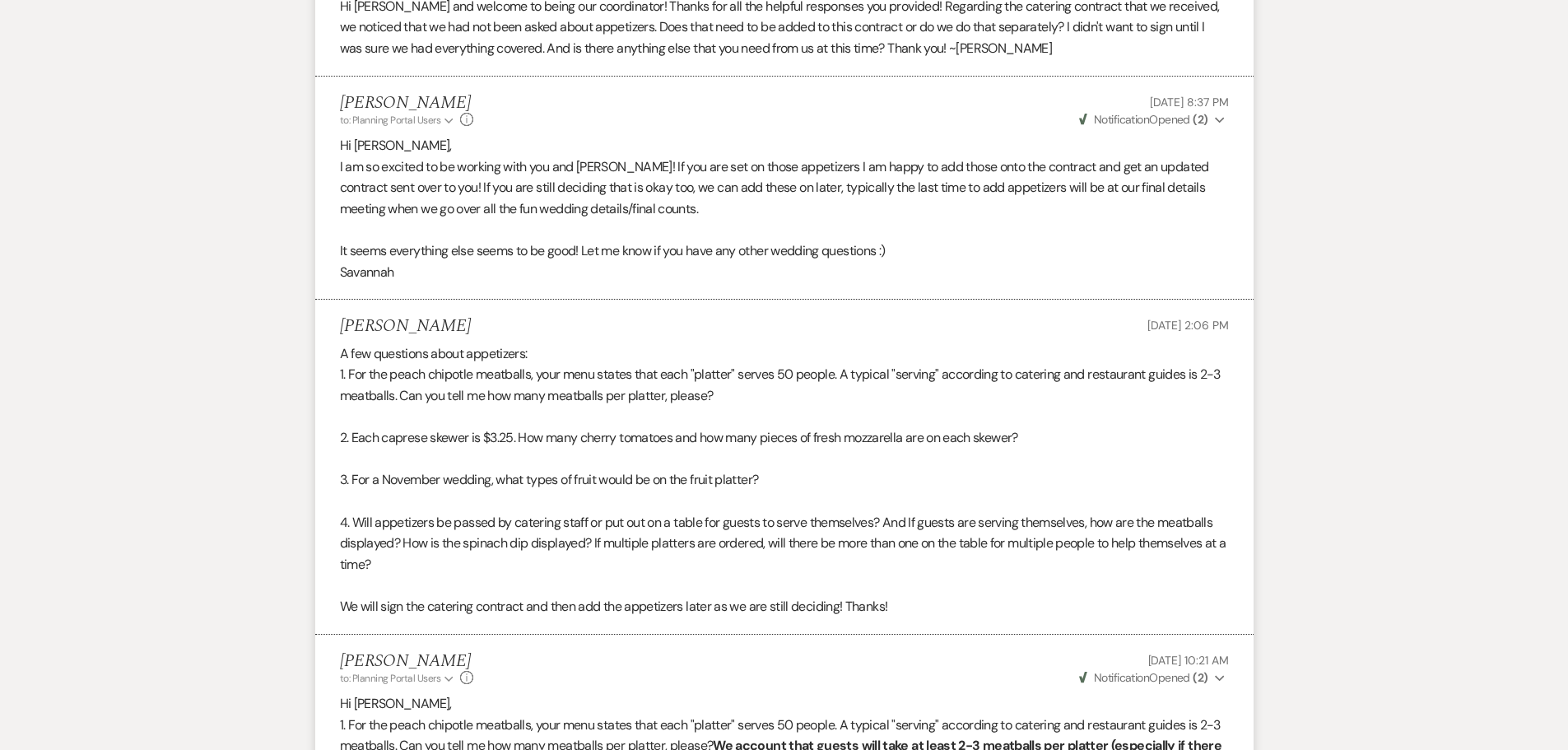
scroll to position [9208, 0]
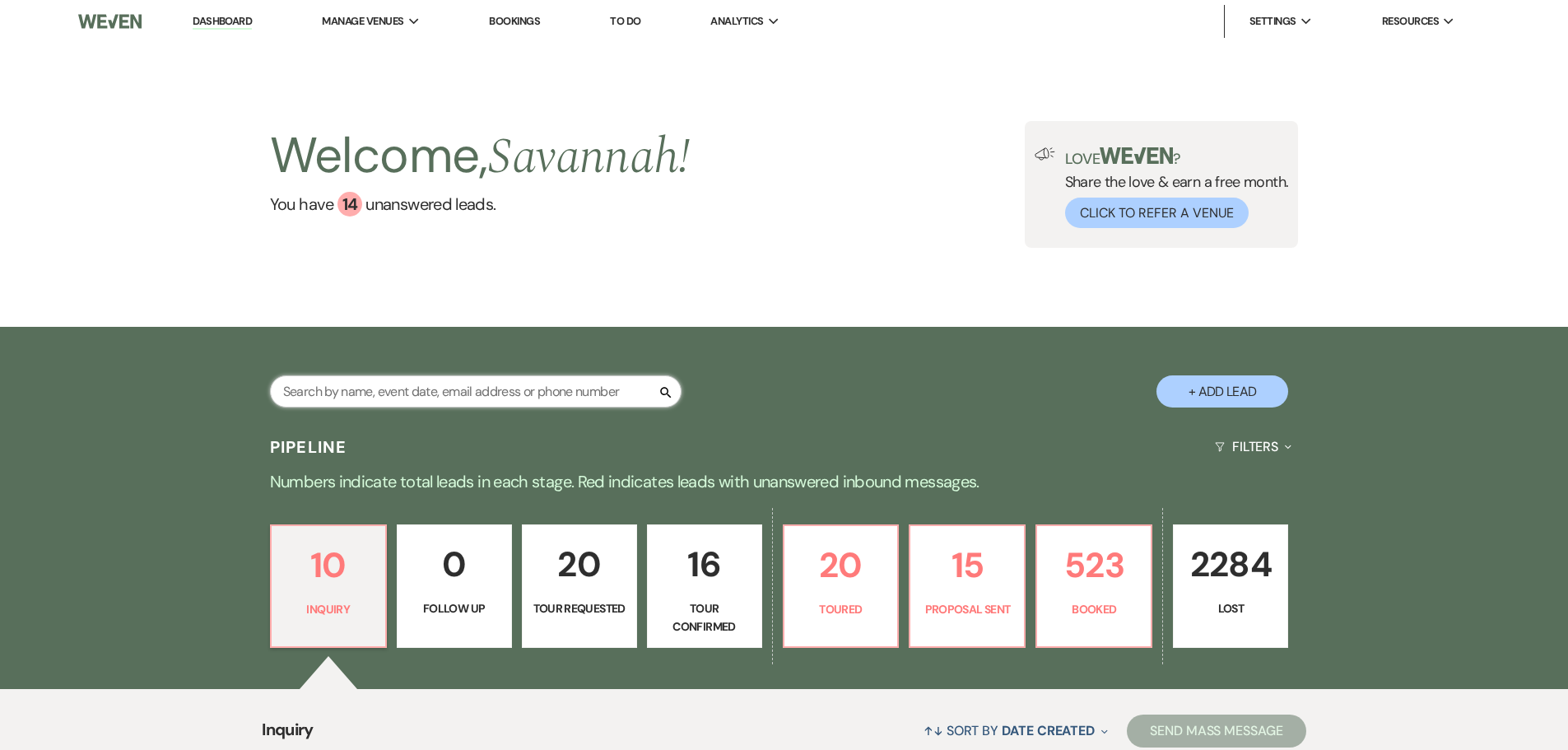
click at [559, 396] on input "text" at bounding box center [476, 391] width 412 height 32
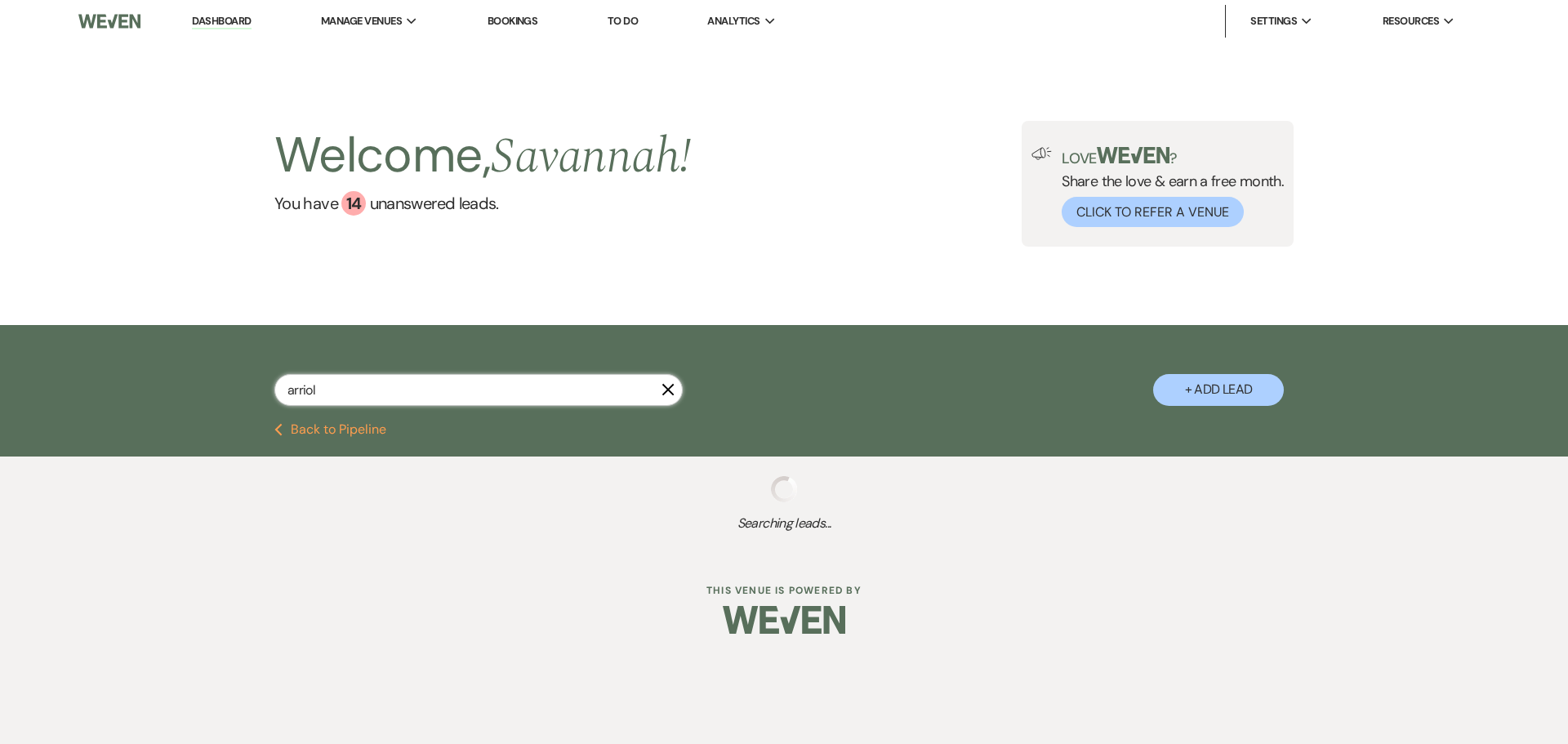
type input "[PERSON_NAME]"
select select "8"
select select "4"
select select "8"
select select "5"
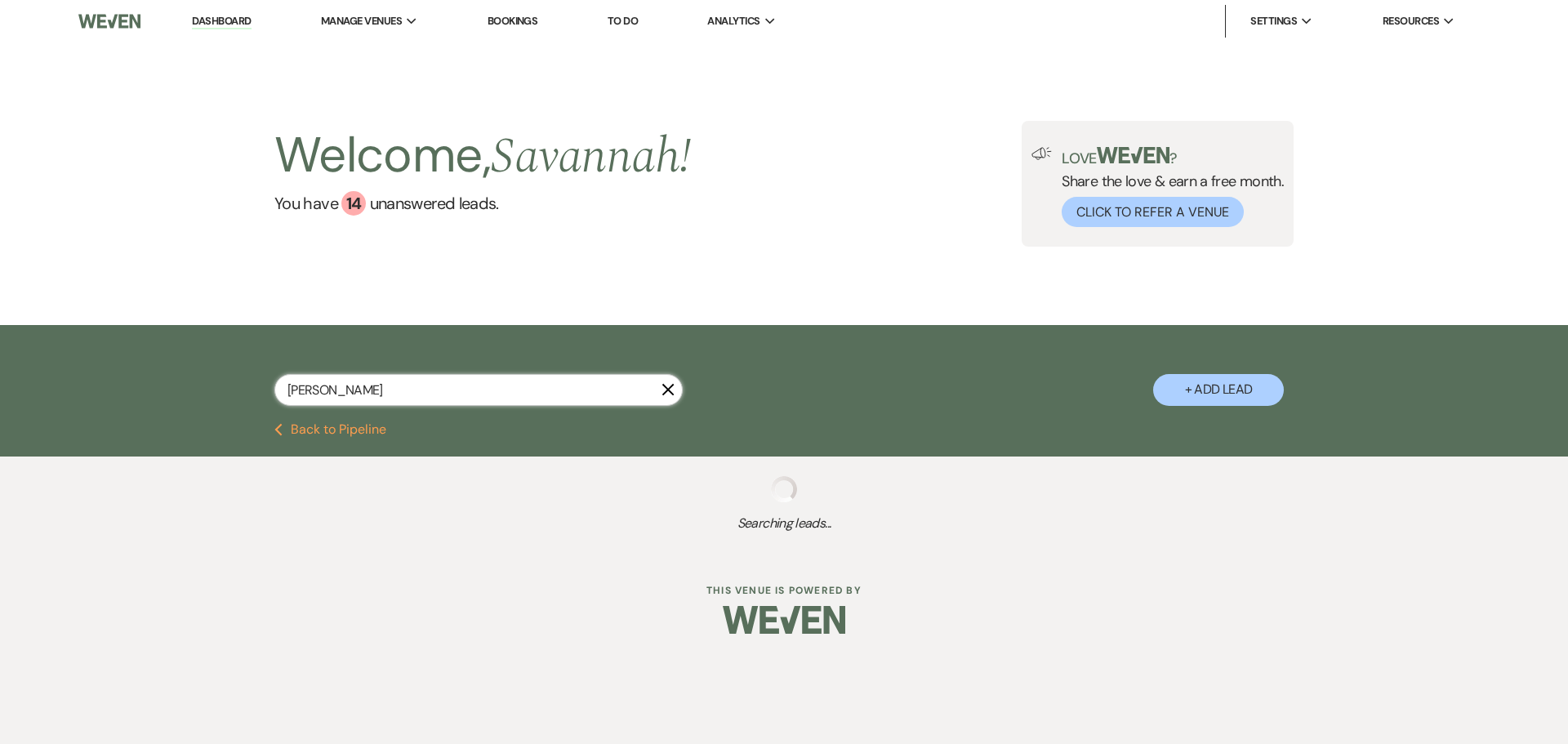
select select "8"
select select "6"
select select "8"
select select "5"
select select "8"
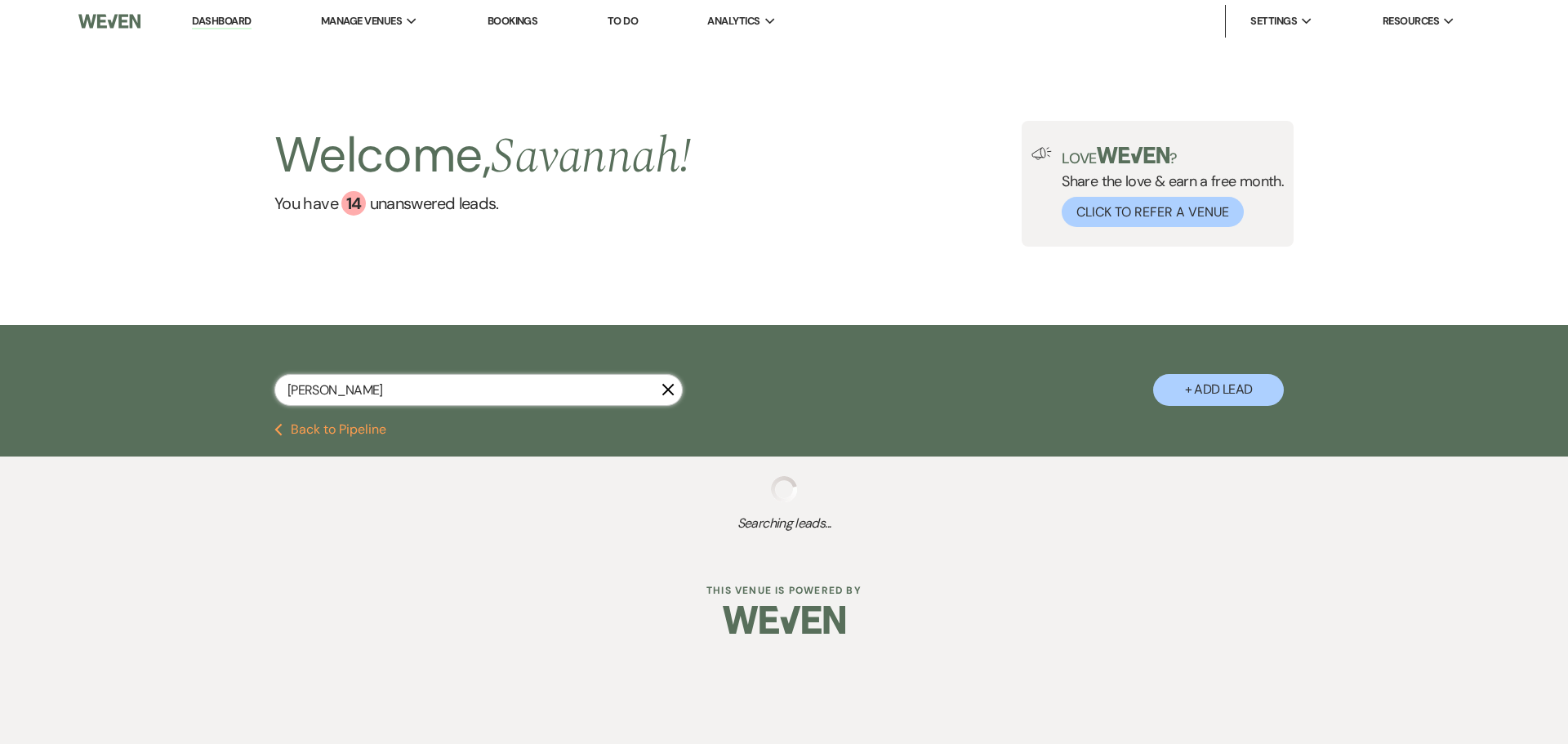
select select "5"
select select "8"
select select "5"
select select "8"
select select "5"
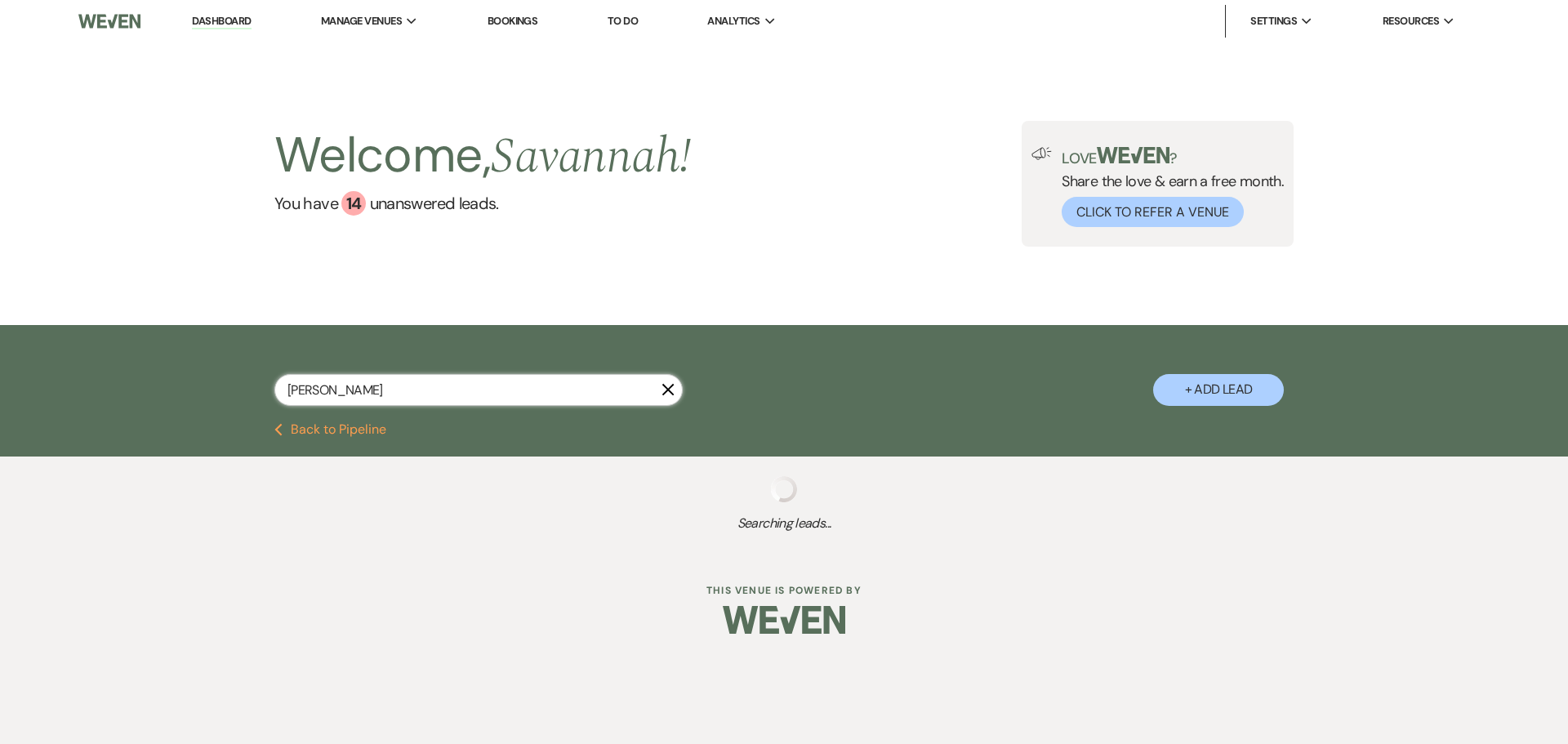
select select "8"
select select "4"
select select "8"
select select "5"
select select "8"
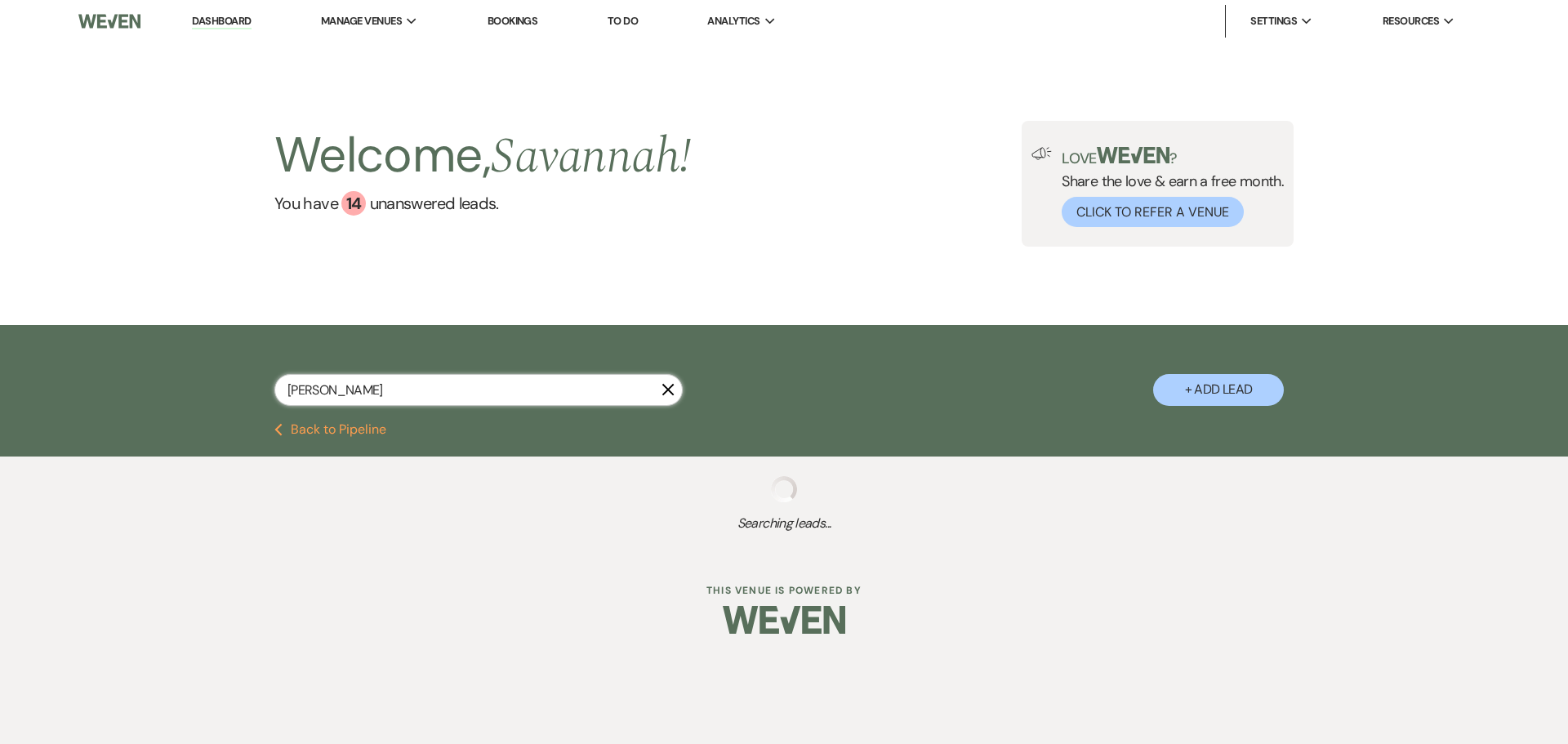
select select "5"
select select "8"
select select "5"
select select "8"
select select "5"
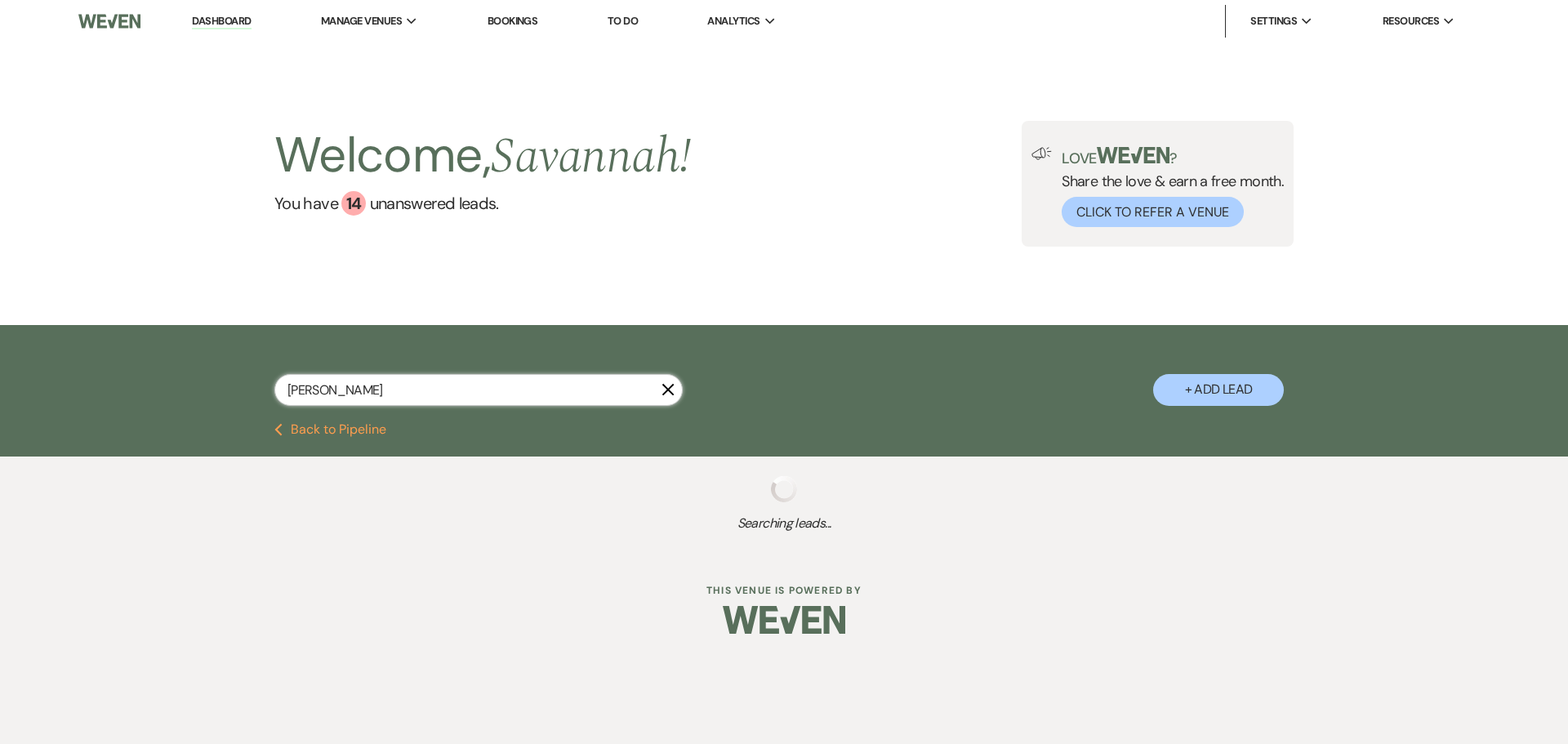
select select "8"
select select "5"
select select "8"
select select "5"
select select "8"
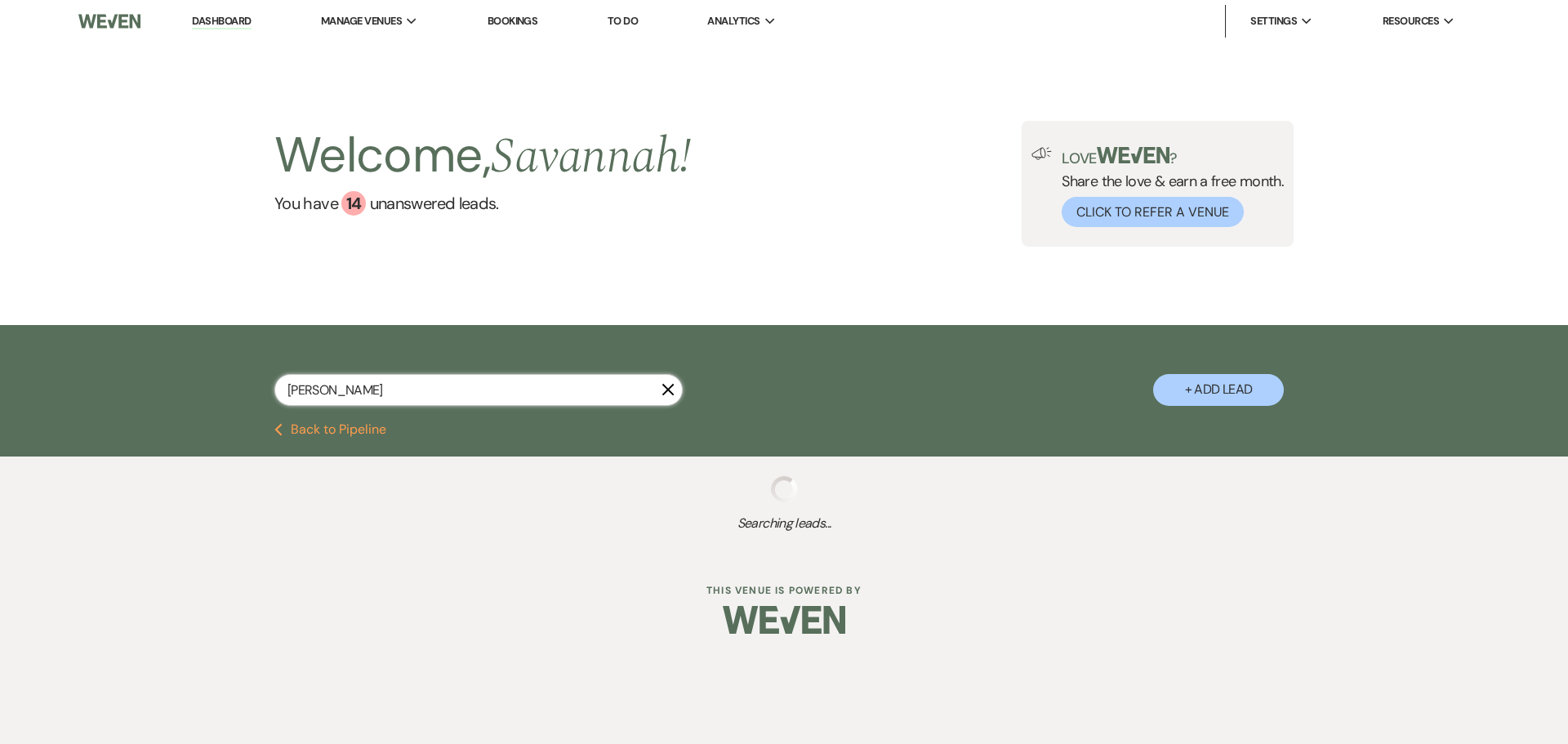
select select "5"
select select "8"
select select "5"
select select "8"
select select "5"
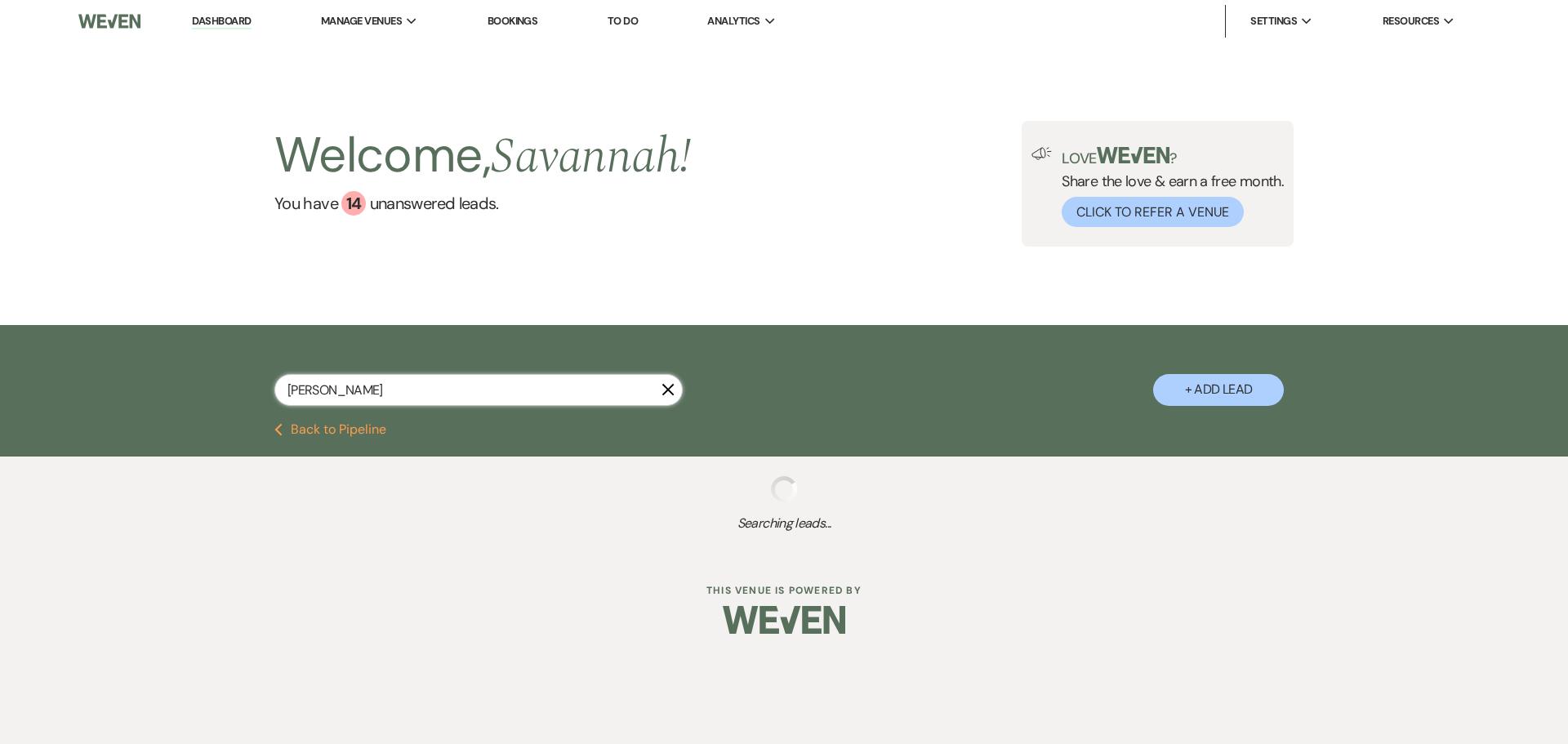
select select "8"
select select "1"
select select "8"
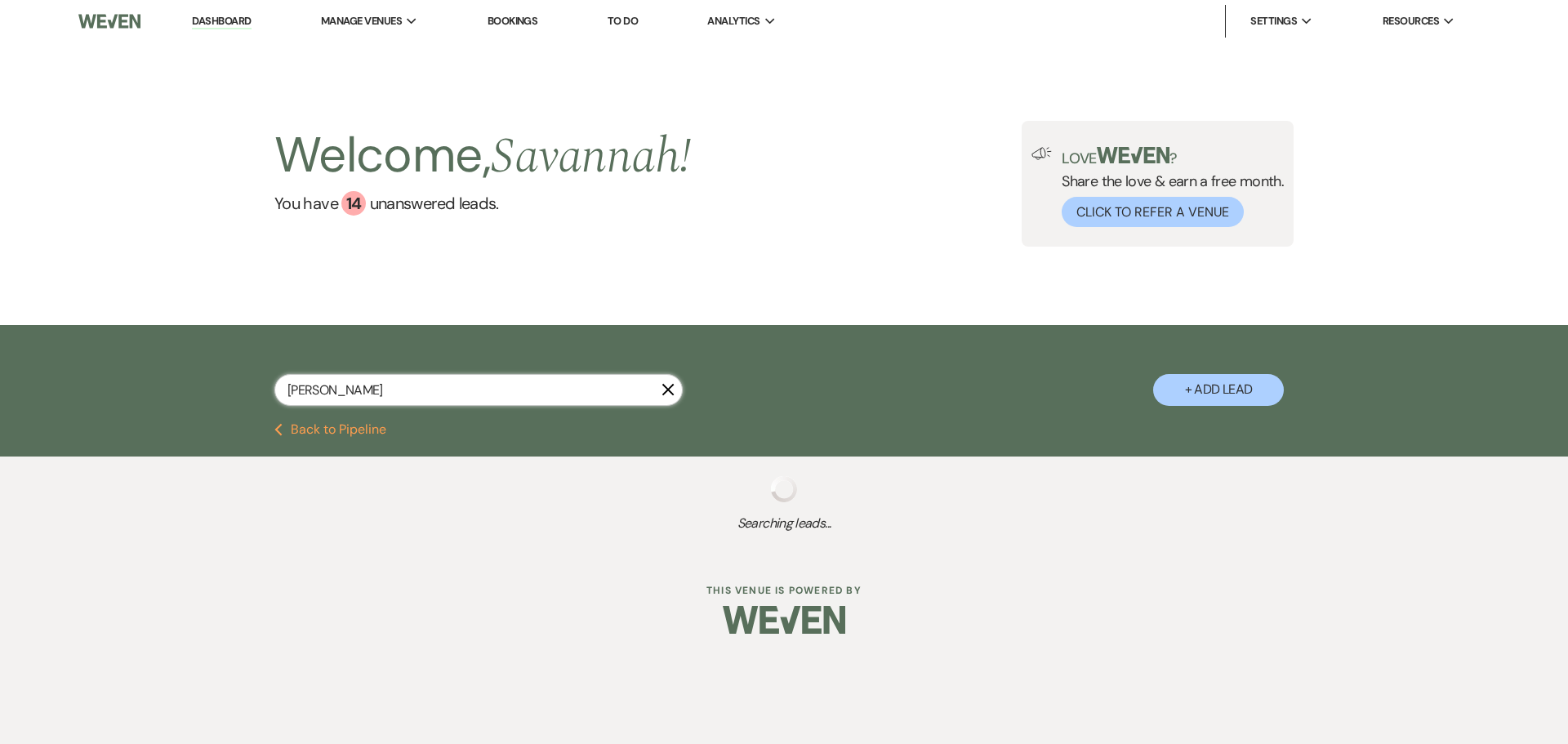
select select "10"
select select "8"
select select "1"
select select "8"
select select "1"
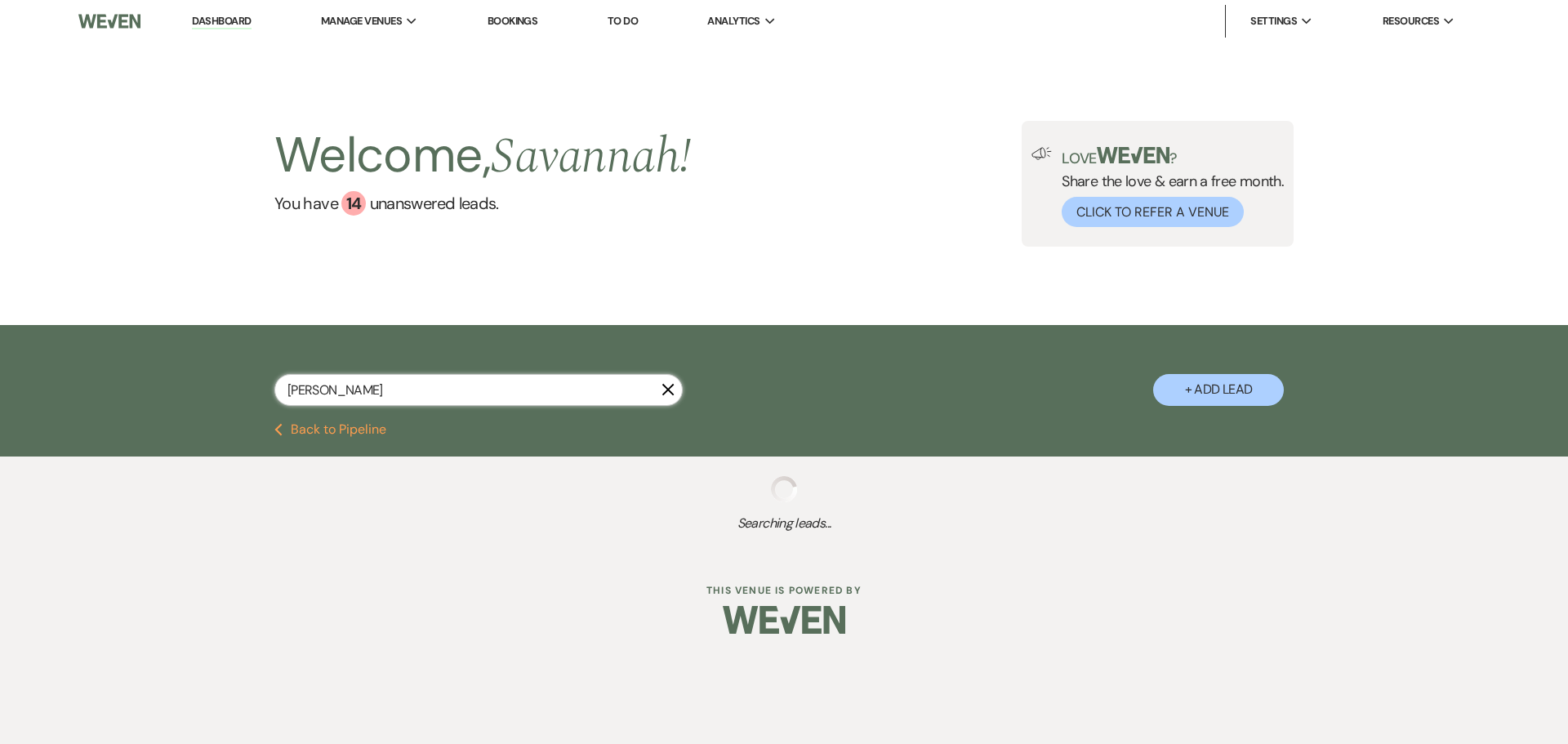
select select "8"
select select "1"
select select "8"
select select "5"
select select "8"
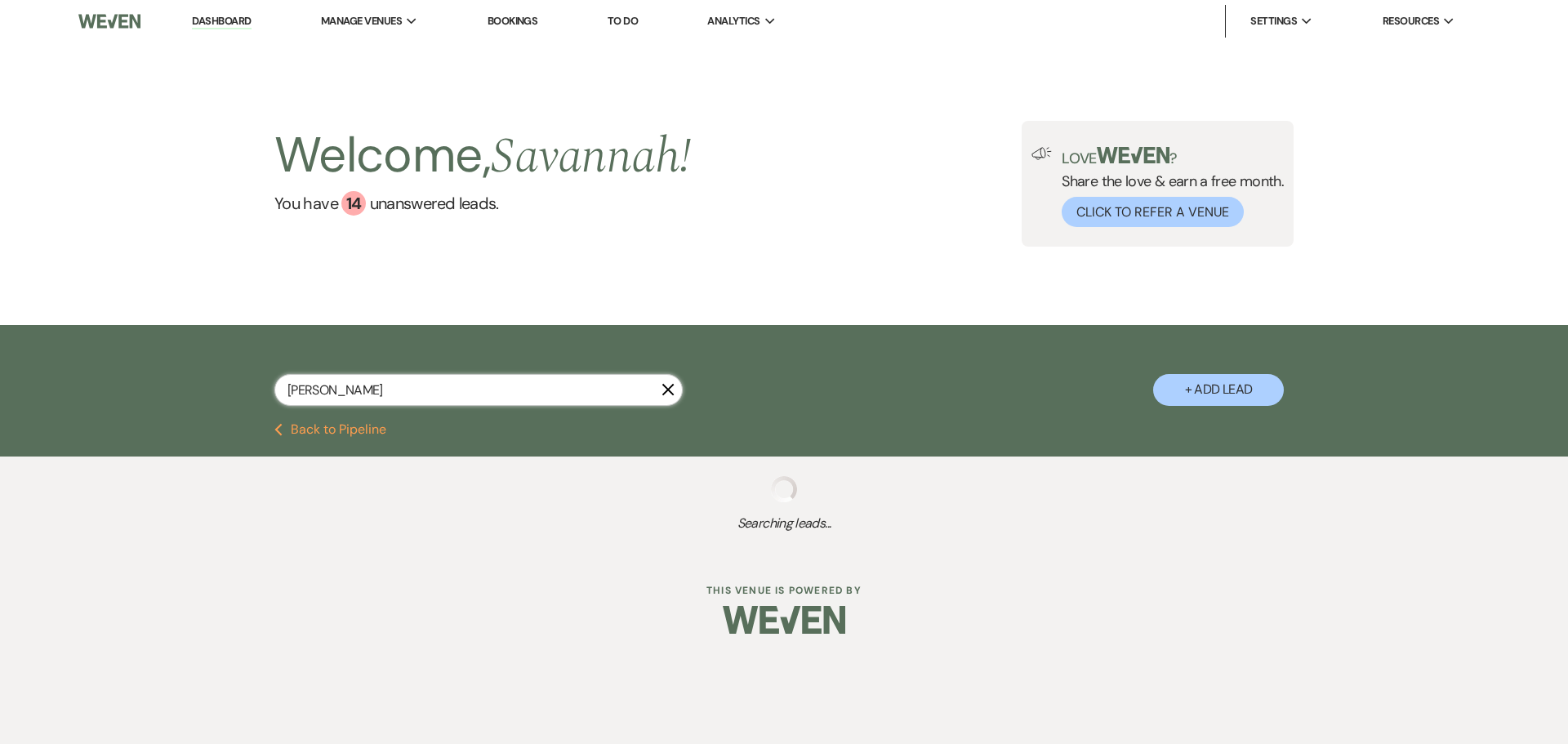
select select "1"
select select "8"
select select "1"
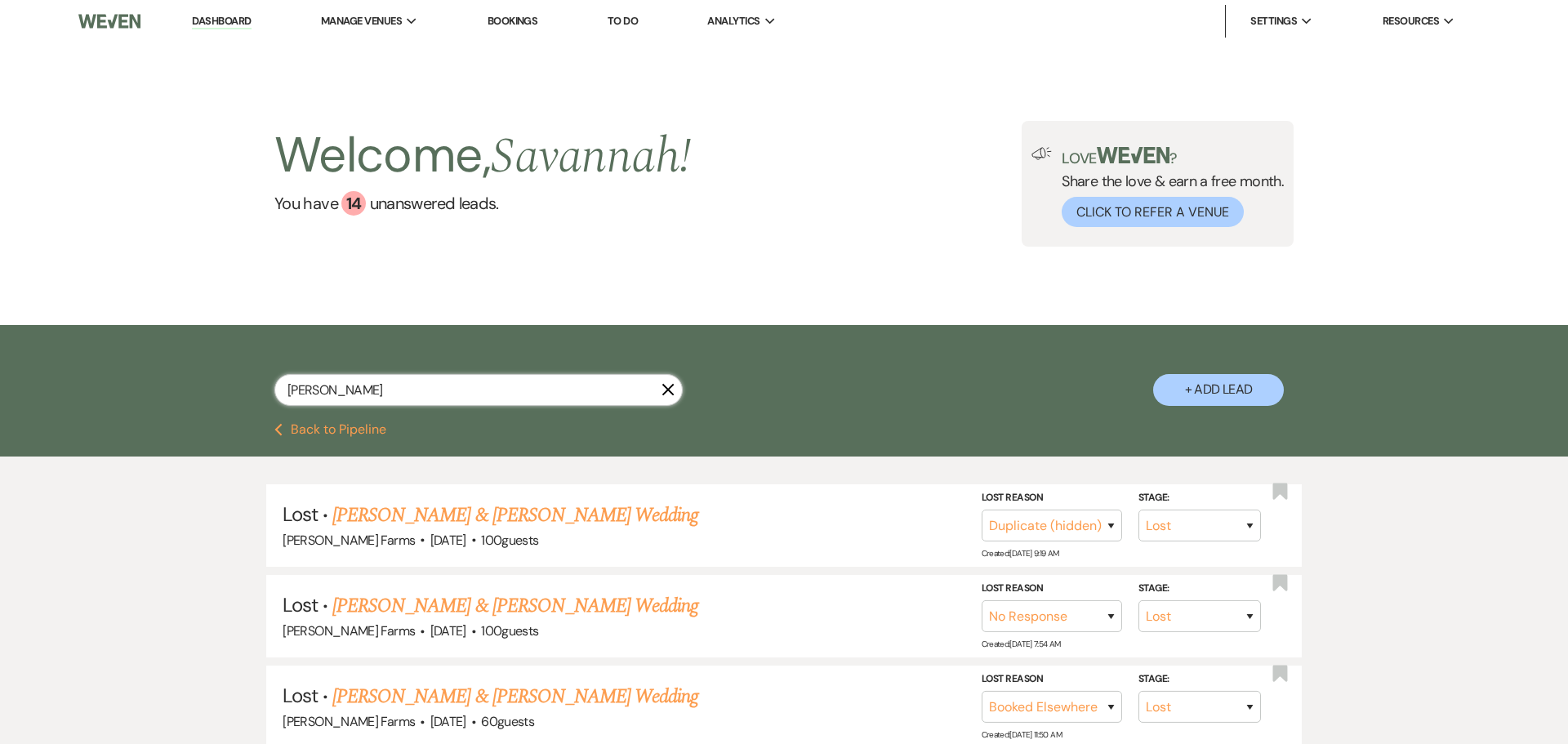
select select "8"
select select "1"
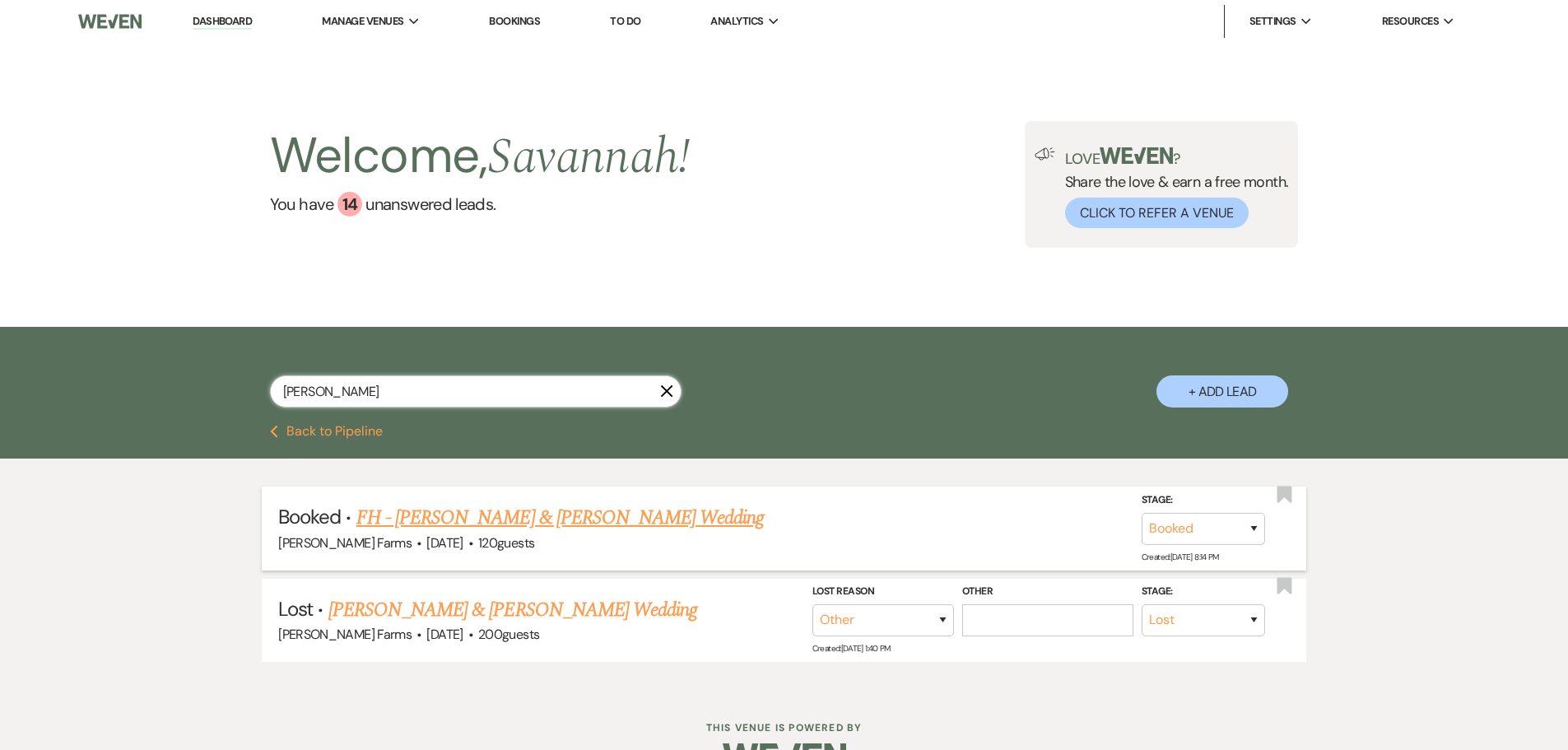
type input "[PERSON_NAME]"
click at [588, 525] on link "FH - [PERSON_NAME] & [PERSON_NAME] Wedding" at bounding box center [560, 517] width 409 height 30
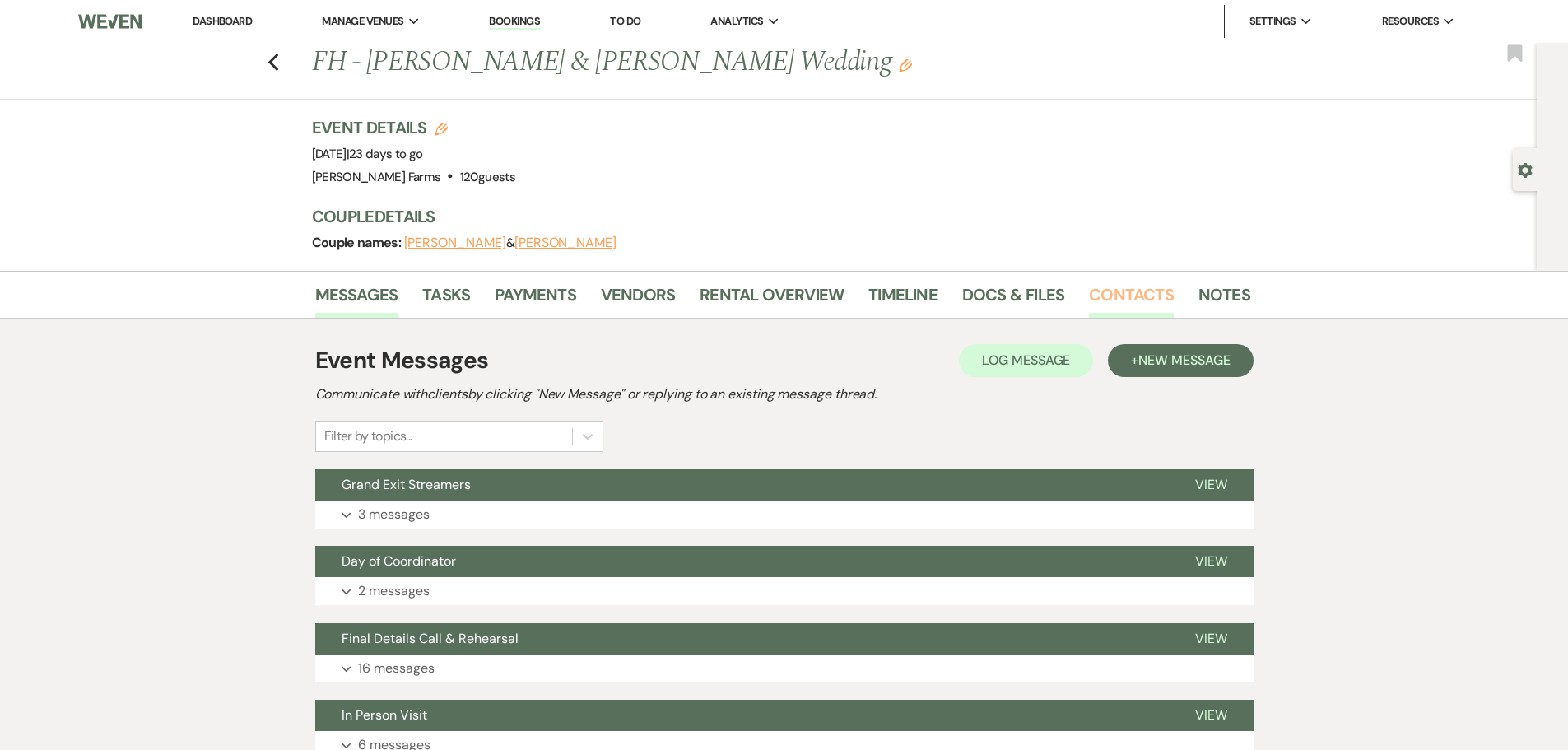
click at [1141, 297] on link "Contacts" at bounding box center [1132, 300] width 85 height 37
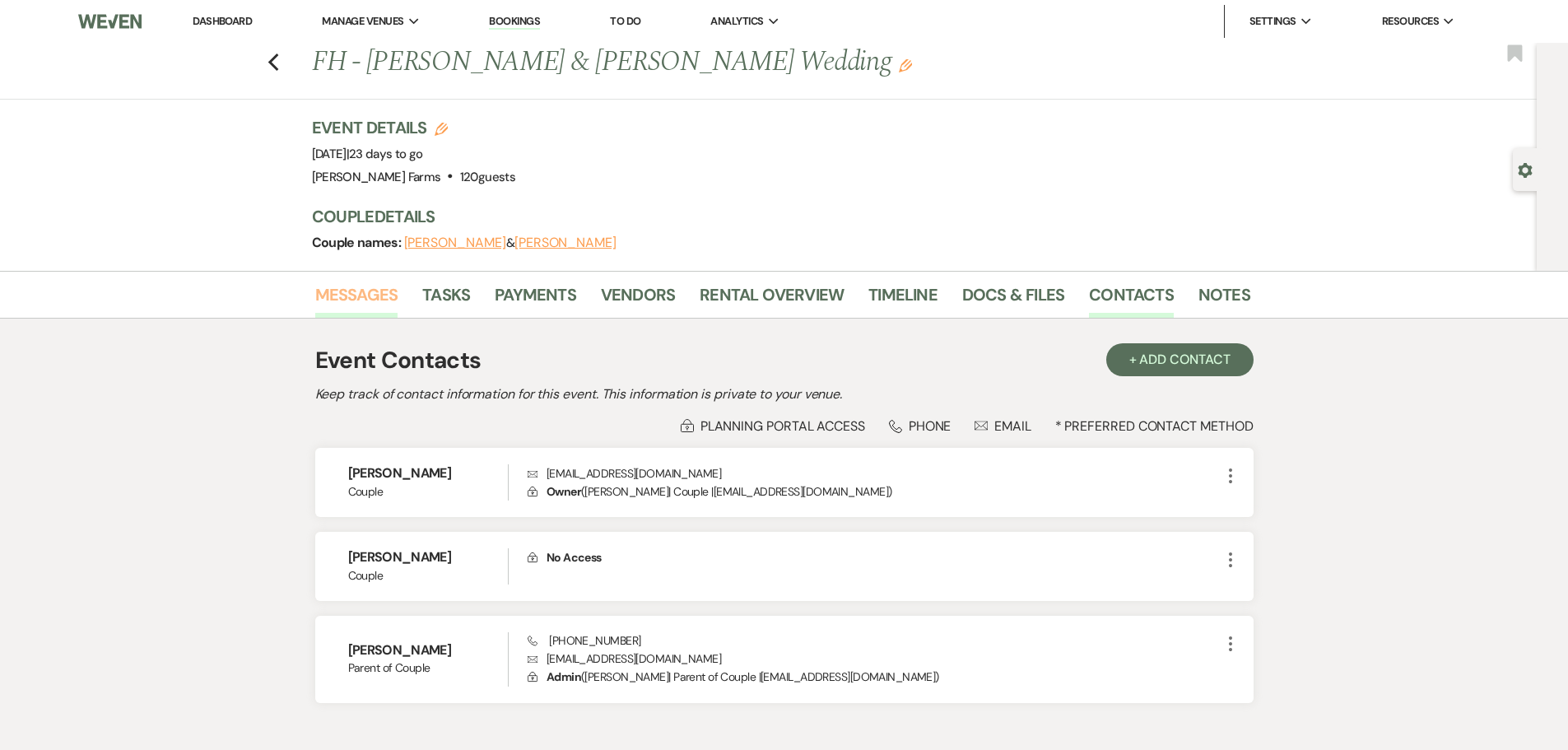
click at [383, 293] on link "Messages" at bounding box center [357, 300] width 83 height 37
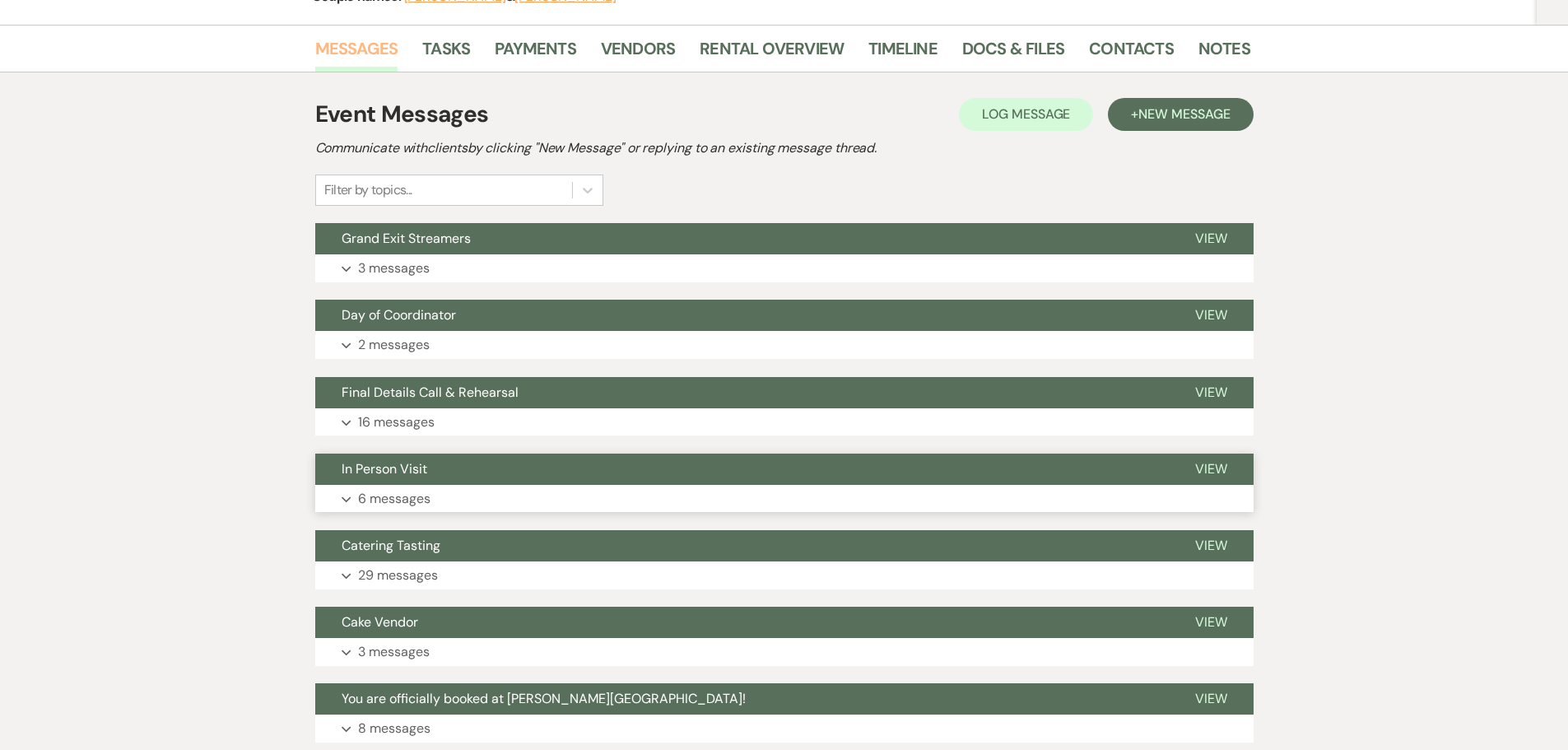
scroll to position [247, 0]
click at [571, 350] on button "Expand 2 messages" at bounding box center [784, 344] width 939 height 28
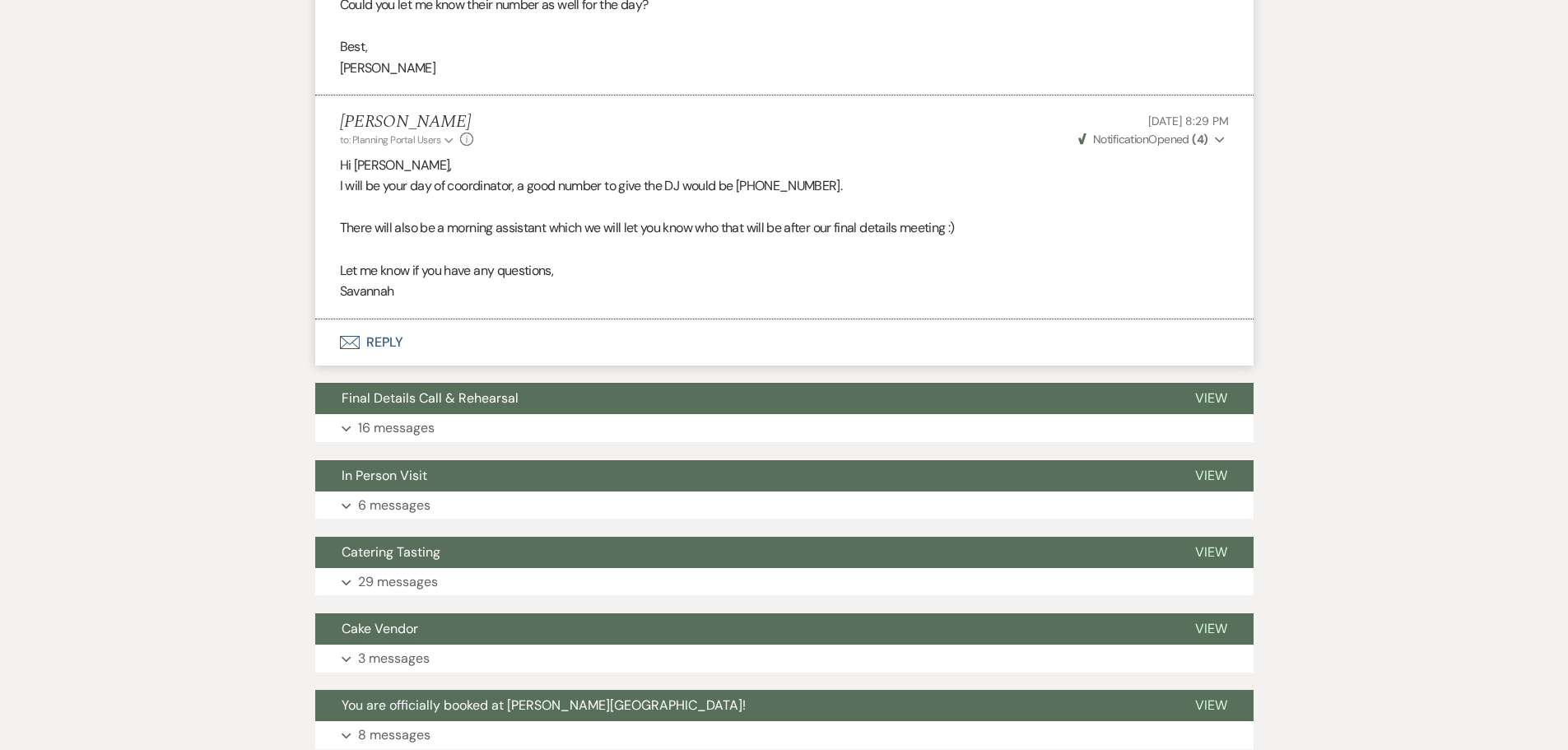
scroll to position [905, 0]
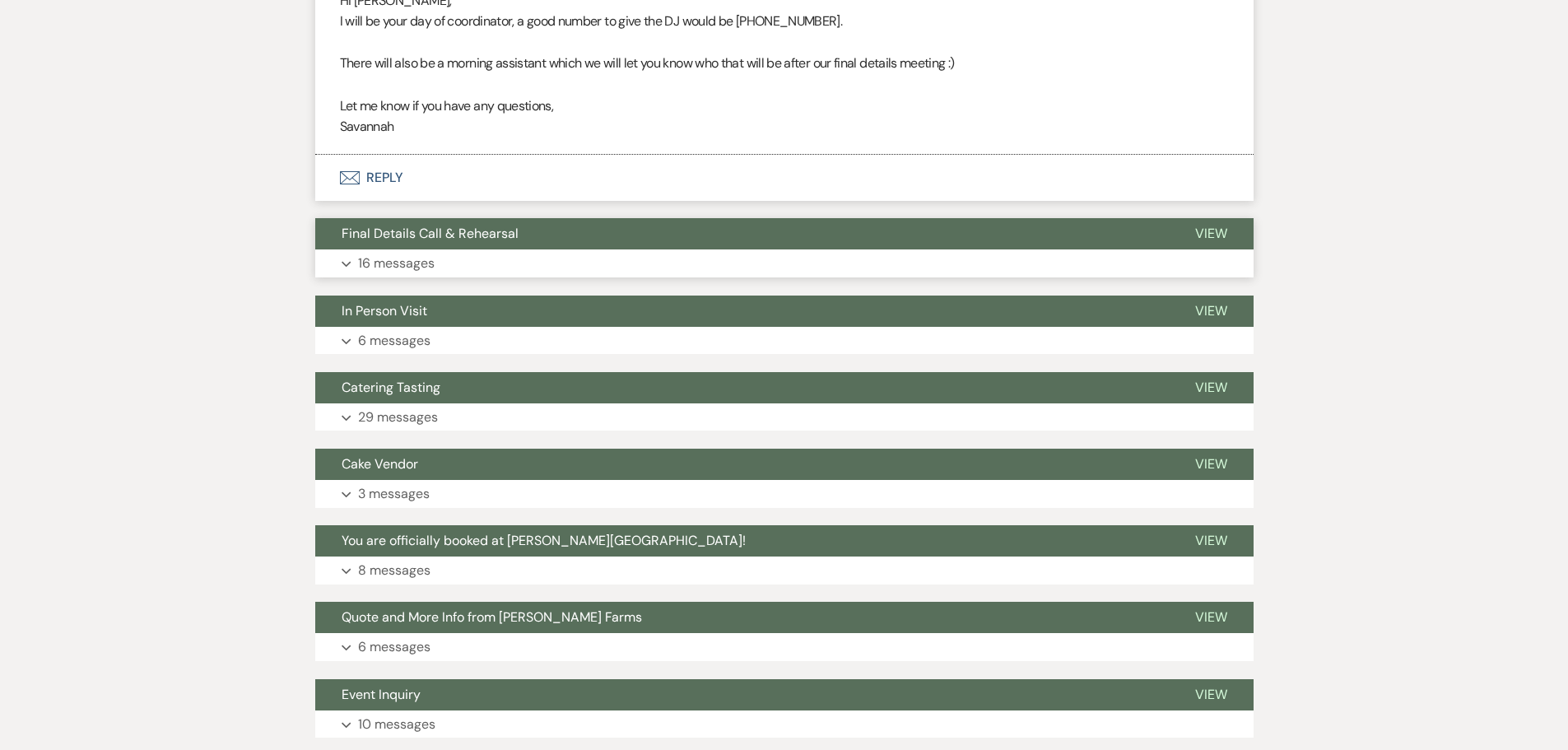
click at [555, 270] on button "Expand 16 messages" at bounding box center [784, 263] width 939 height 28
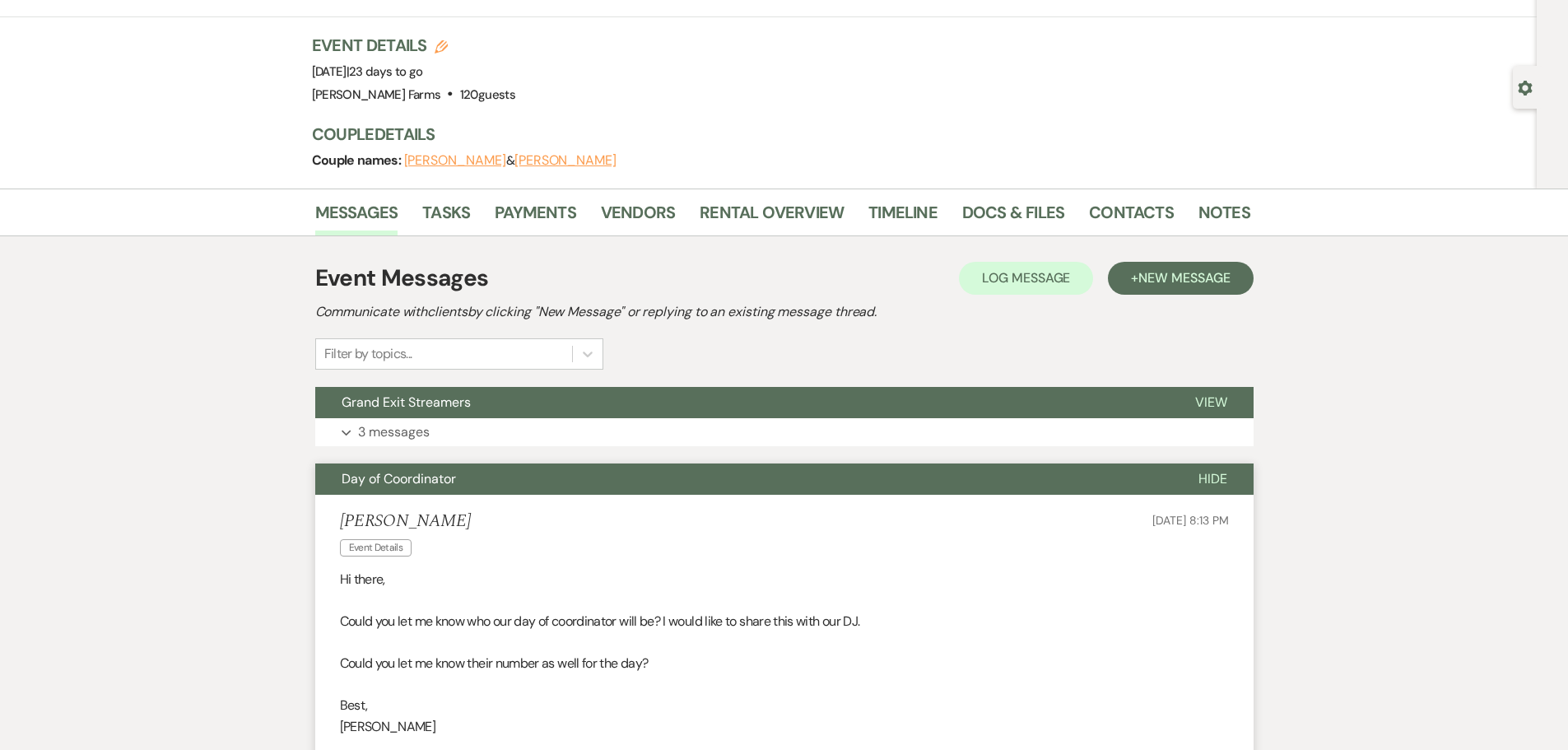
scroll to position [0, 0]
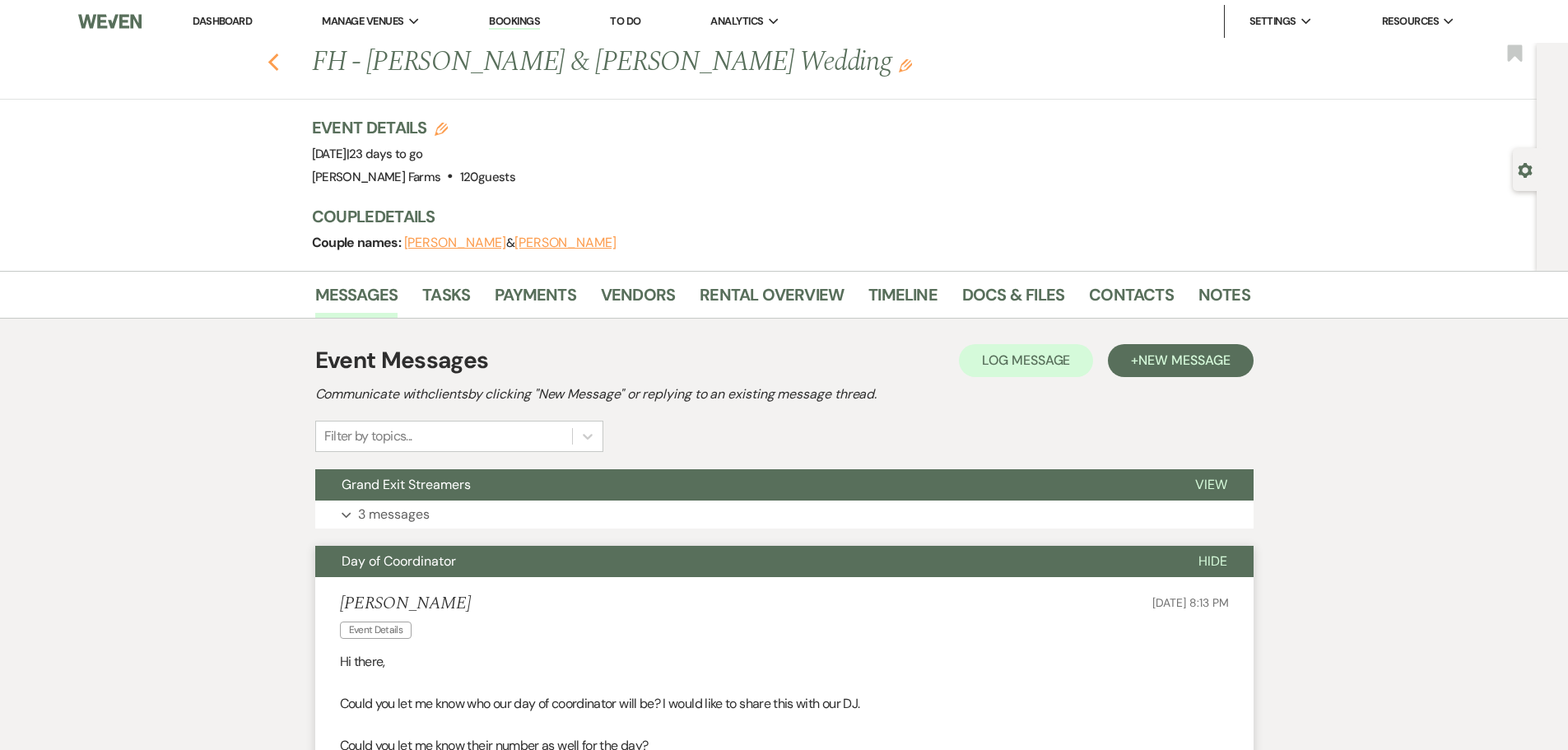
click at [278, 67] on use "button" at bounding box center [272, 62] width 11 height 18
select select "8"
select select "1"
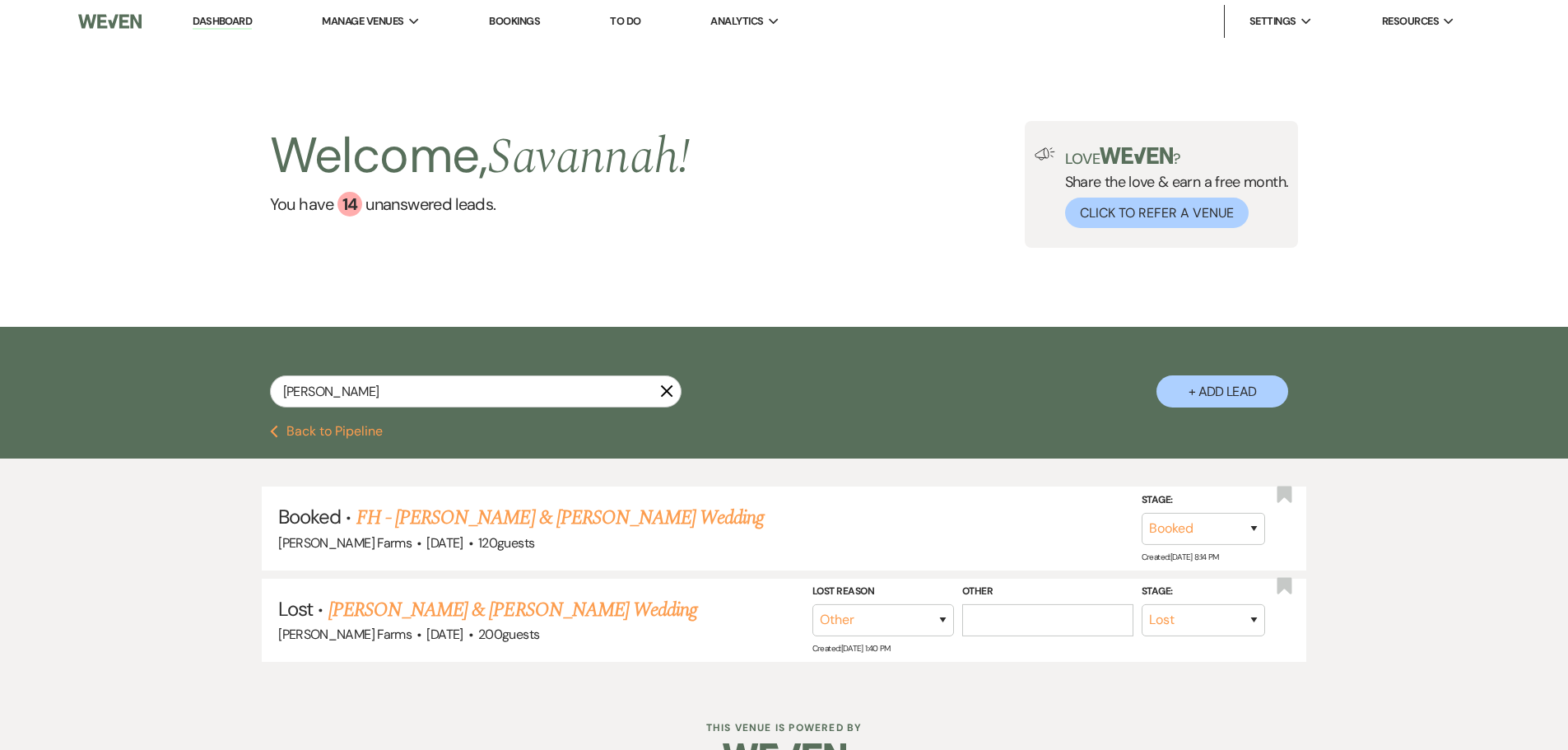
click at [364, 434] on button "Previous Back to Pipeline" at bounding box center [326, 430] width 113 height 13
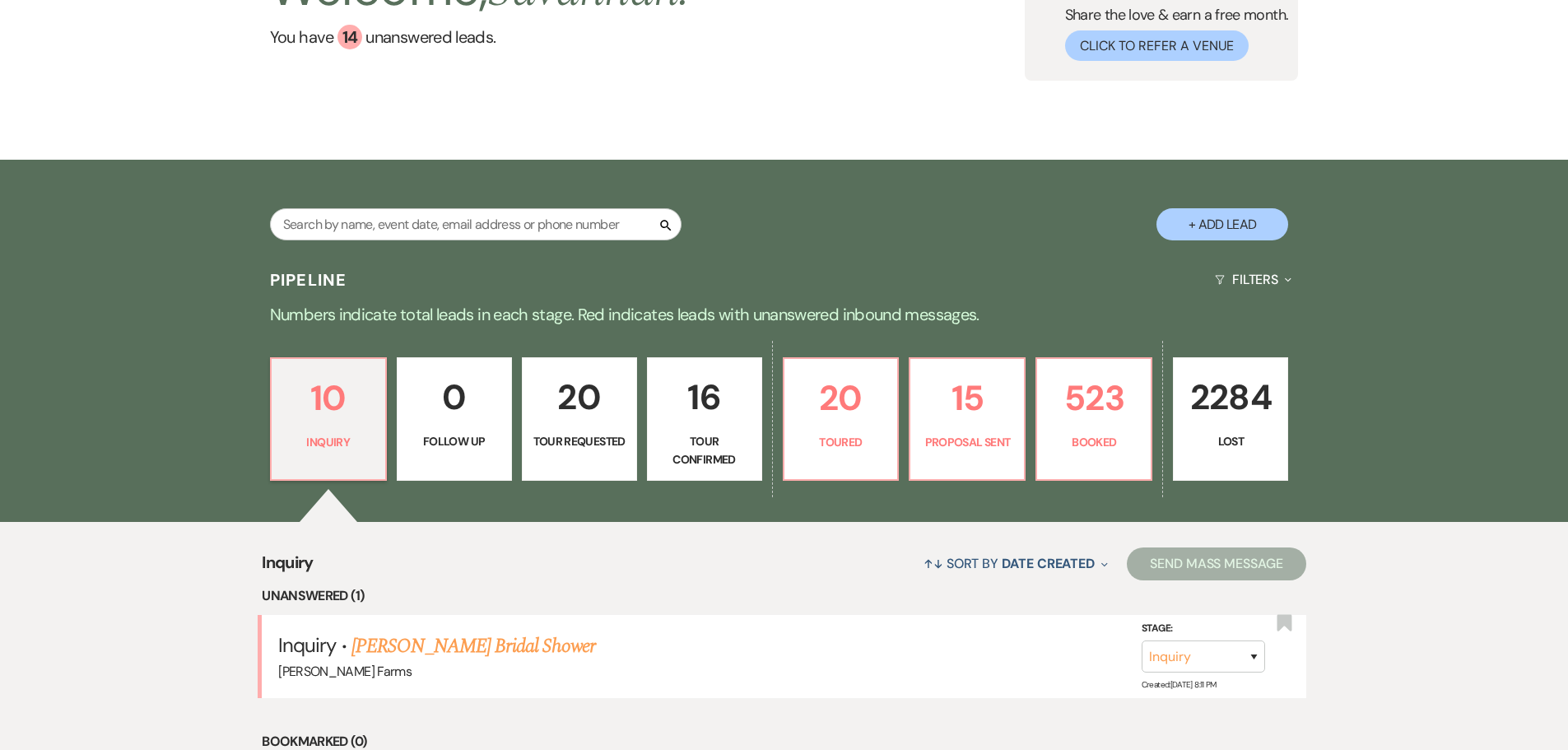
scroll to position [82, 0]
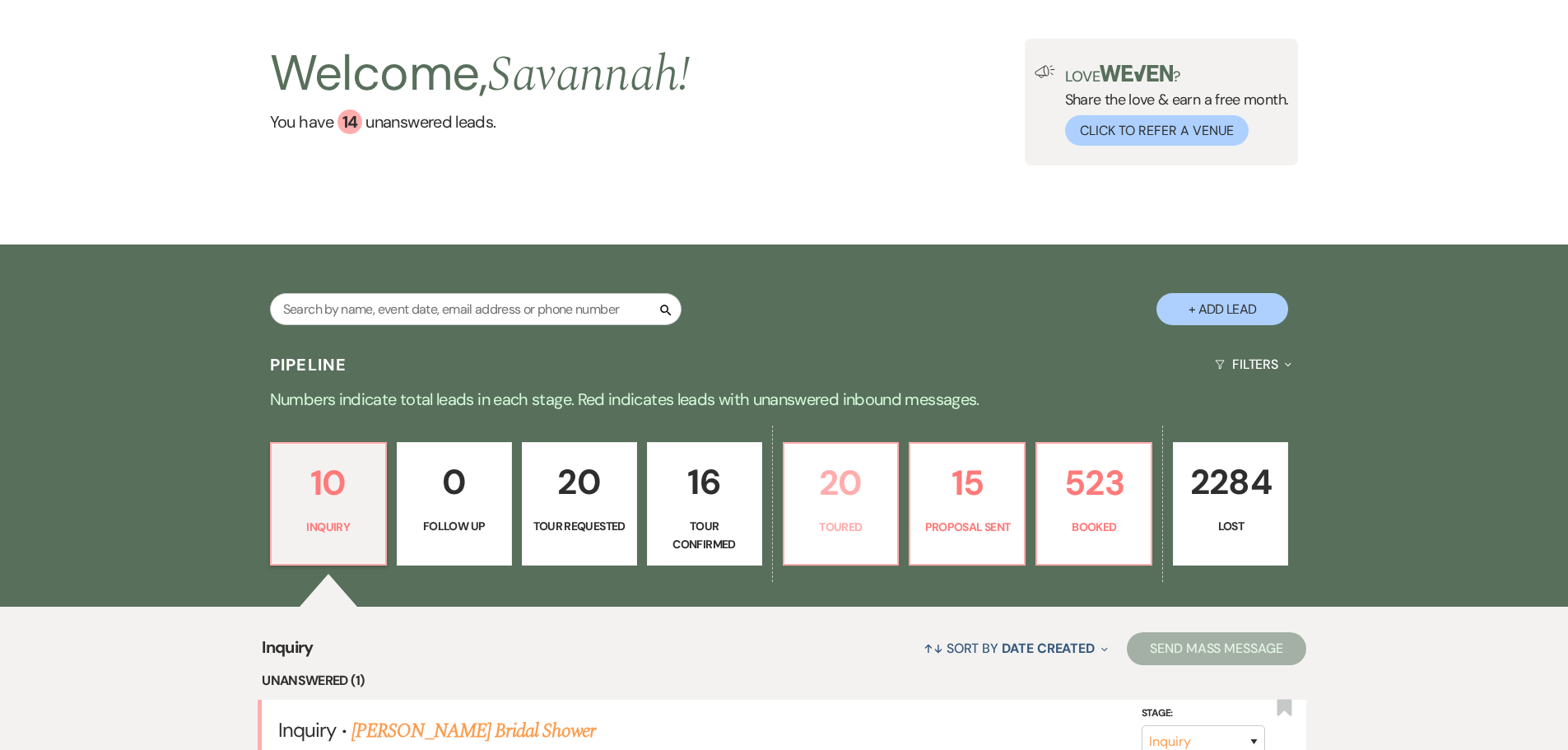
click at [822, 517] on p "Toured" at bounding box center [841, 526] width 94 height 18
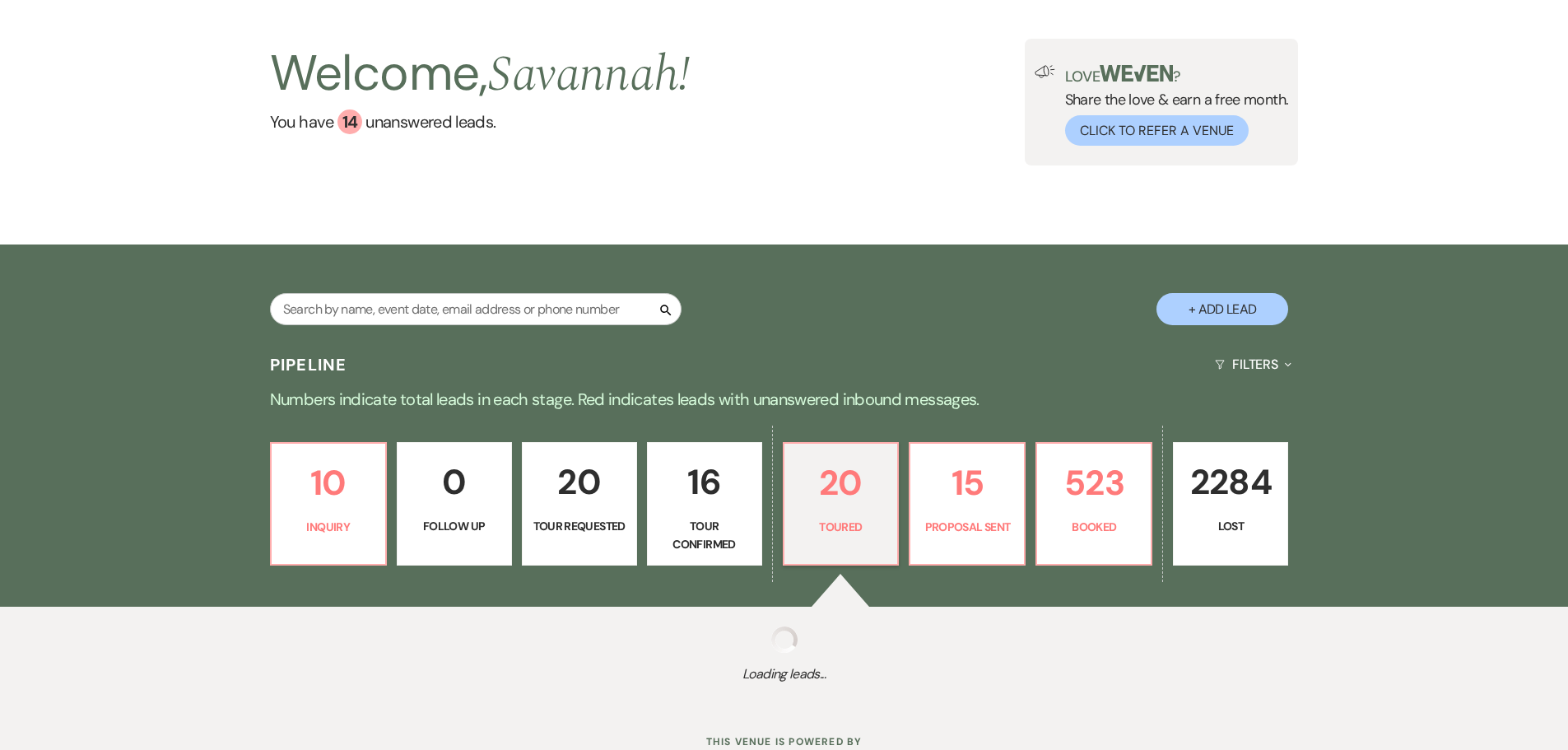
select select "5"
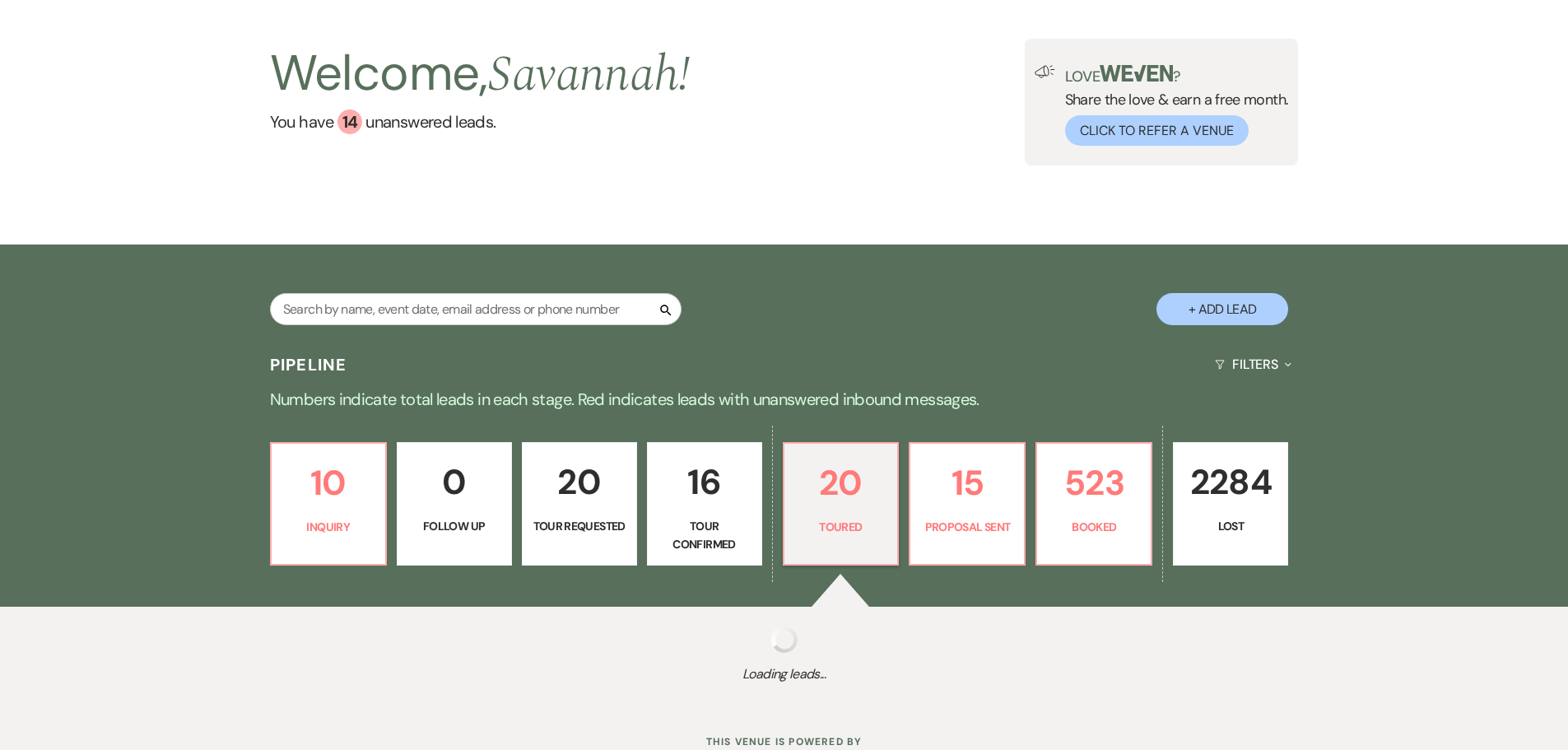
select select "5"
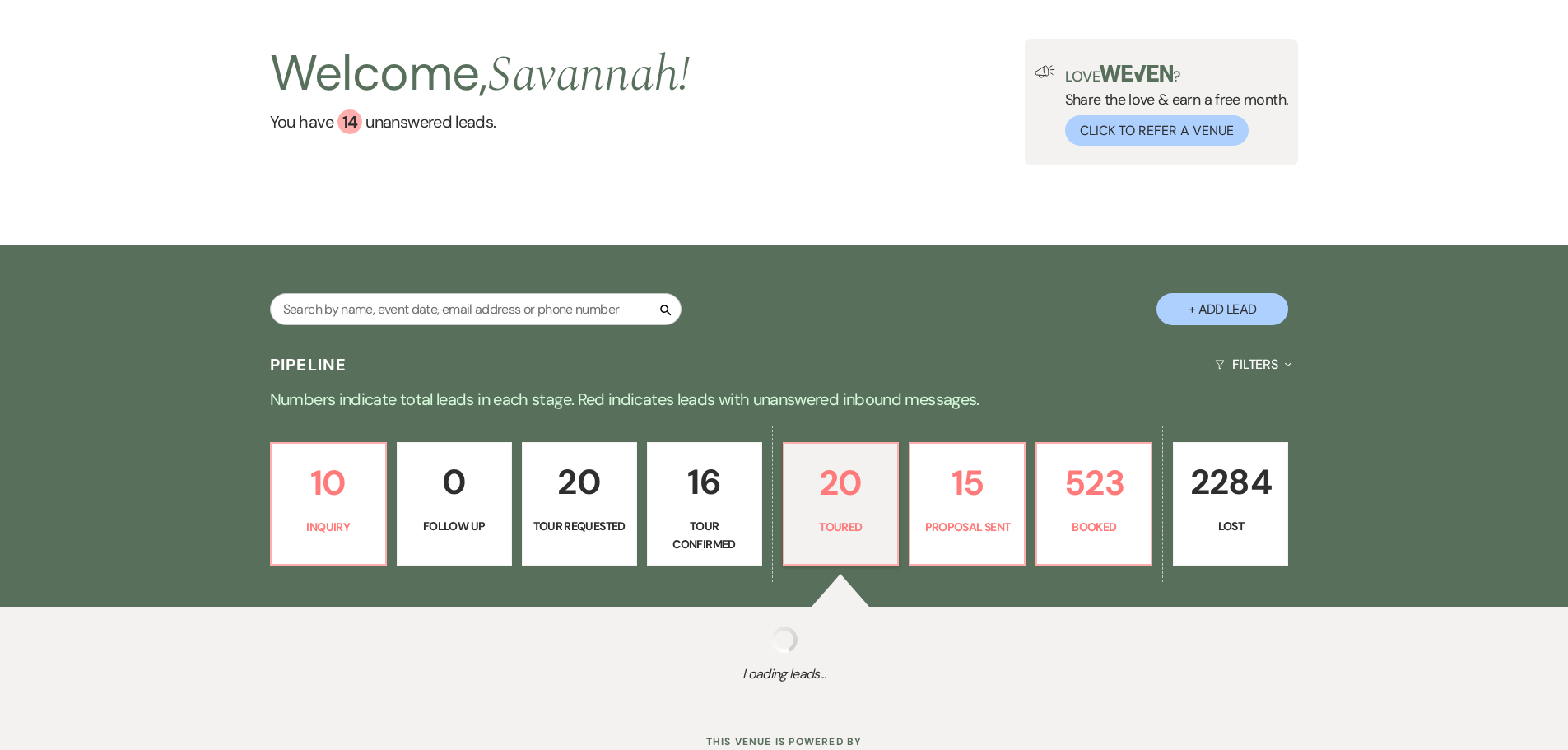
select select "5"
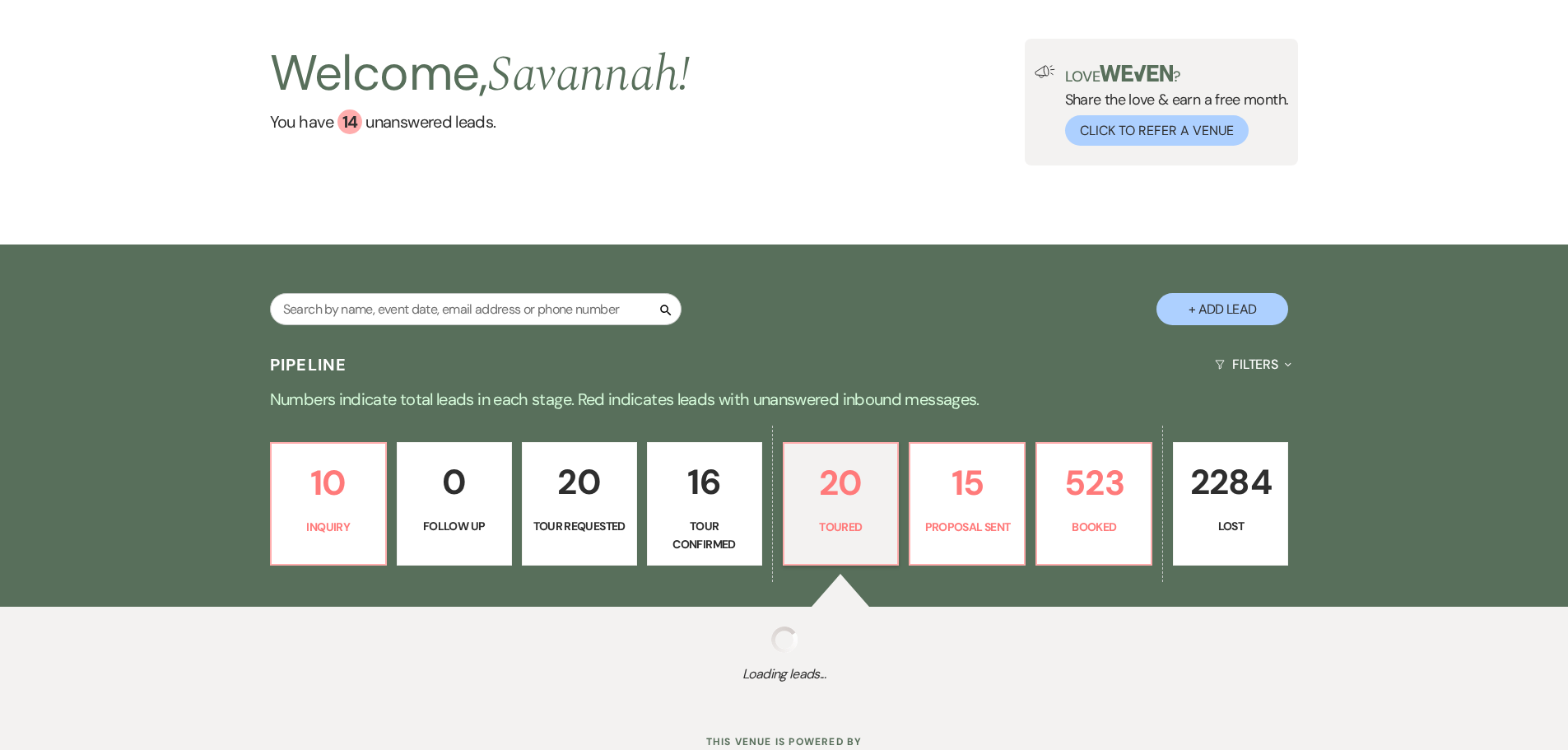
select select "5"
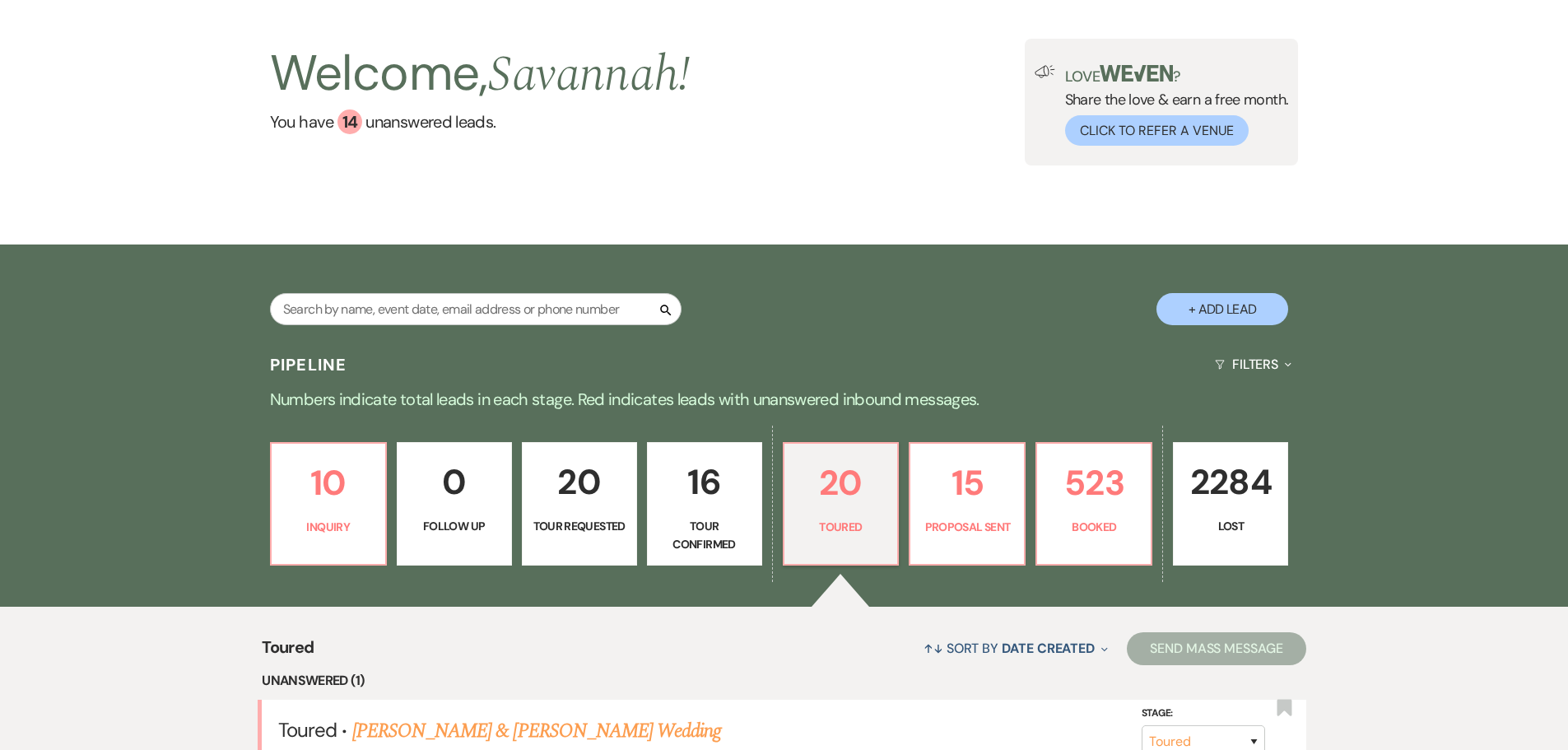
click at [706, 527] on p "Tour Confirmed" at bounding box center [704, 535] width 94 height 37
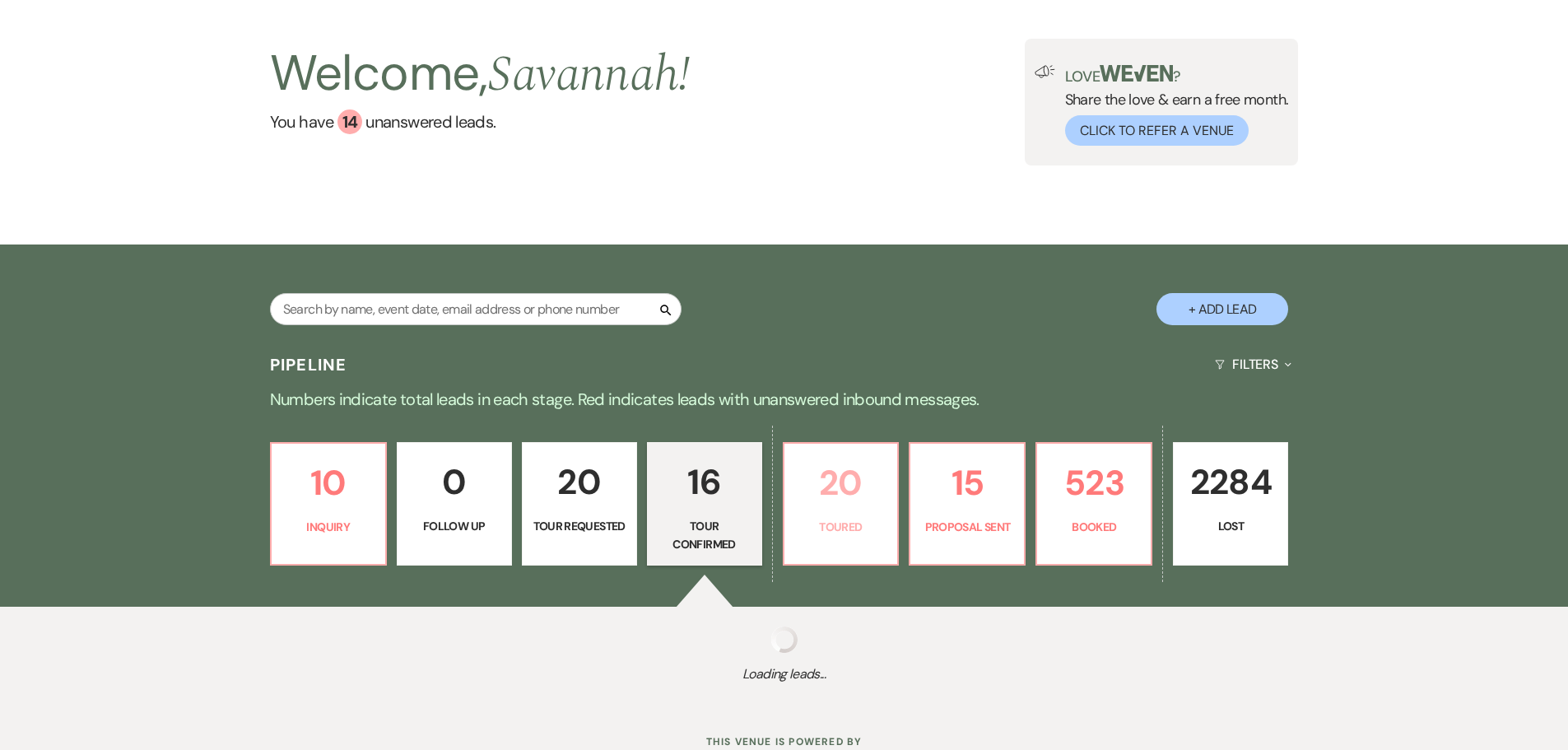
select select "4"
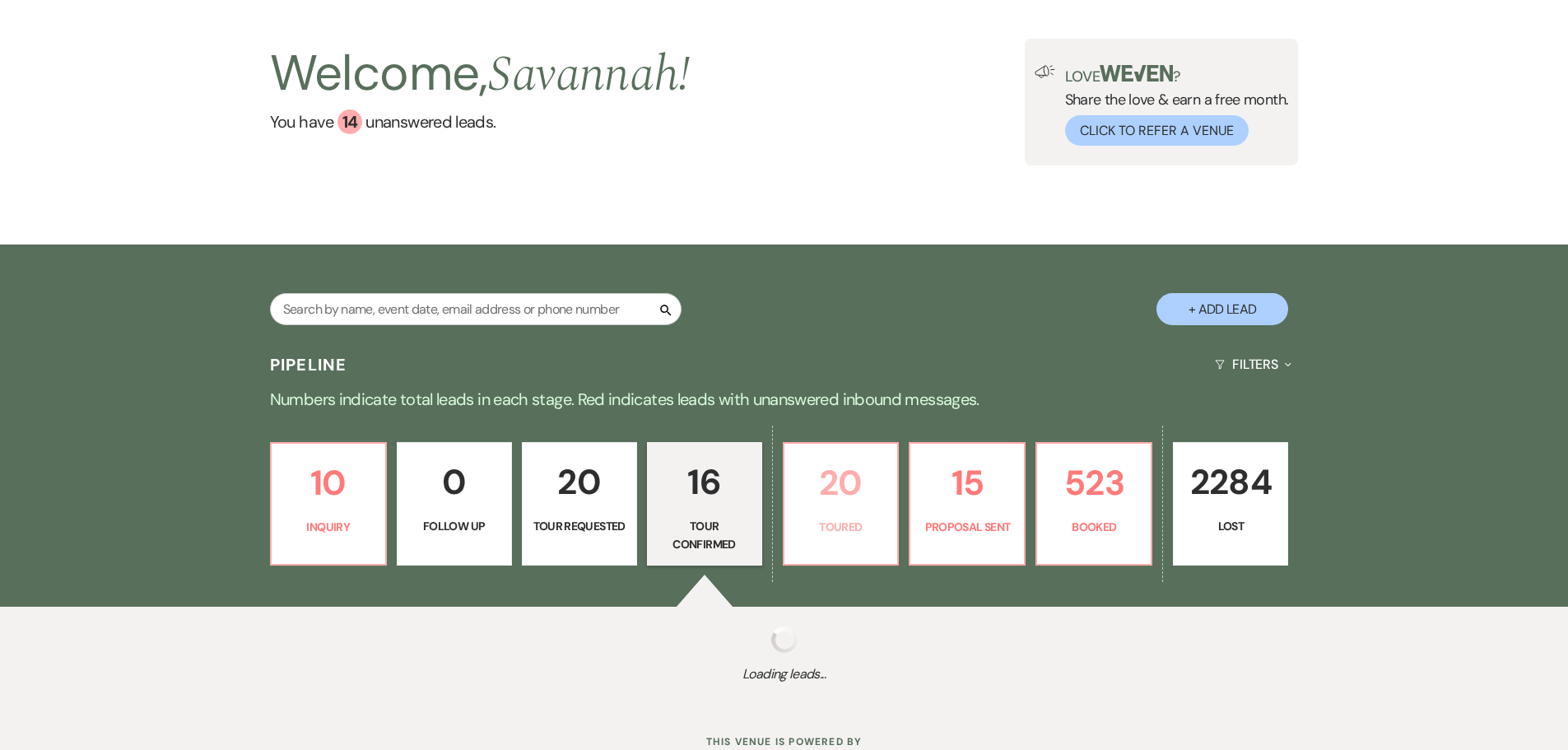
select select "4"
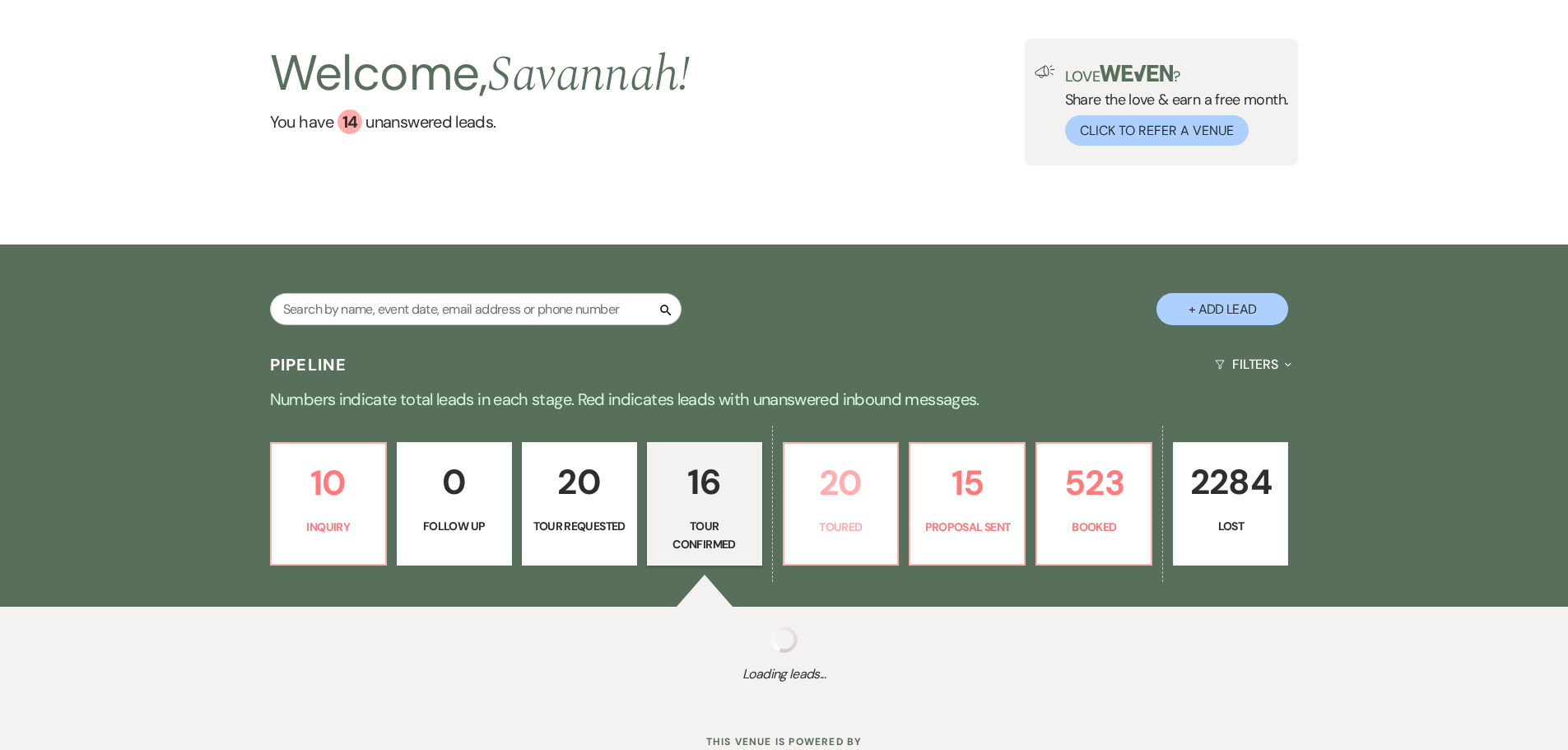
select select "4"
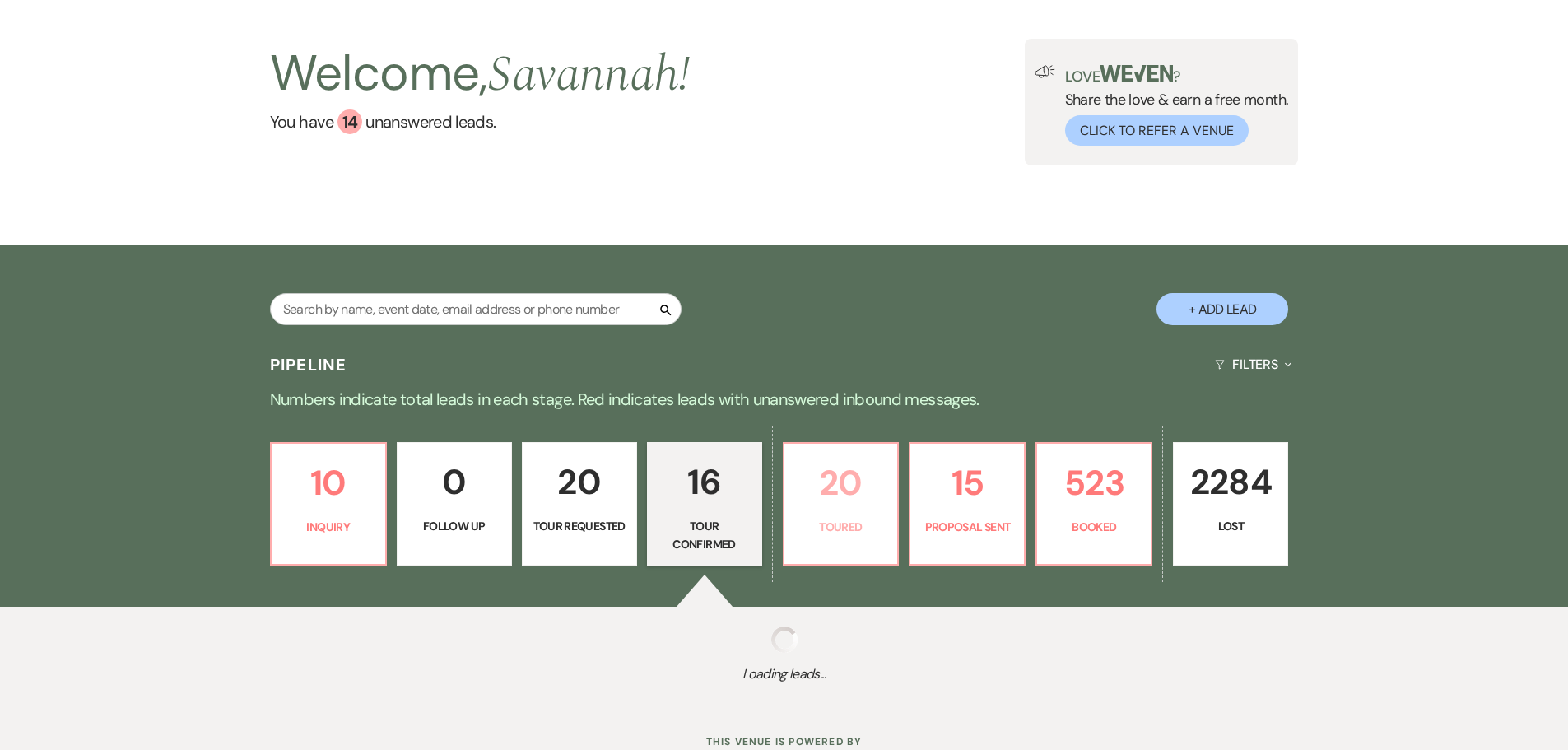
select select "4"
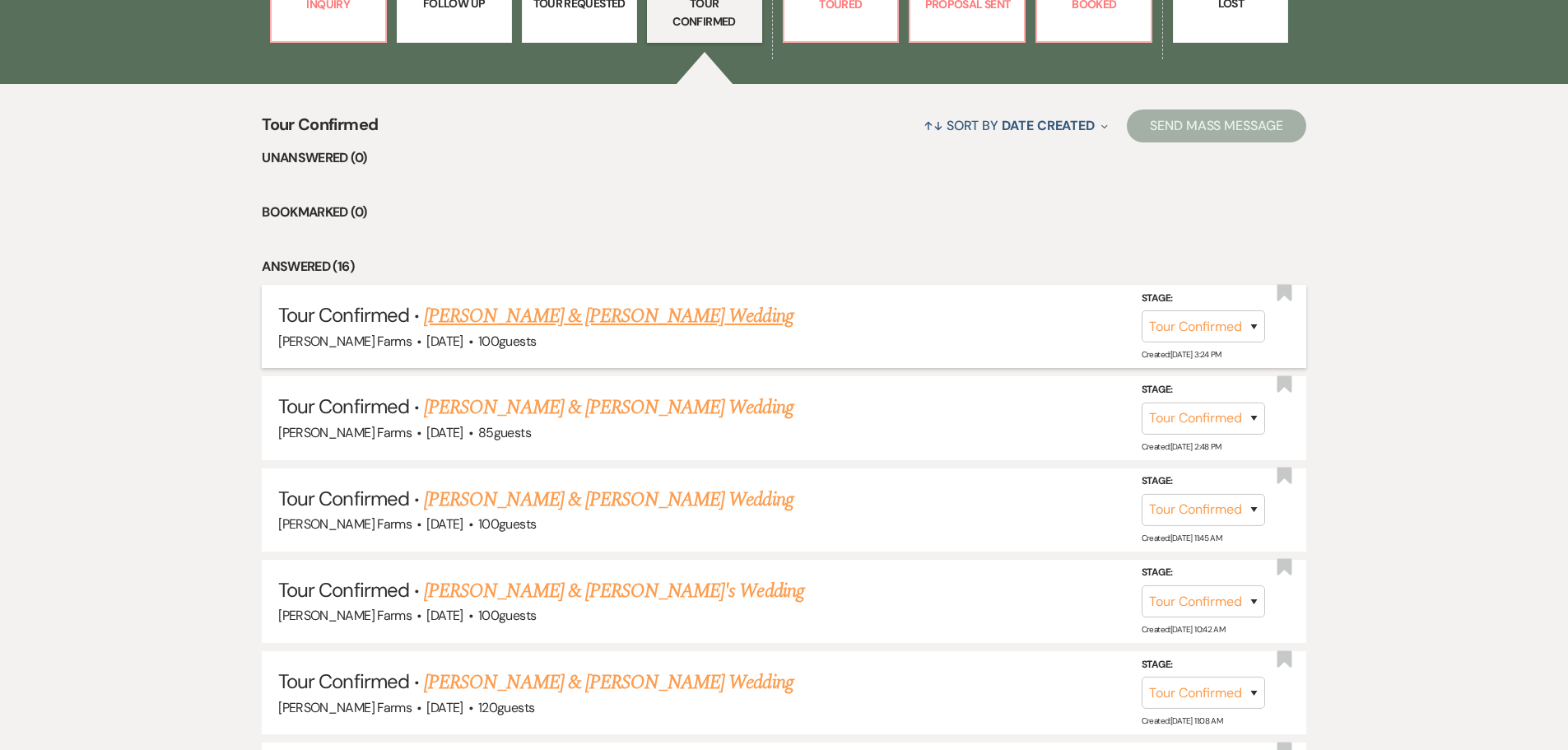
scroll to position [741, 0]
